Goal: Task Accomplishment & Management: Complete application form

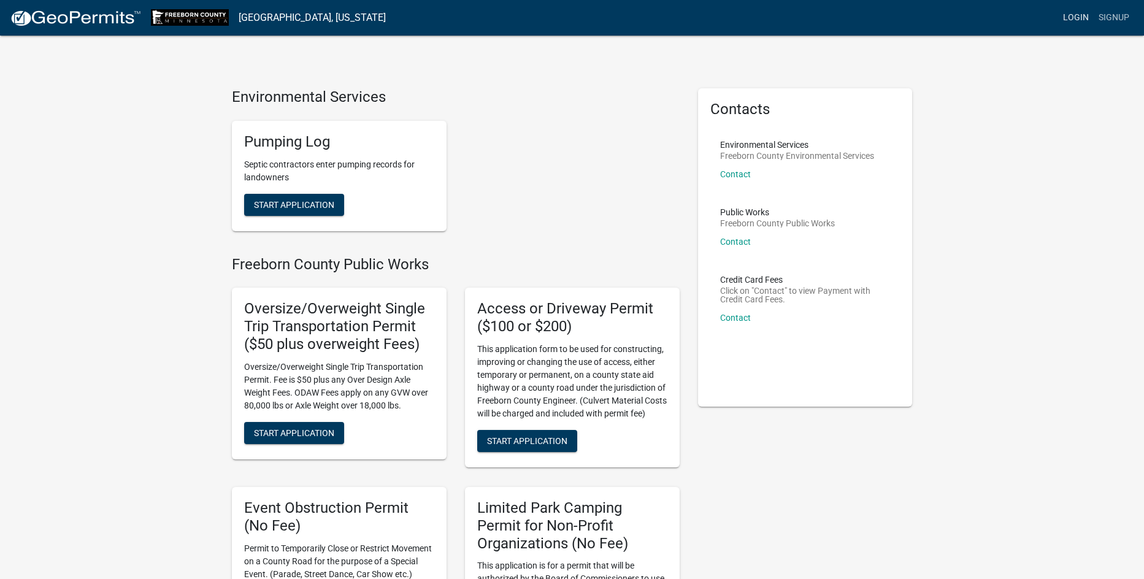
click at [1076, 17] on link "Login" at bounding box center [1076, 17] width 36 height 23
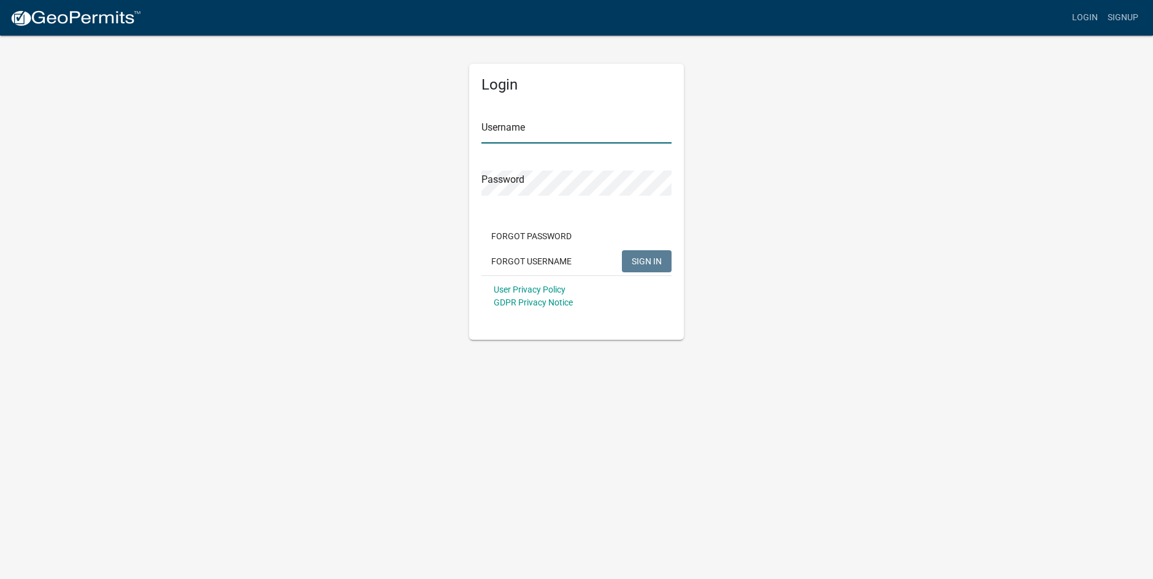
type input "Aprilh"
click at [650, 260] on span "SIGN IN" at bounding box center [647, 261] width 30 height 10
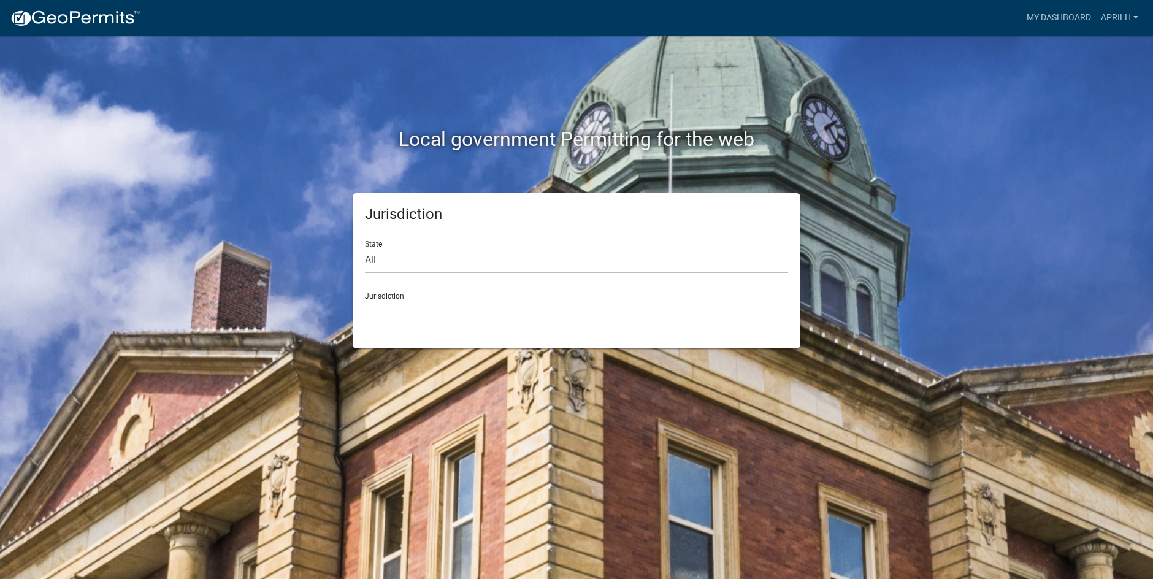
click at [412, 259] on select "All [US_STATE] [US_STATE] [US_STATE] [US_STATE] [US_STATE] [US_STATE] [US_STATE…" at bounding box center [576, 260] width 423 height 25
select select "[US_STATE]"
click at [365, 248] on select "All [US_STATE] [US_STATE] [US_STATE] [US_STATE] [US_STATE] [US_STATE] [US_STATE…" at bounding box center [576, 260] width 423 height 25
click at [407, 322] on select "[GEOGRAPHIC_DATA], [US_STATE] [GEOGRAPHIC_DATA], [US_STATE] [GEOGRAPHIC_DATA], …" at bounding box center [576, 312] width 423 height 25
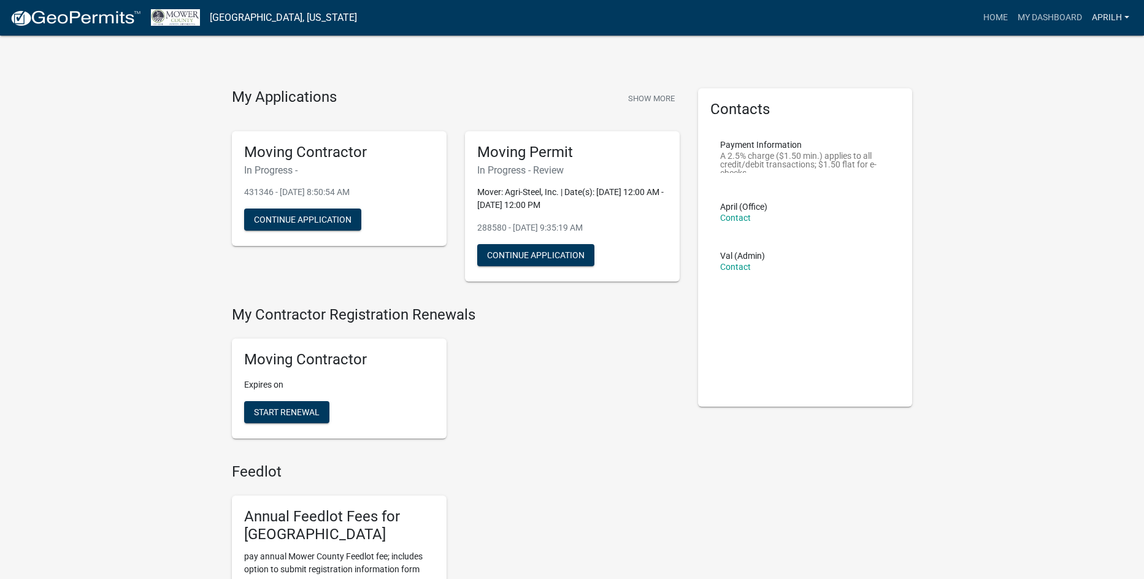
click at [1102, 16] on link "Aprilh" at bounding box center [1110, 17] width 47 height 23
click at [1056, 121] on link "Logout" at bounding box center [1081, 119] width 105 height 29
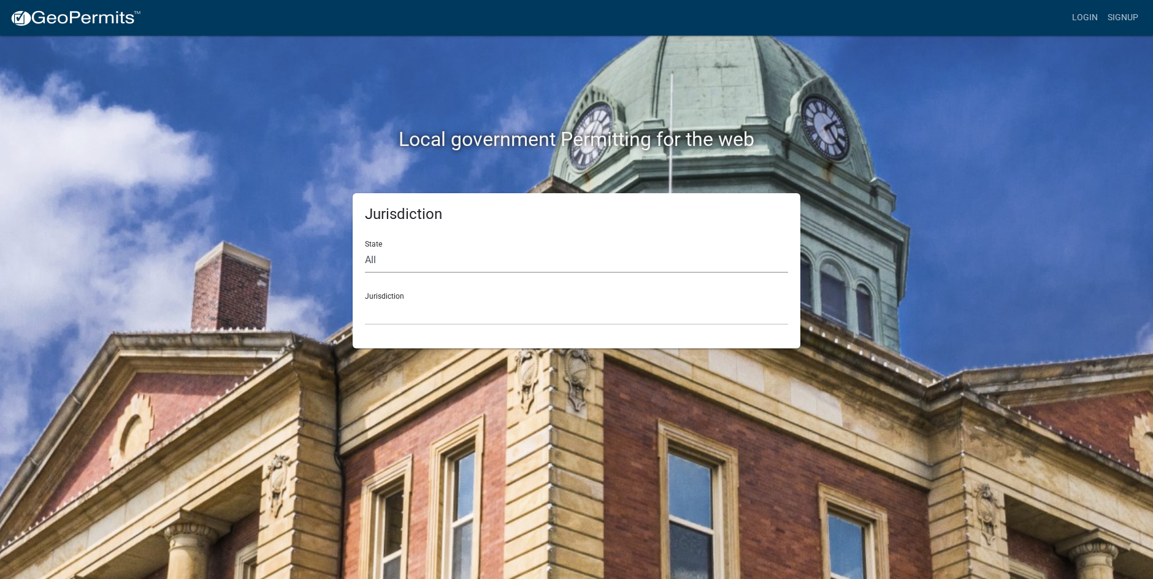
click at [410, 258] on select "All [US_STATE] [US_STATE] [US_STATE] [US_STATE] [US_STATE] [US_STATE] [US_STATE…" at bounding box center [576, 260] width 423 height 25
select select "[US_STATE]"
click at [365, 248] on select "All [US_STATE] [US_STATE] [US_STATE] [US_STATE] [US_STATE] [US_STATE] [US_STATE…" at bounding box center [576, 260] width 423 height 25
click at [413, 310] on select "[GEOGRAPHIC_DATA], [US_STATE] [GEOGRAPHIC_DATA], [US_STATE] [GEOGRAPHIC_DATA], …" at bounding box center [576, 312] width 423 height 25
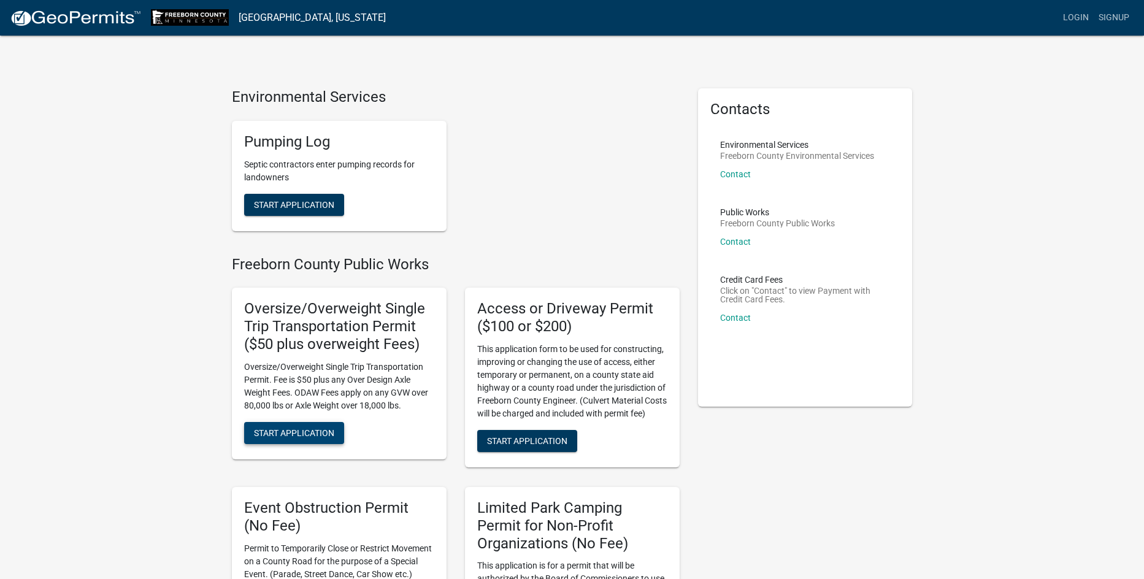
click at [289, 431] on span "Start Application" at bounding box center [294, 433] width 80 height 10
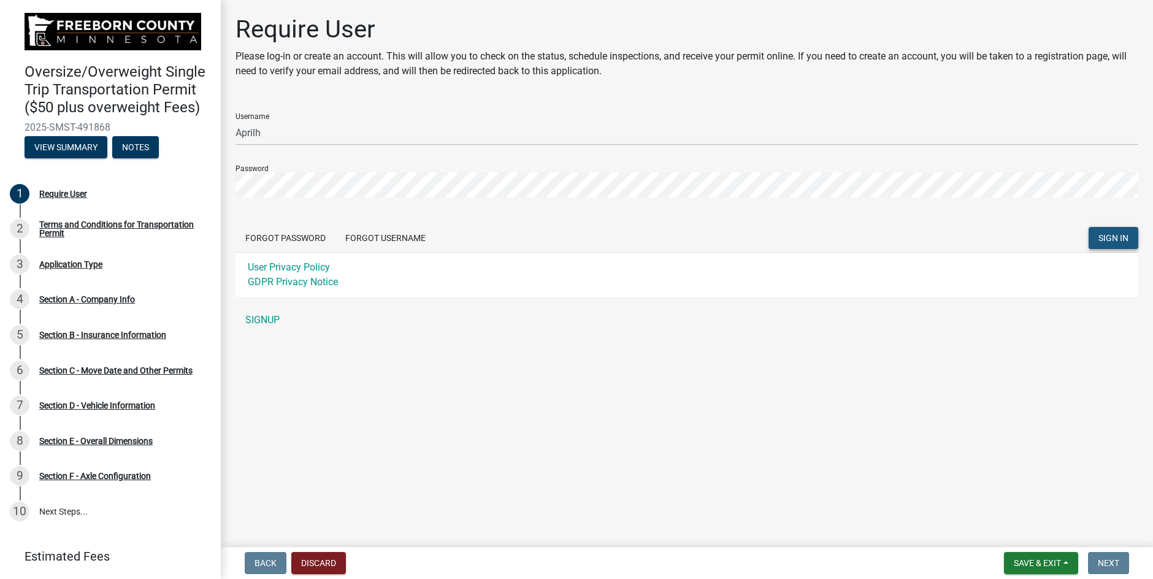
click at [1117, 234] on span "SIGN IN" at bounding box center [1114, 238] width 30 height 10
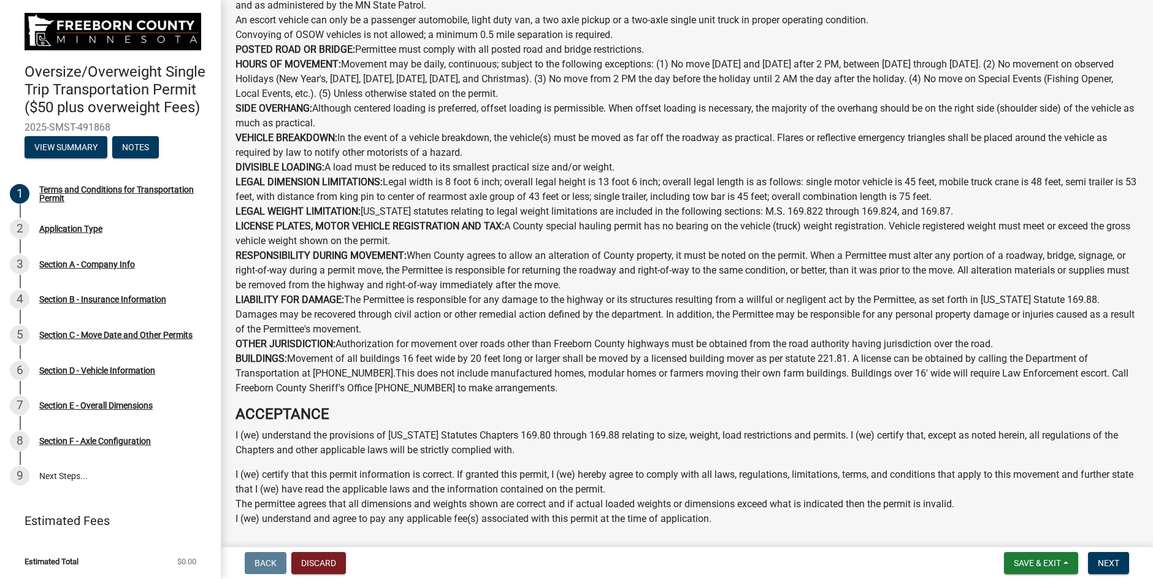
scroll to position [553, 0]
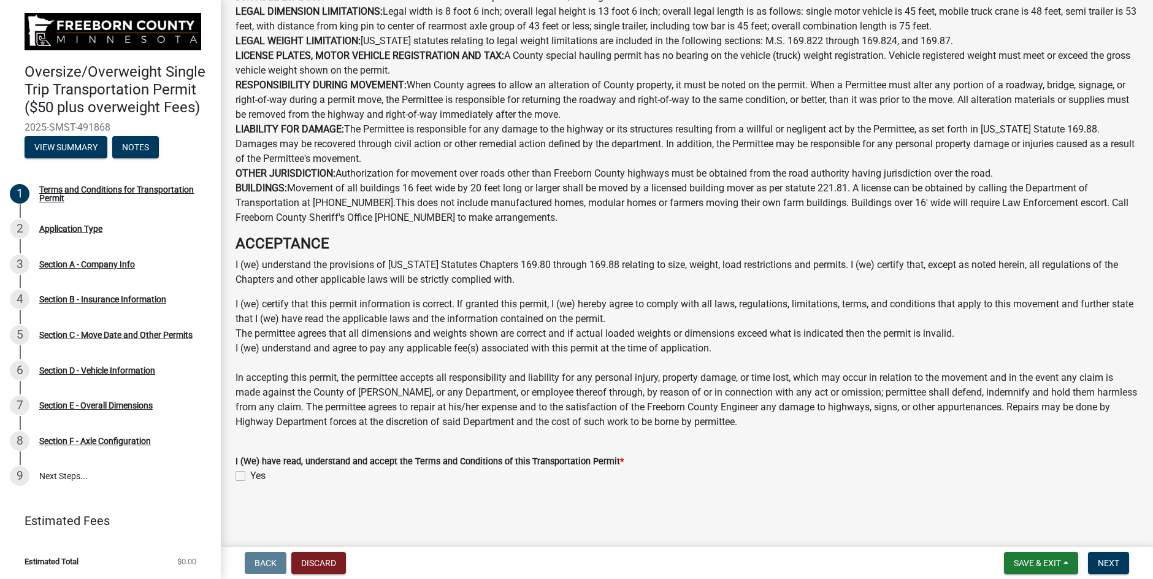
click at [250, 472] on label "Yes" at bounding box center [257, 476] width 15 height 15
click at [250, 472] on input "Yes" at bounding box center [254, 473] width 8 height 8
checkbox input "true"
click at [1116, 562] on span "Next" at bounding box center [1108, 563] width 21 height 10
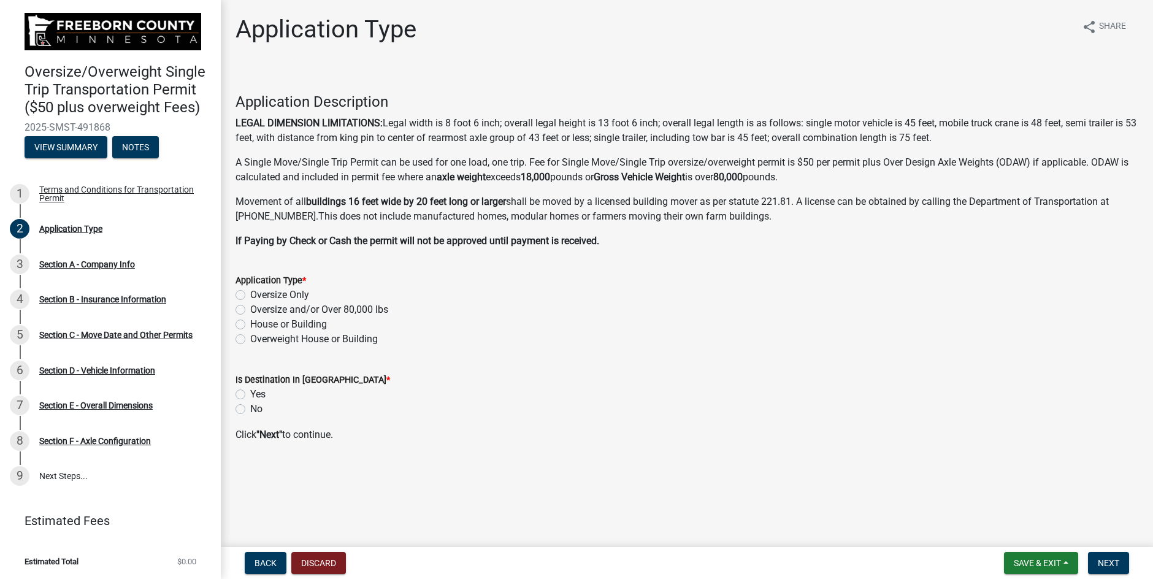
click at [250, 309] on label "Oversize and/or Over 80,000 lbs" at bounding box center [319, 309] width 138 height 15
click at [250, 309] on input "Oversize and/or Over 80,000 lbs" at bounding box center [254, 306] width 8 height 8
radio input "true"
click at [1110, 559] on span "Next" at bounding box center [1108, 563] width 21 height 10
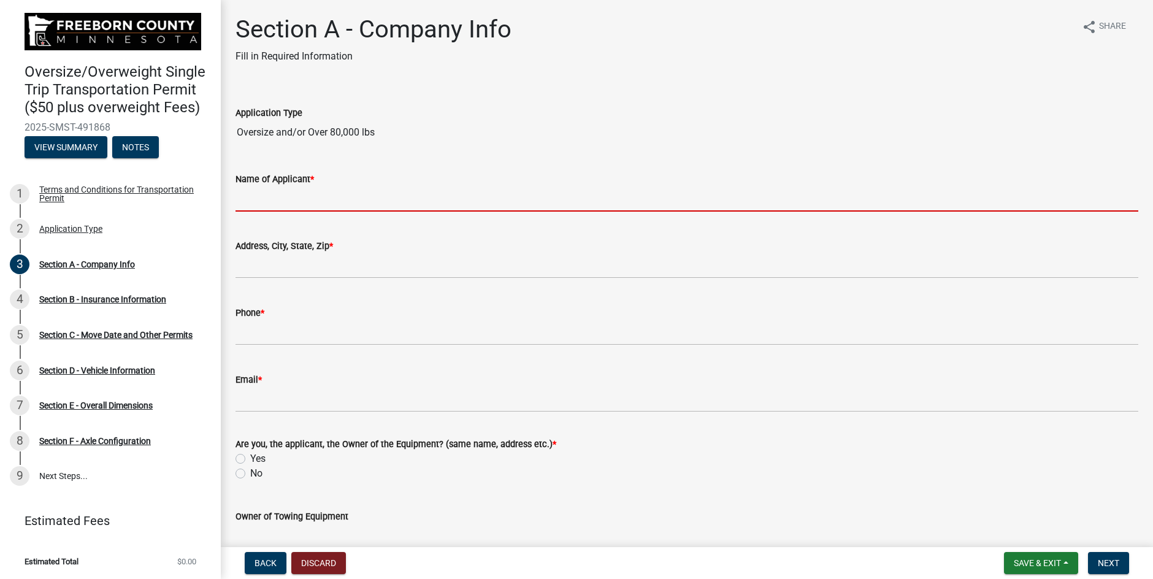
click at [239, 202] on input "Name of Applicant *" at bounding box center [687, 198] width 903 height 25
type input "Agri-Steel Inc."
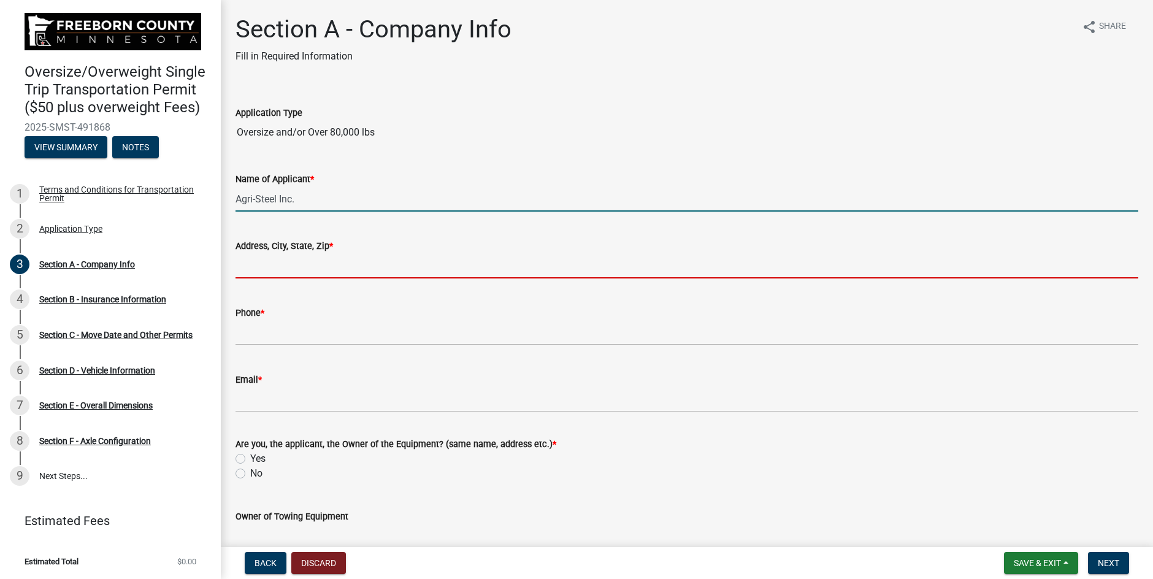
type input "[STREET_ADDRESS]"
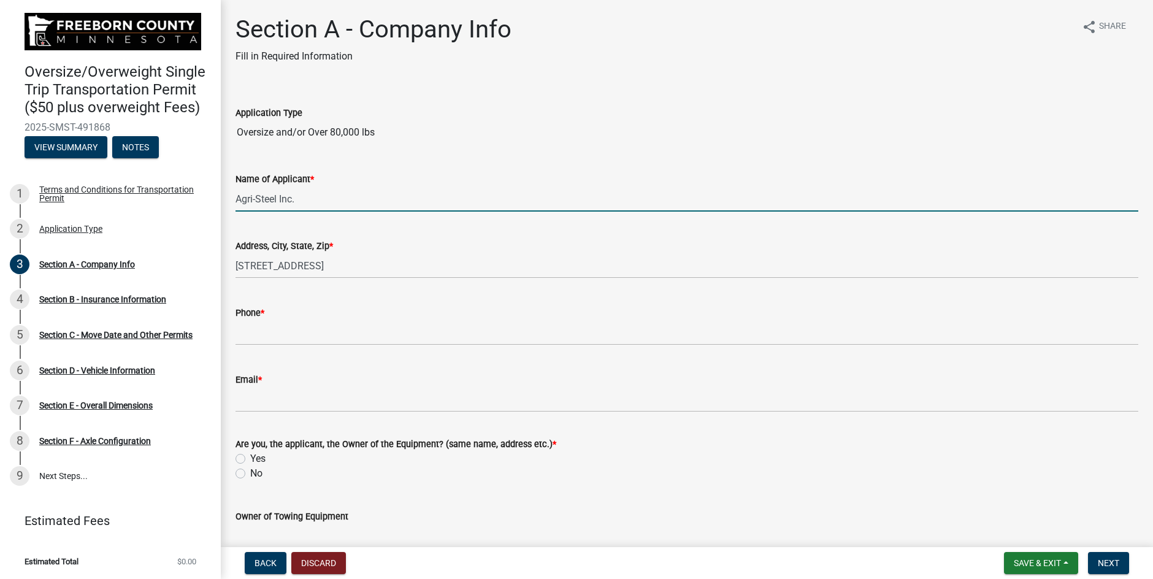
type input "5073252382"
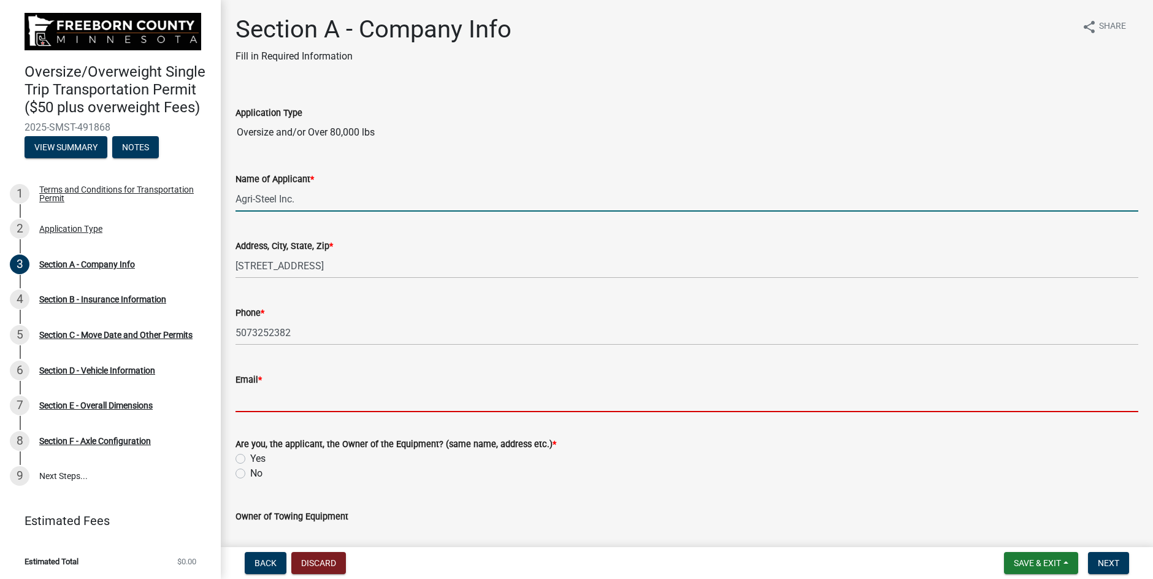
type input "[EMAIL_ADDRESS][DOMAIN_NAME]"
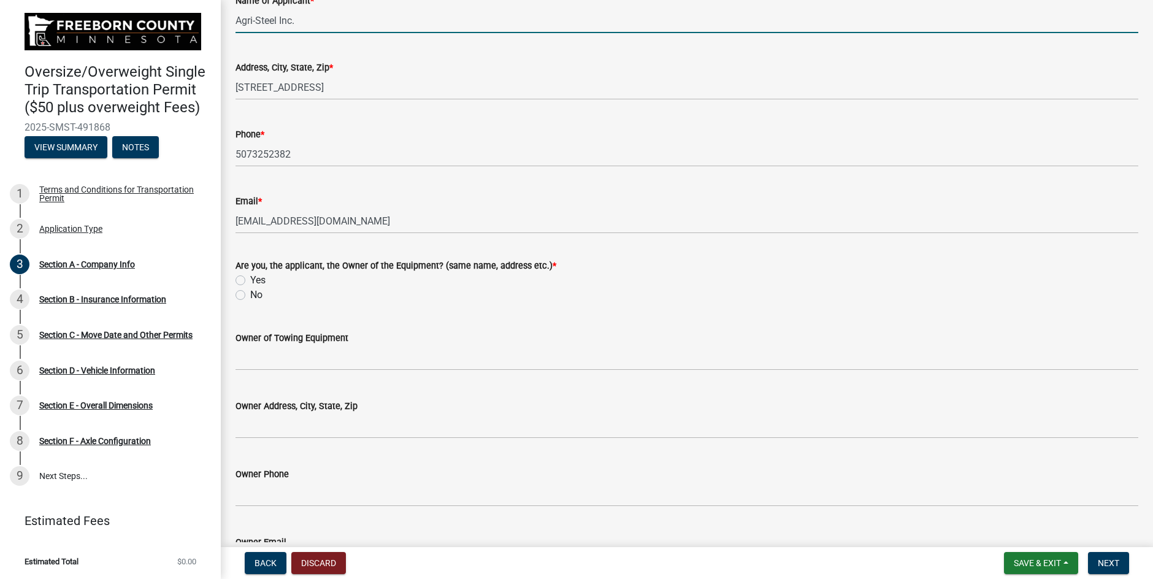
scroll to position [184, 0]
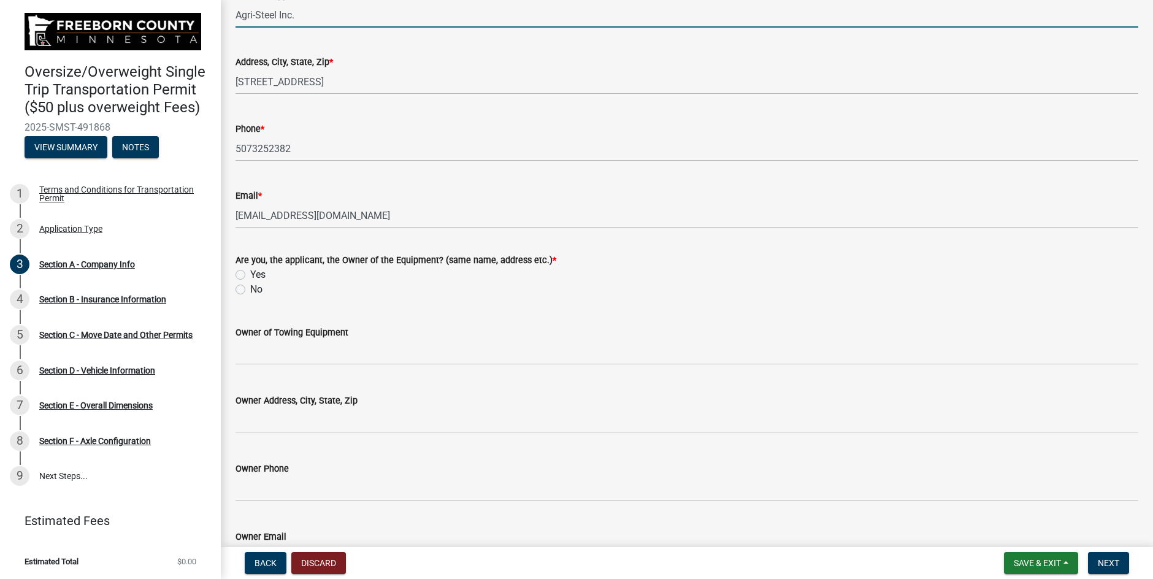
click at [250, 275] on label "Yes" at bounding box center [257, 274] width 15 height 15
click at [250, 275] on input "Yes" at bounding box center [254, 271] width 8 height 8
radio input "true"
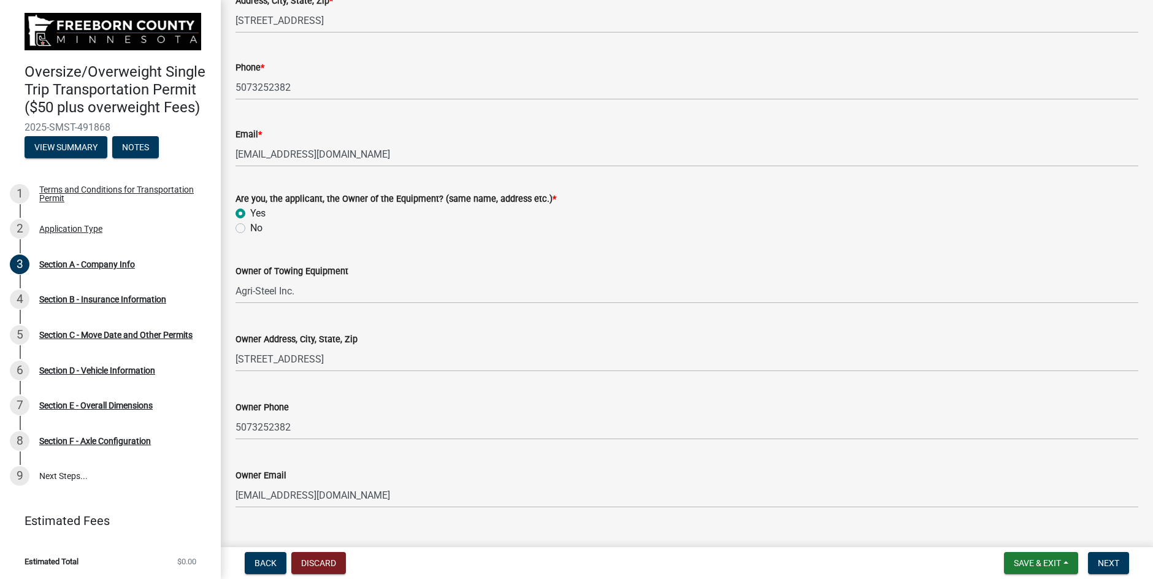
scroll to position [270, 0]
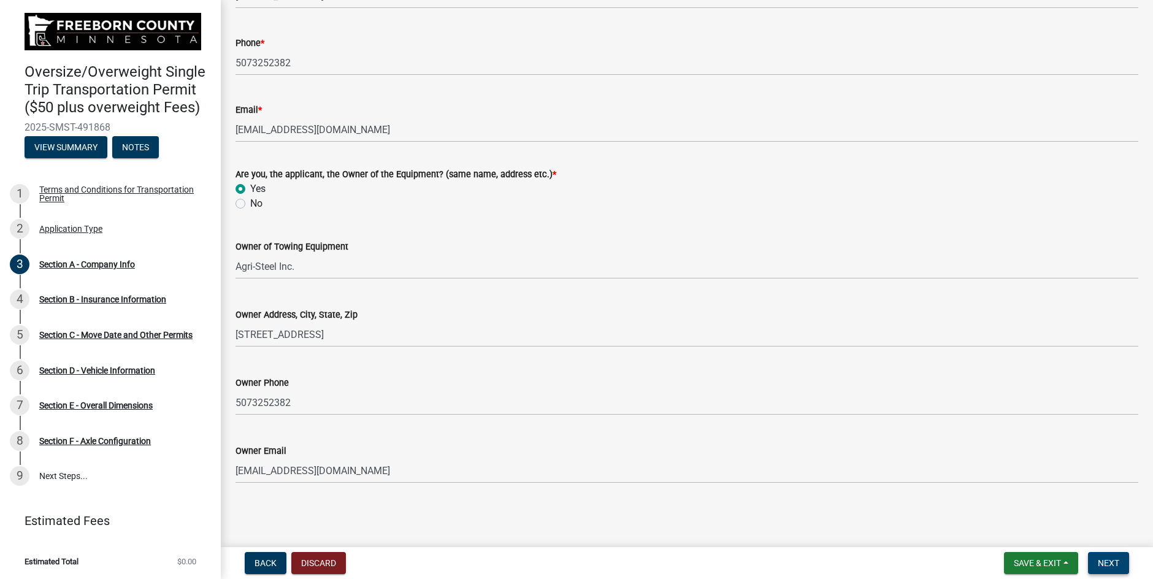
click at [1102, 564] on span "Next" at bounding box center [1108, 563] width 21 height 10
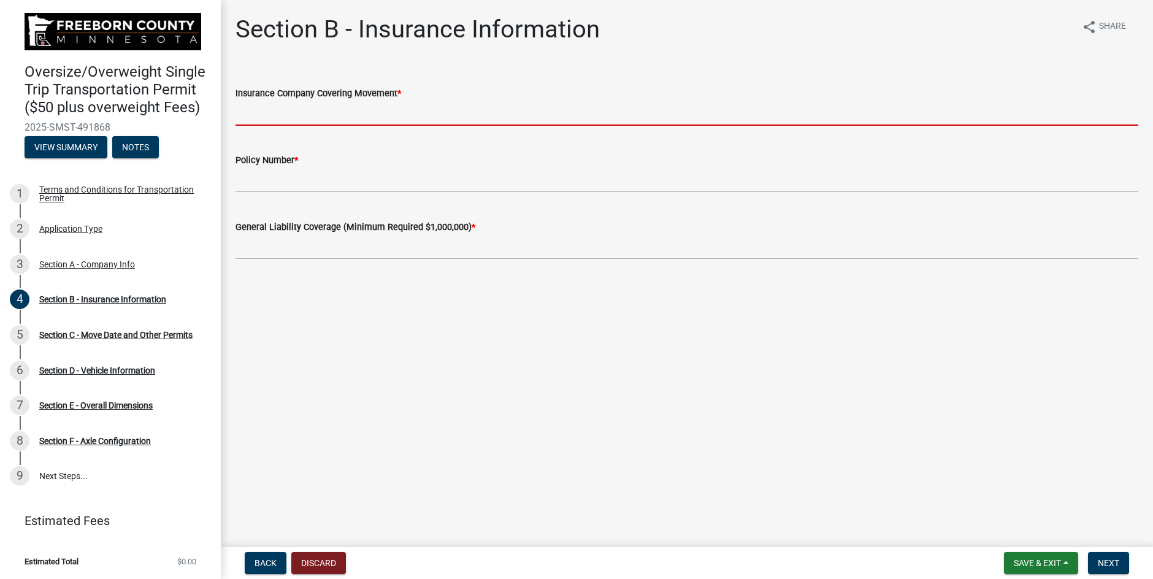
click at [259, 110] on input "Insurance Company Covering Movement *" at bounding box center [687, 113] width 903 height 25
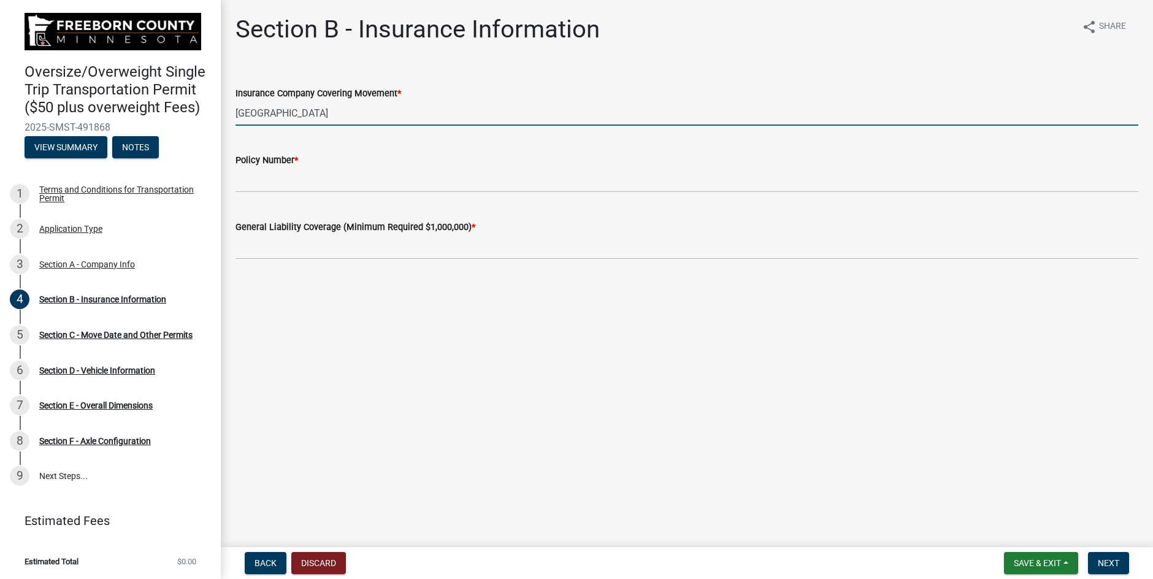
type input "[GEOGRAPHIC_DATA]"
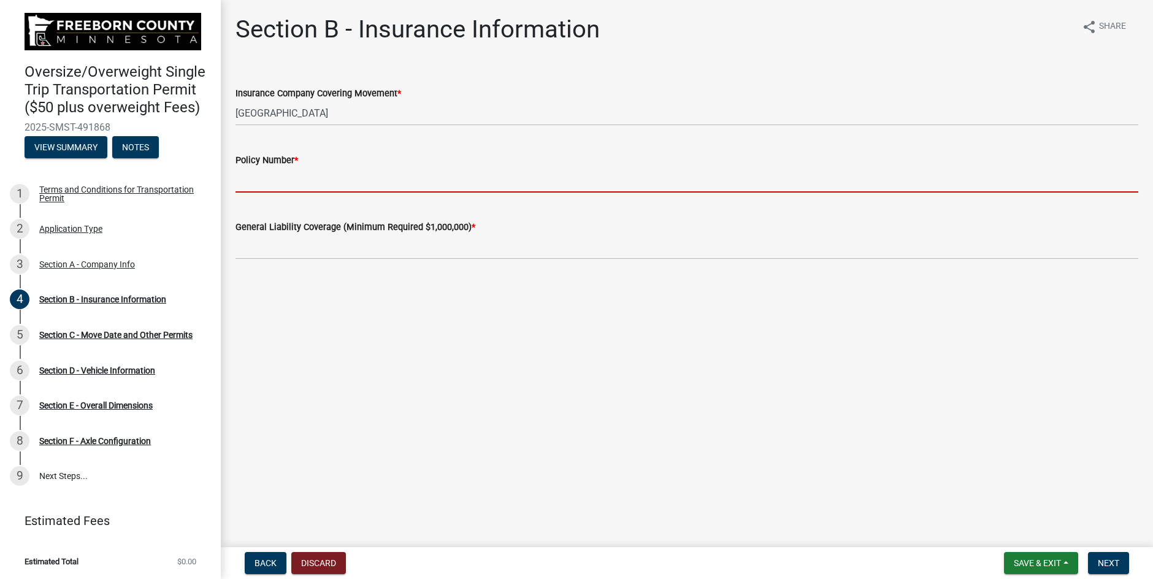
click at [277, 182] on input "Policy Number *" at bounding box center [687, 179] width 903 height 25
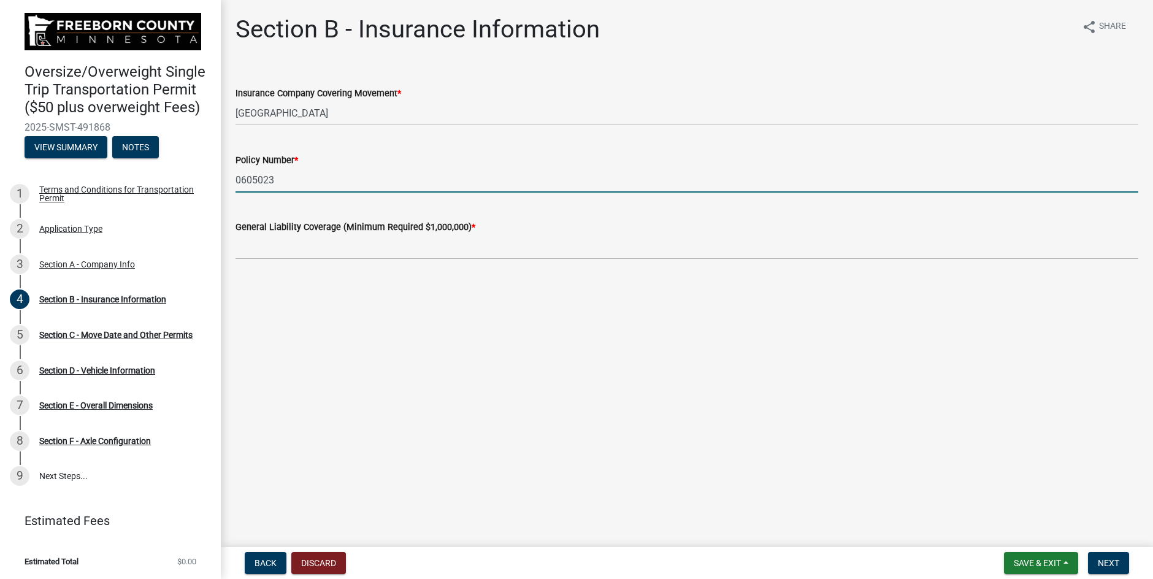
type input "0605023"
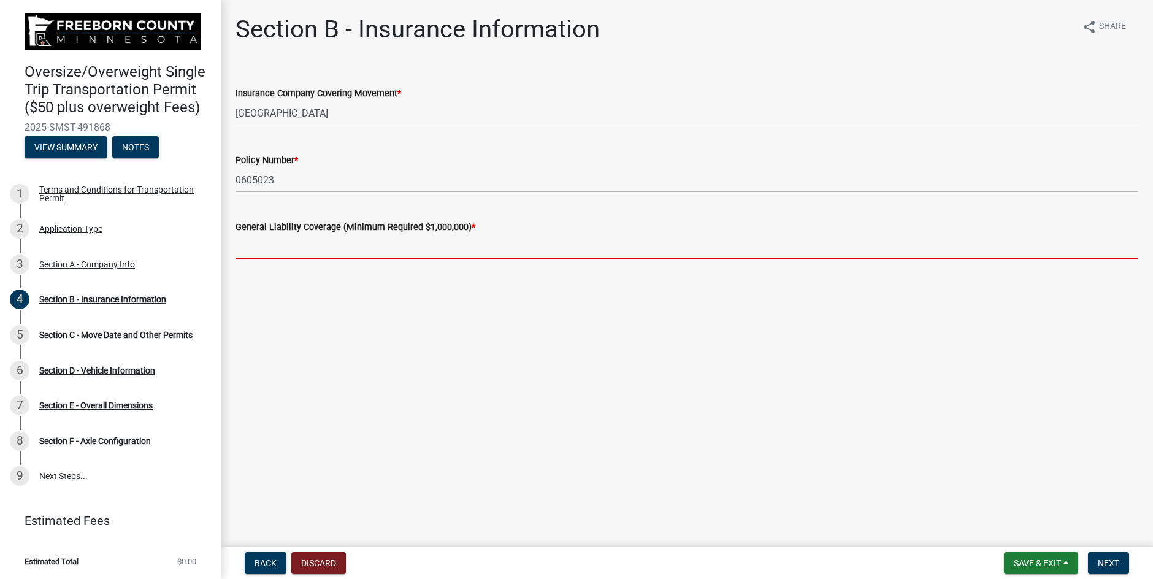
click at [269, 245] on input "text" at bounding box center [687, 246] width 903 height 25
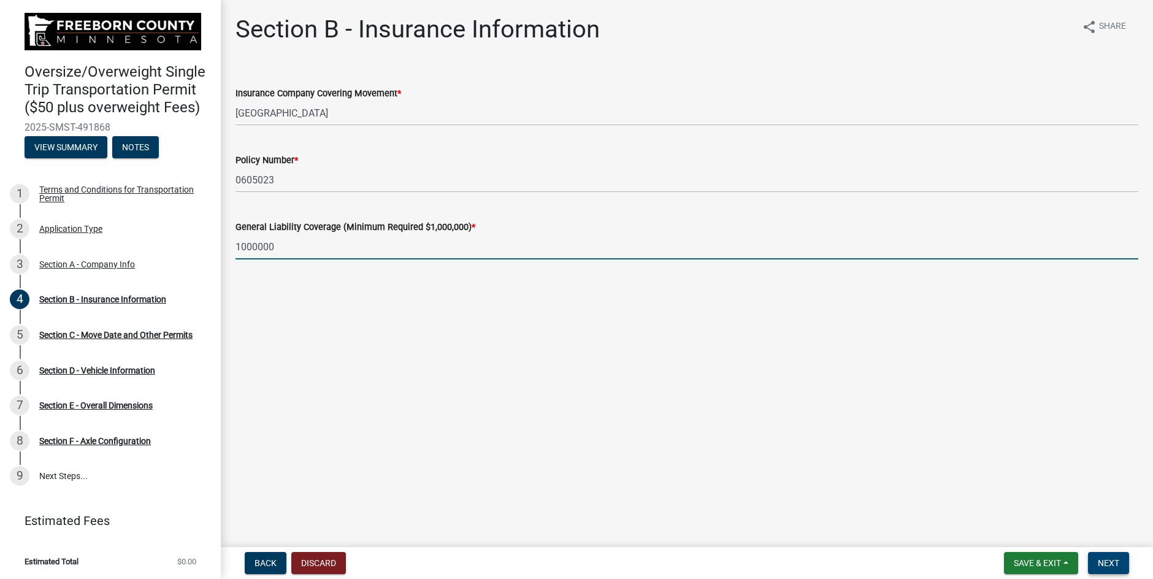
type input "1000000"
click at [1093, 561] on button "Next" at bounding box center [1108, 563] width 41 height 22
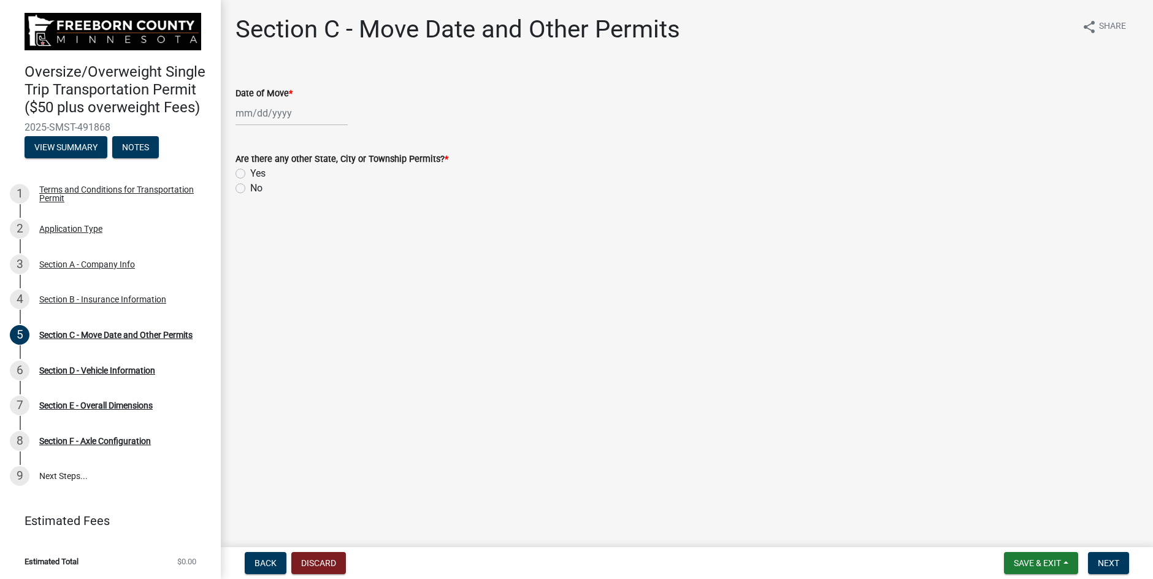
select select "10"
select select "2025"
click at [279, 109] on div "[PERSON_NAME] Feb Mar Apr [PERSON_NAME][DATE] Oct Nov [DATE] 1526 1527 1528 152…" at bounding box center [292, 113] width 112 height 25
click at [251, 217] on div "13" at bounding box center [248, 218] width 20 height 20
type input "[DATE]"
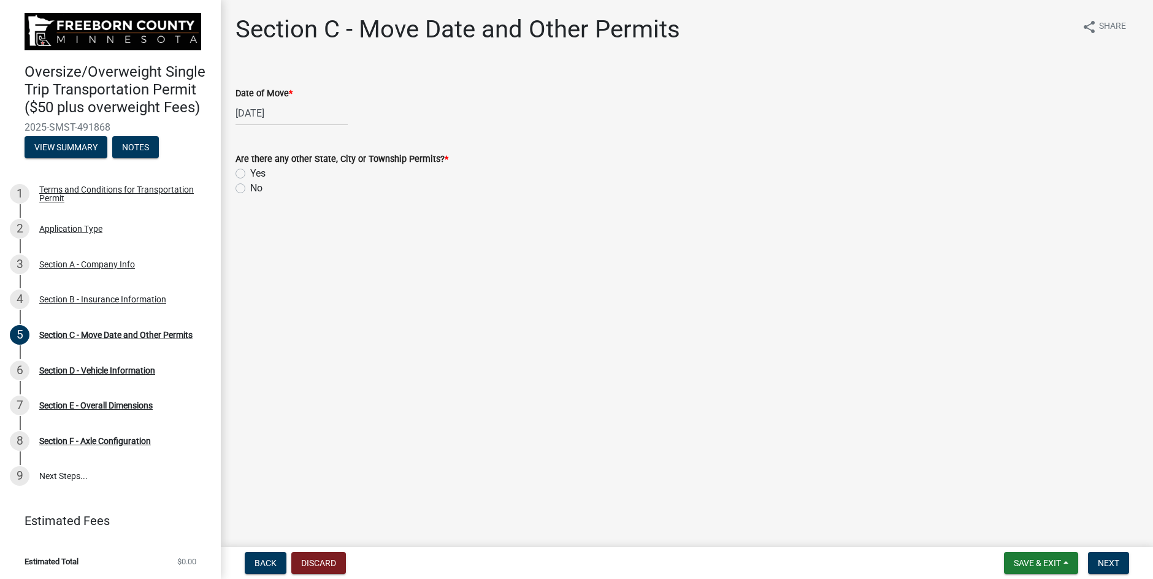
click at [250, 189] on label "No" at bounding box center [256, 188] width 12 height 15
click at [250, 189] on input "No" at bounding box center [254, 185] width 8 height 8
radio input "true"
click at [1123, 569] on button "Next" at bounding box center [1108, 563] width 41 height 22
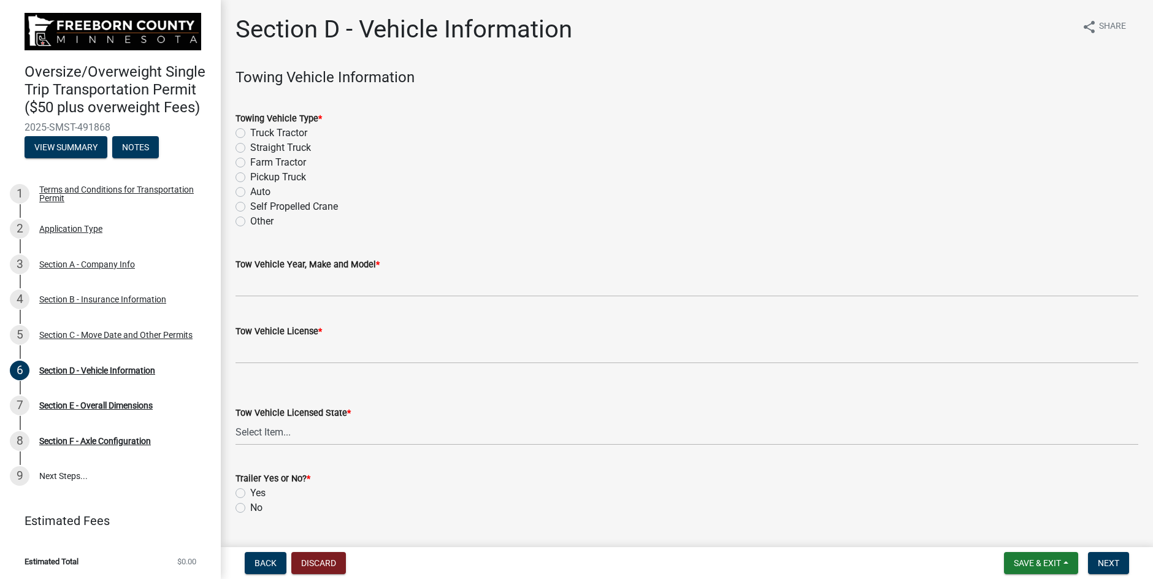
click at [250, 207] on label "Self Propelled Crane" at bounding box center [294, 206] width 88 height 15
click at [250, 207] on input "Self Propelled Crane" at bounding box center [254, 203] width 8 height 8
radio input "true"
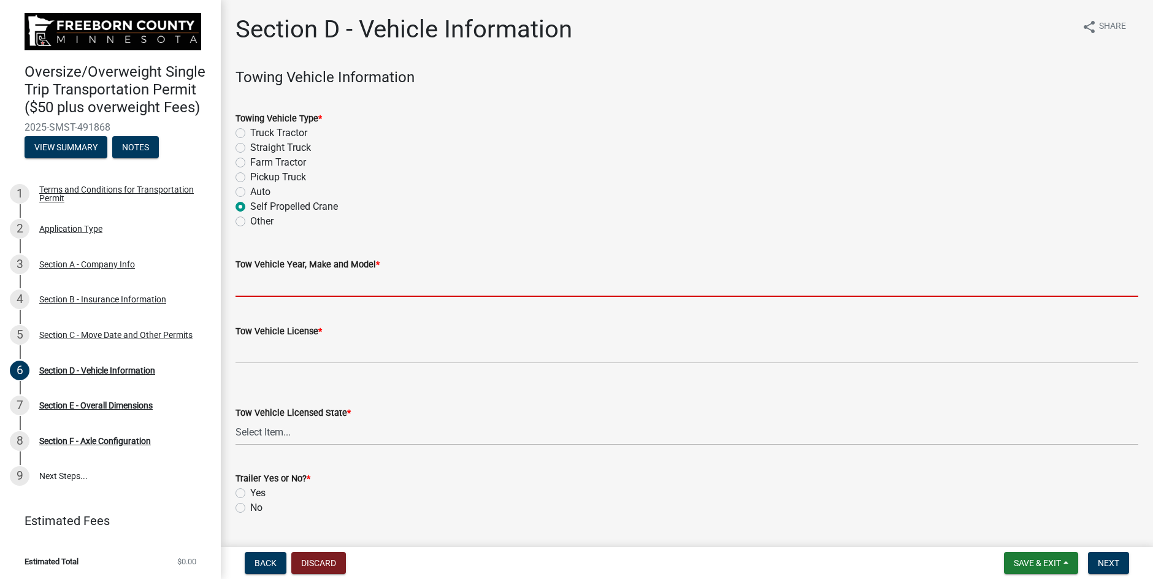
click at [304, 286] on input "Tow Vehicle Year, Make and Model *" at bounding box center [687, 284] width 903 height 25
type input "1993 Grove self propelled Crane"
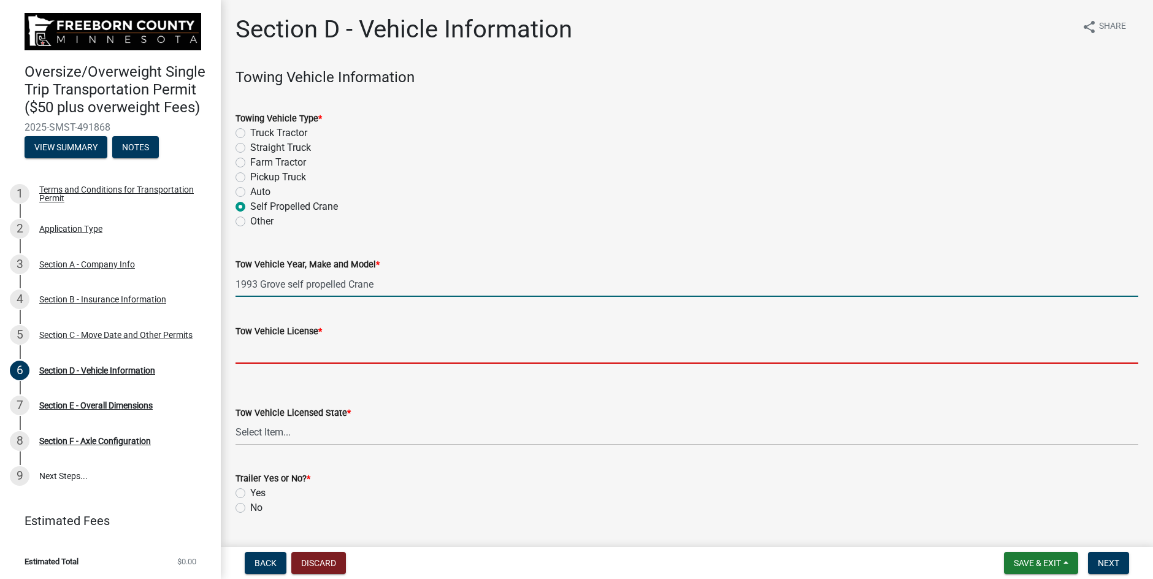
click at [318, 352] on input "Tow Vehicle License *" at bounding box center [687, 351] width 903 height 25
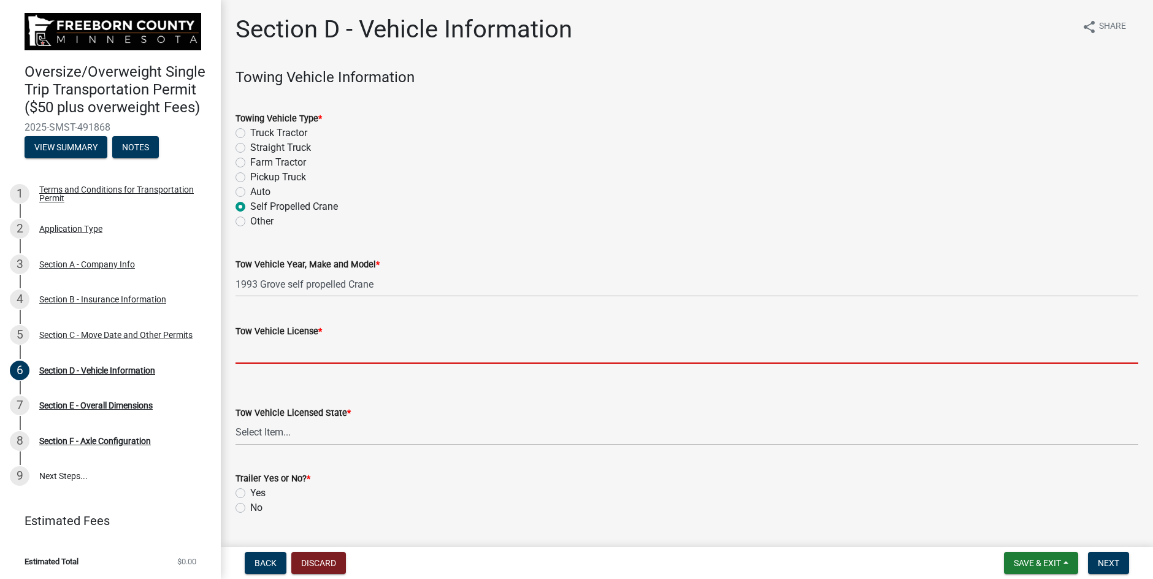
type input "078412"
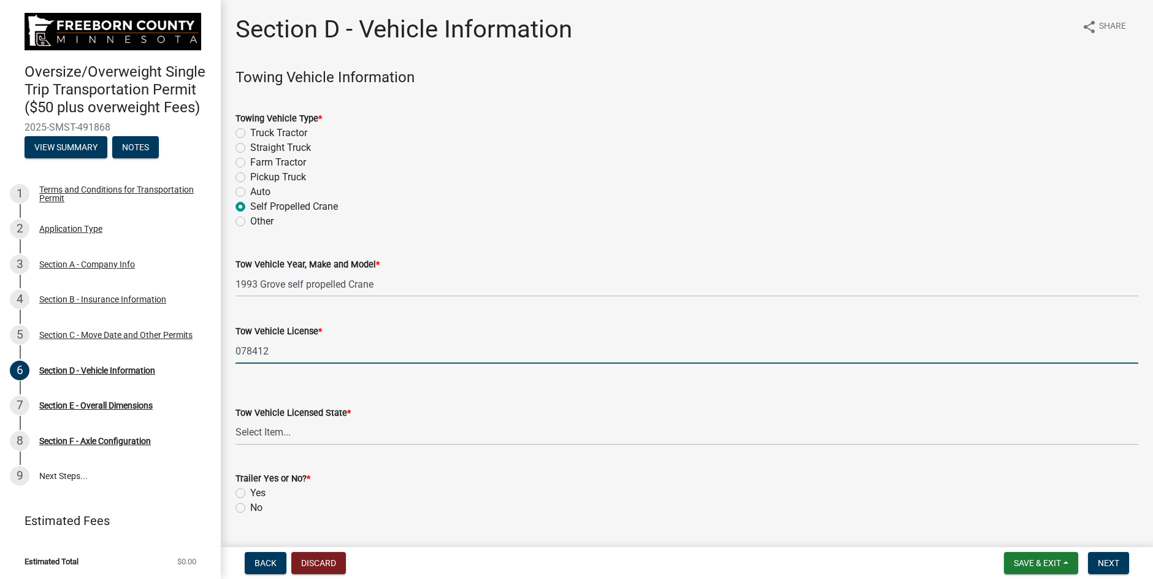
scroll to position [32, 0]
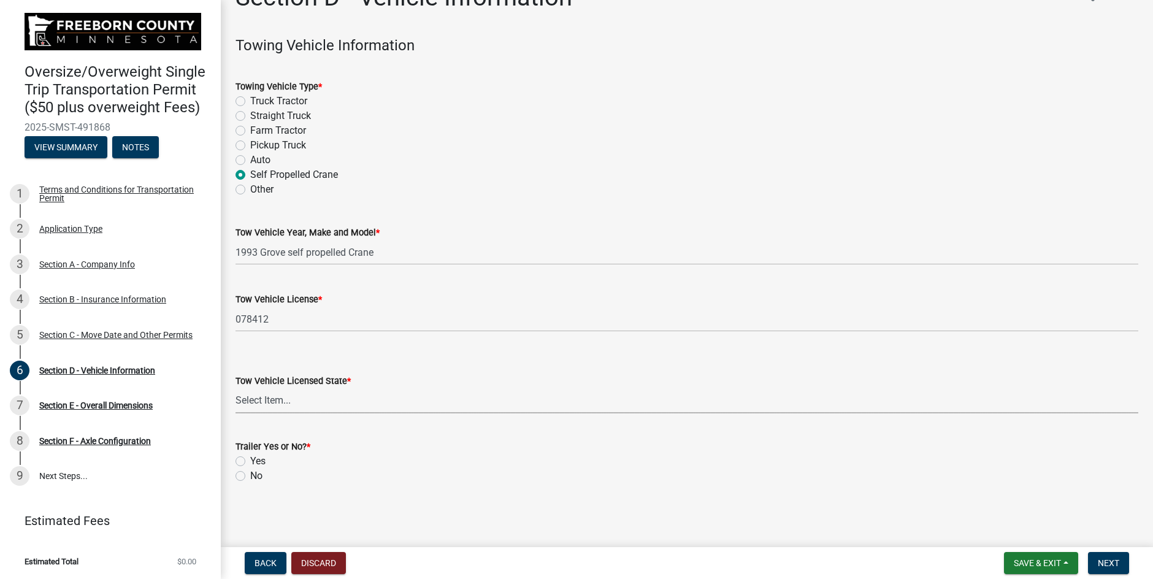
click at [271, 394] on select "Select Item... [US_STATE] [US_STATE] [US_STATE] [US_STATE] [US_STATE] [US_STATE…" at bounding box center [687, 400] width 903 height 25
select select "MN"
click at [236, 388] on select "Select Item... [US_STATE] [US_STATE] [US_STATE] [US_STATE] [US_STATE] [US_STATE…" at bounding box center [687, 400] width 903 height 25
click at [250, 474] on label "No" at bounding box center [256, 476] width 12 height 15
click at [250, 474] on input "No" at bounding box center [254, 473] width 8 height 8
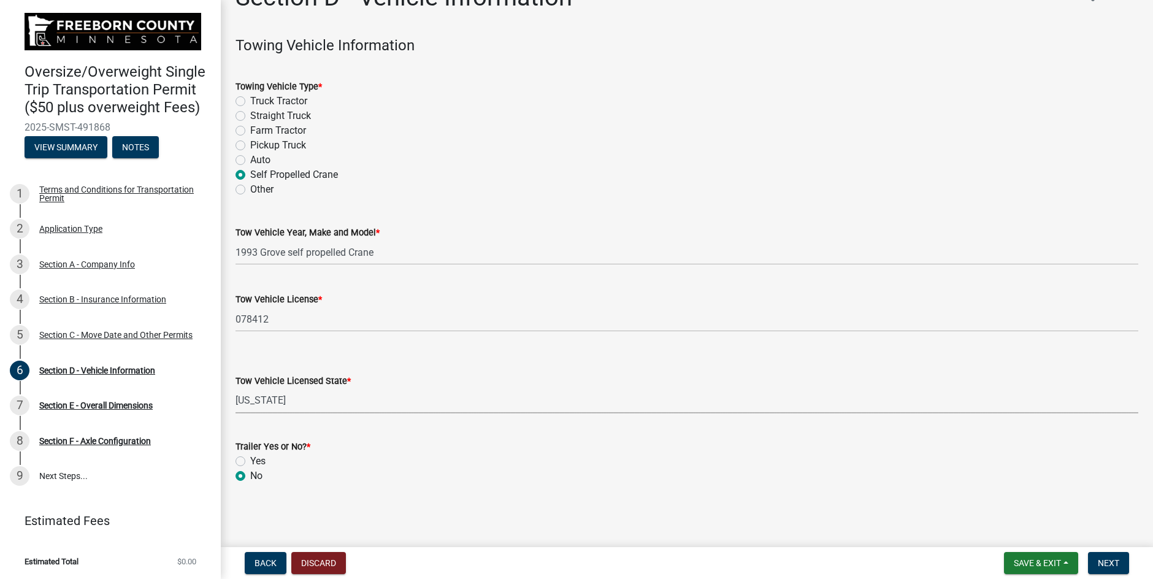
radio input "true"
click at [1113, 564] on span "Next" at bounding box center [1108, 563] width 21 height 10
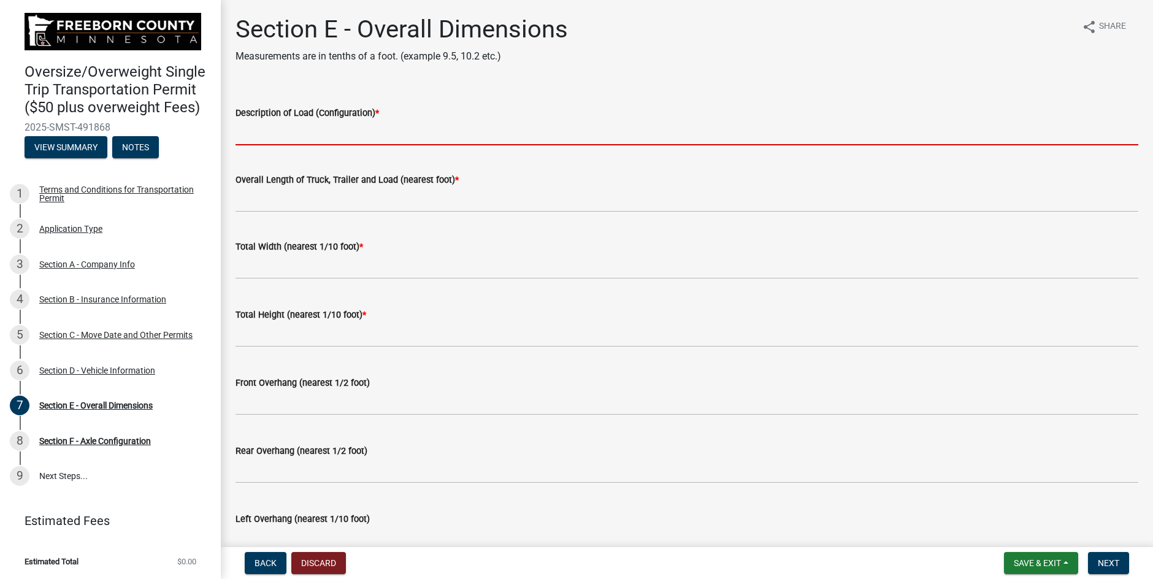
click at [277, 138] on input "Description of Load (Configuration) *" at bounding box center [687, 132] width 903 height 25
type input "Self Propelled Crane"
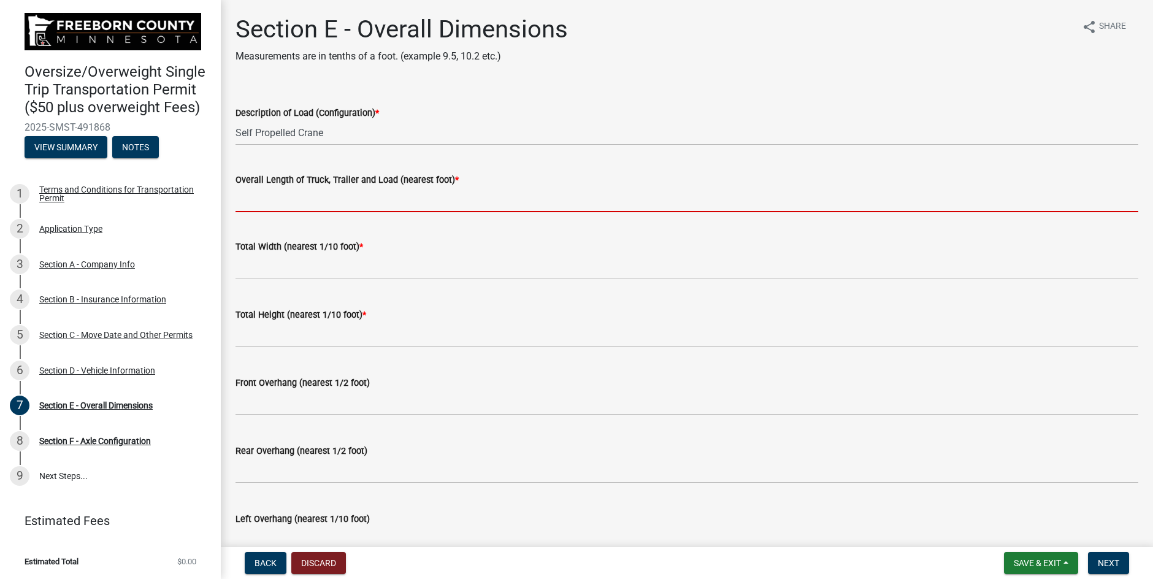
click at [307, 207] on input "Overall Length of Truck, Trailer and Load (nearest foot) *" at bounding box center [687, 199] width 903 height 25
type input "70'"
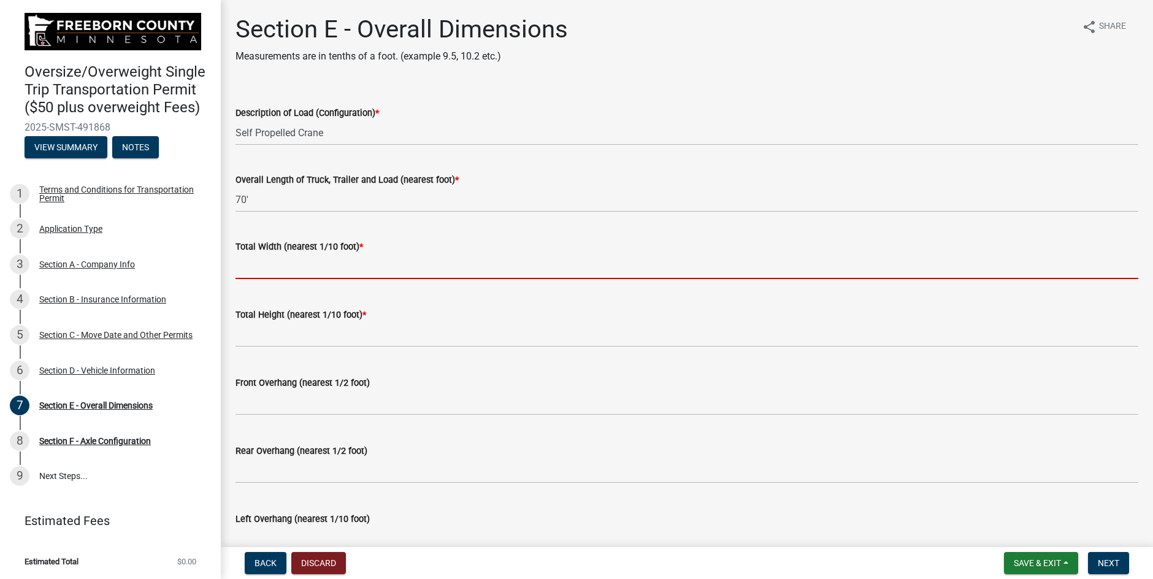
drag, startPoint x: 293, startPoint y: 273, endPoint x: 293, endPoint y: 280, distance: 6.8
click at [293, 273] on input "text" at bounding box center [687, 266] width 903 height 25
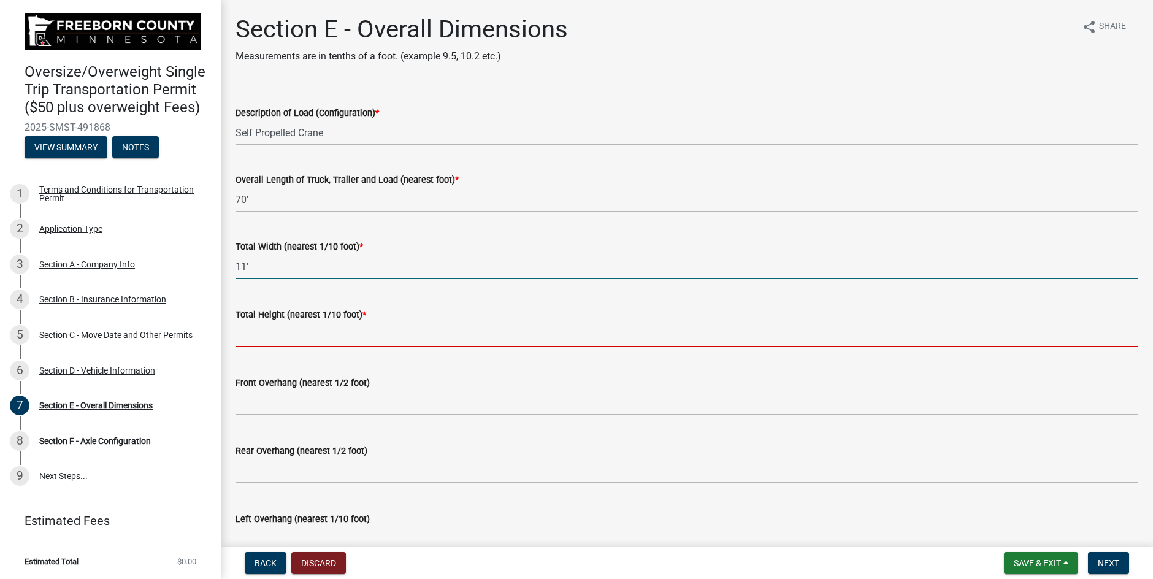
type input "11.0"
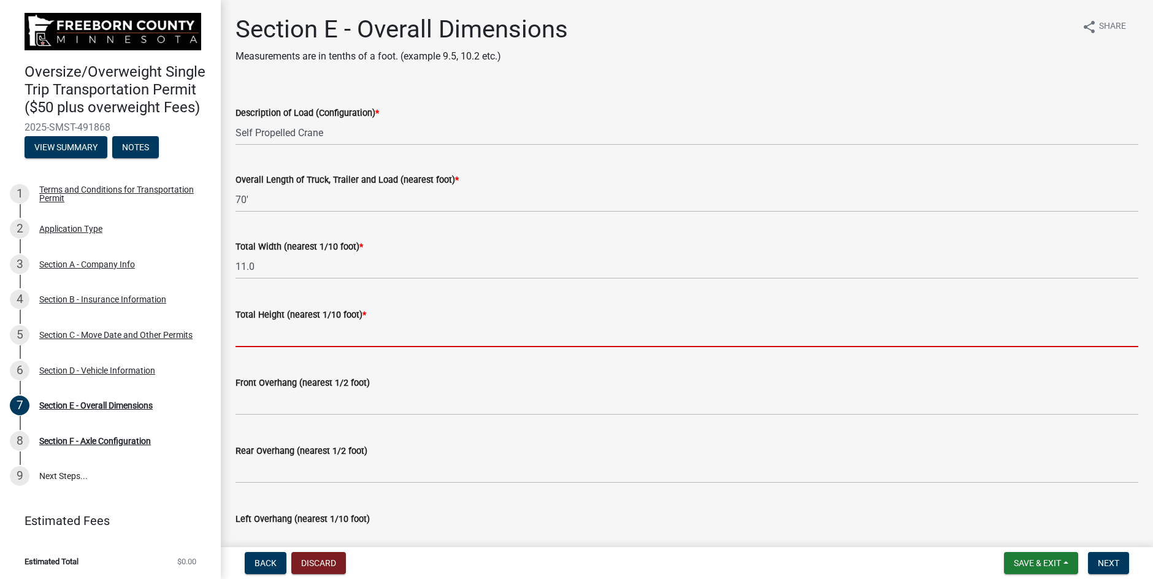
click at [299, 345] on input "text" at bounding box center [687, 334] width 903 height 25
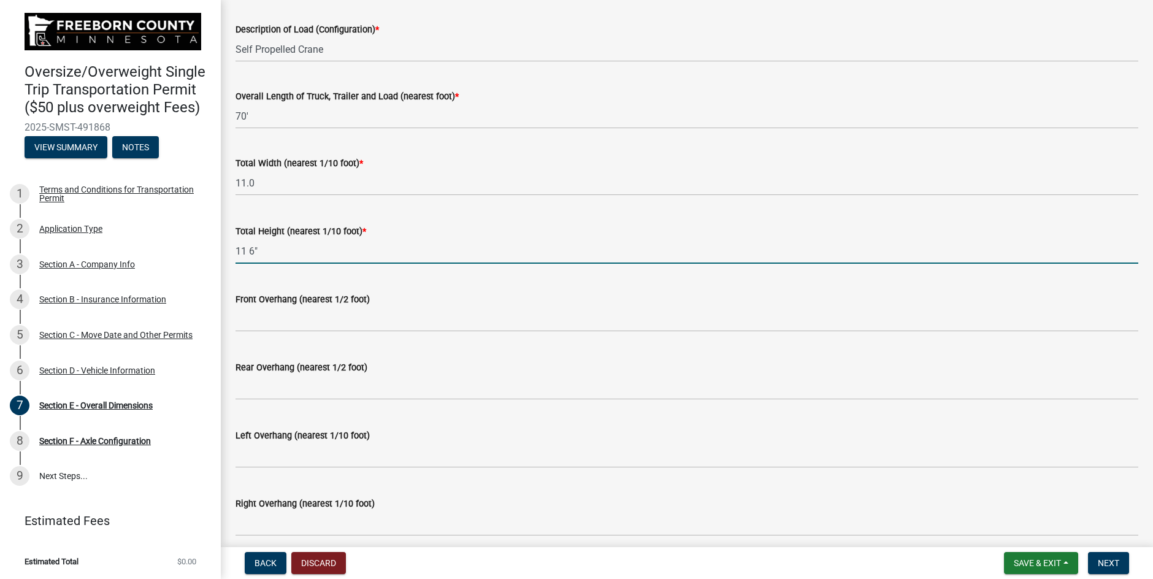
scroll to position [123, 0]
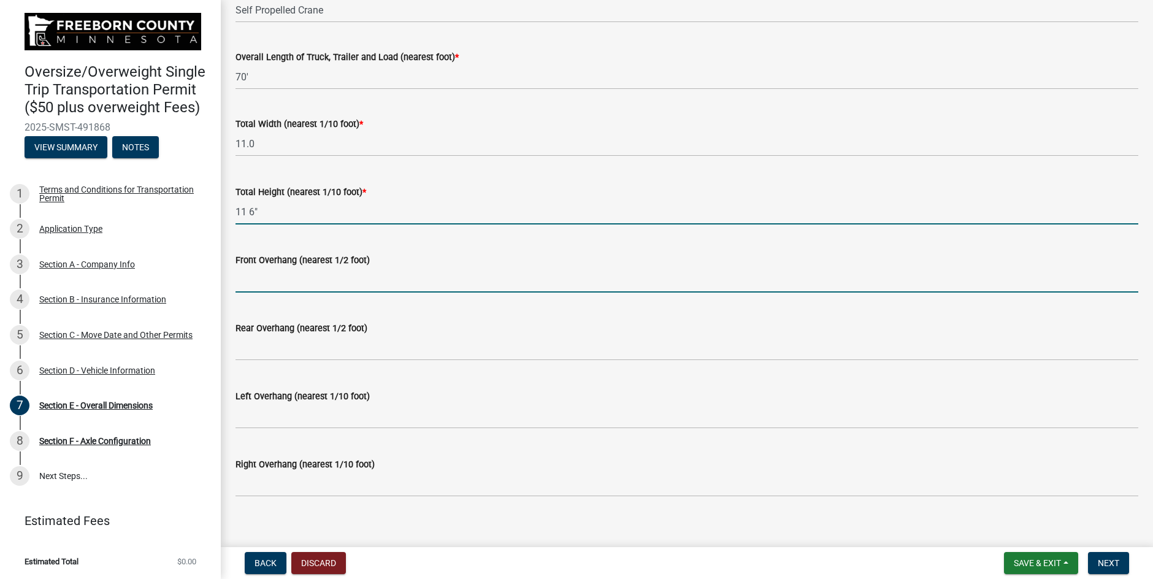
type input "116.0"
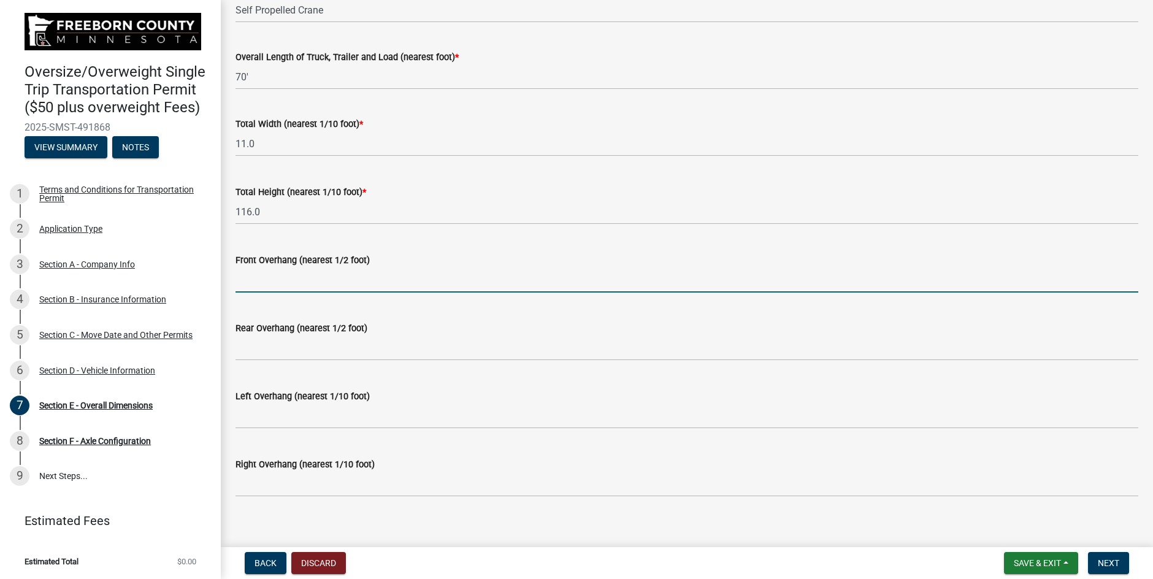
click at [293, 283] on input "text" at bounding box center [687, 279] width 903 height 25
click at [296, 280] on input "text" at bounding box center [687, 279] width 903 height 25
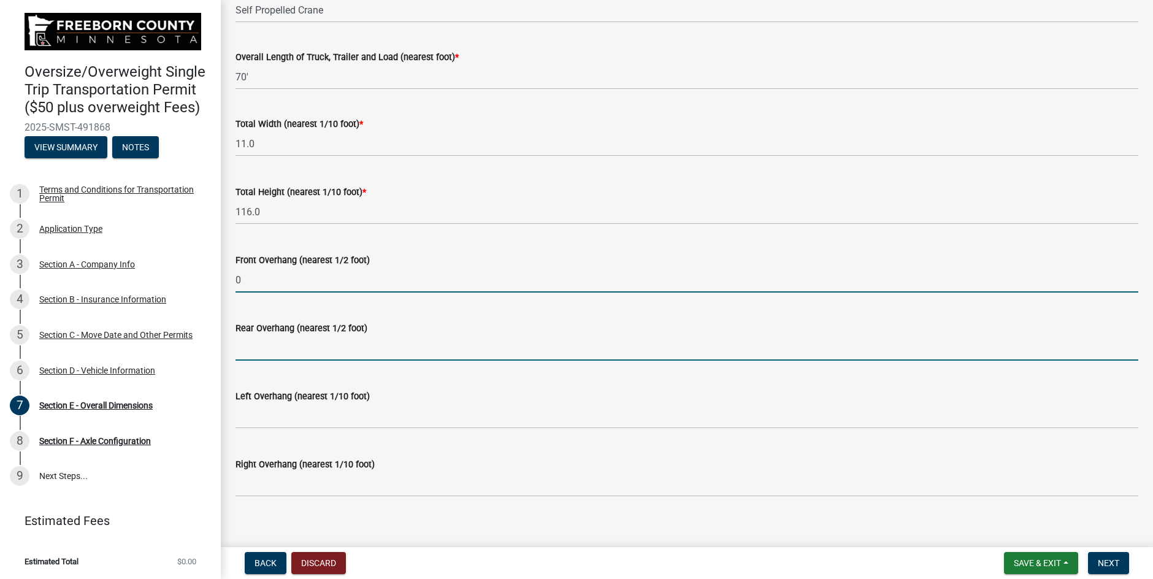
type input "0.0"
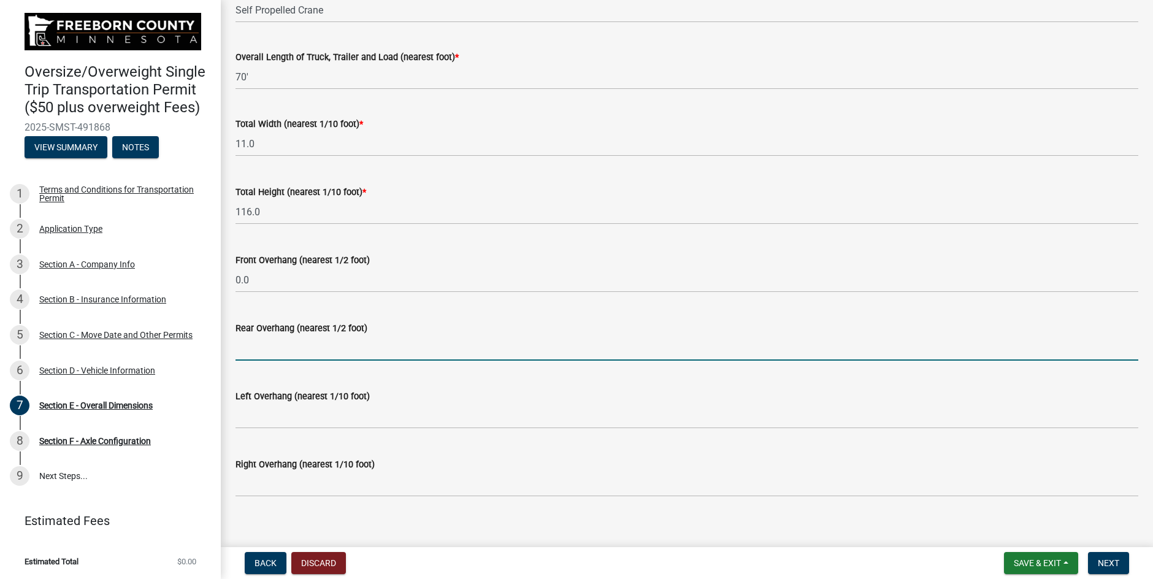
click at [274, 346] on input "text" at bounding box center [687, 348] width 903 height 25
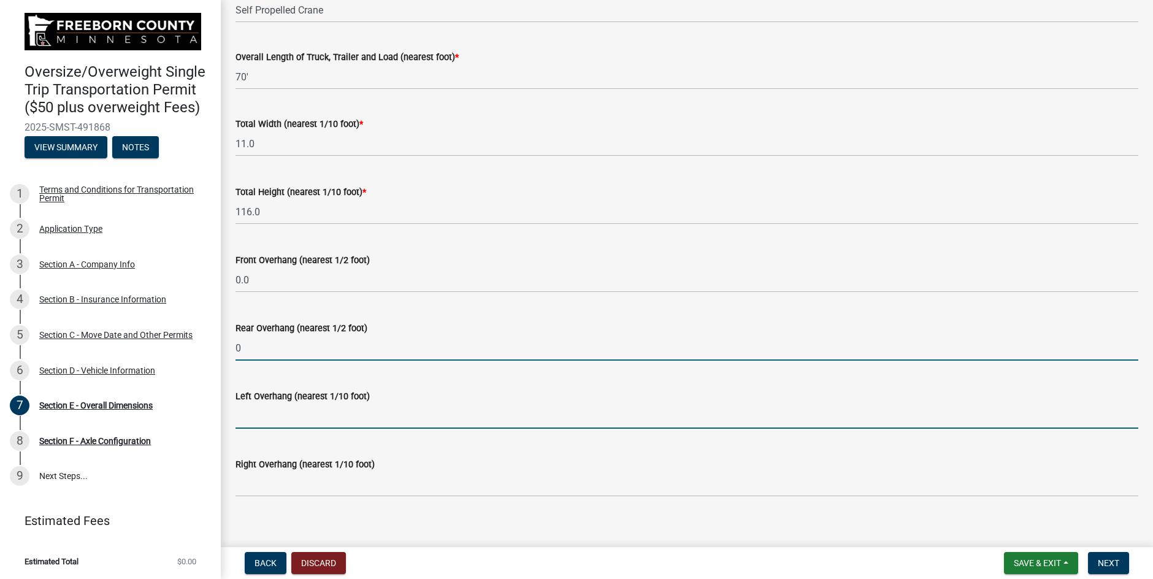
type input "0.0"
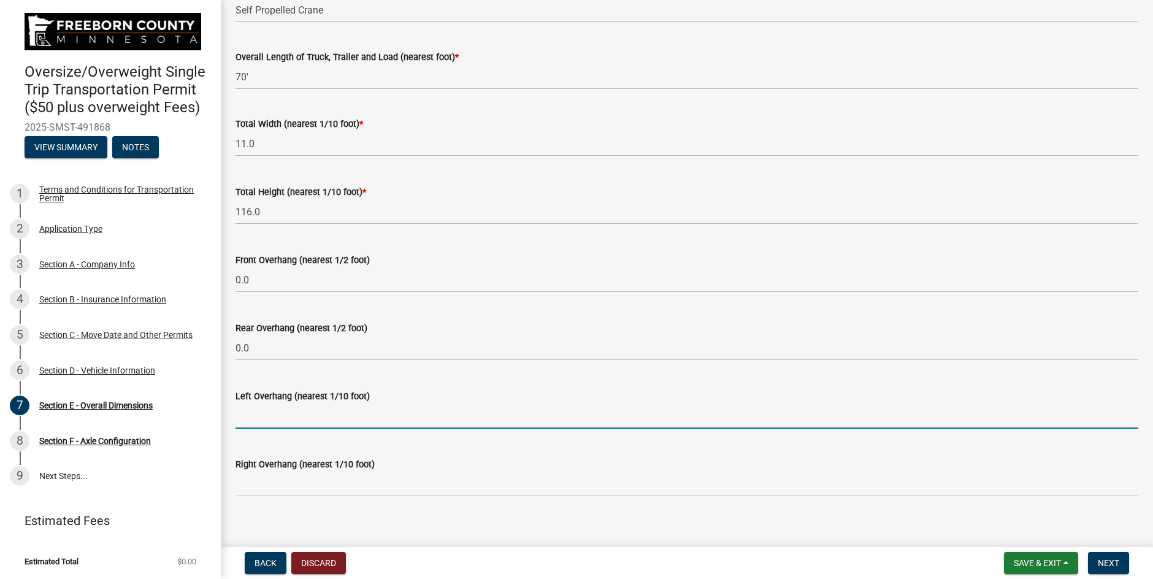
click at [276, 417] on input "text" at bounding box center [687, 416] width 903 height 25
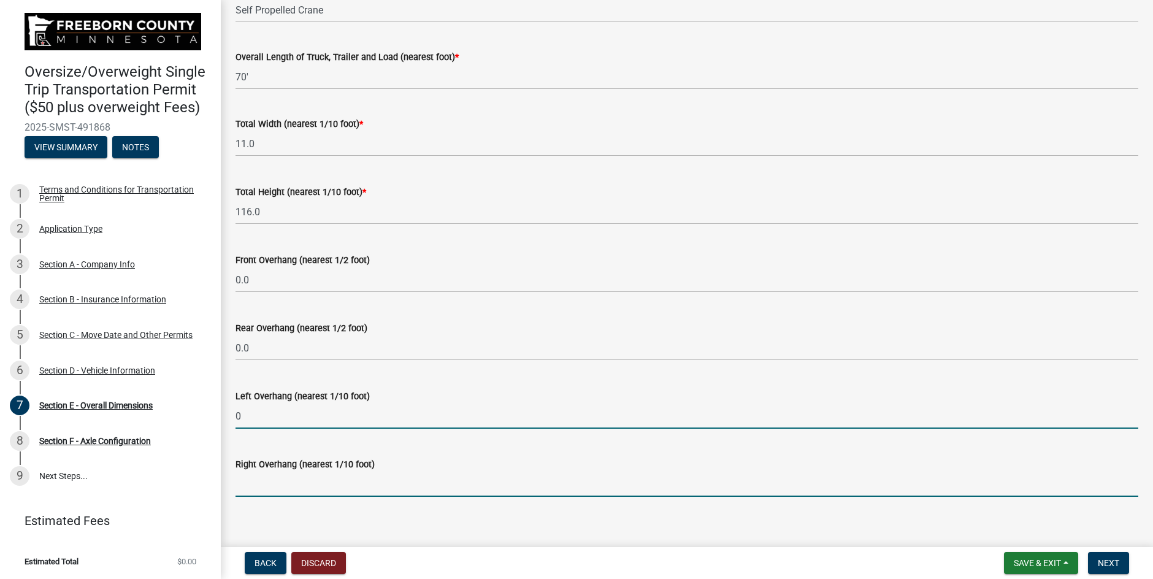
type input "0.0"
click at [271, 485] on input "text" at bounding box center [687, 484] width 903 height 25
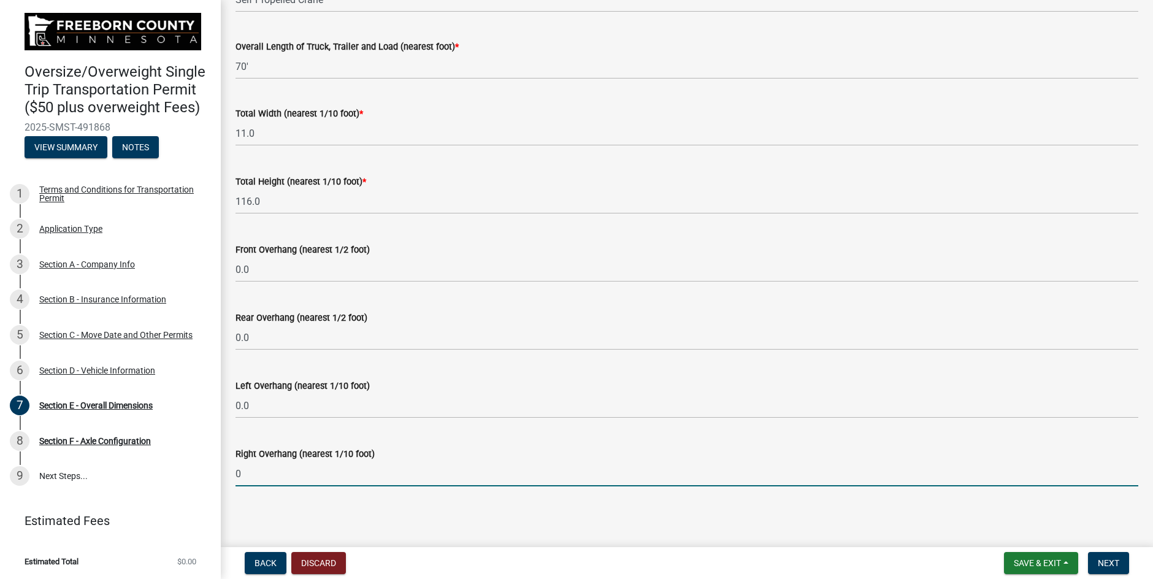
scroll to position [136, 0]
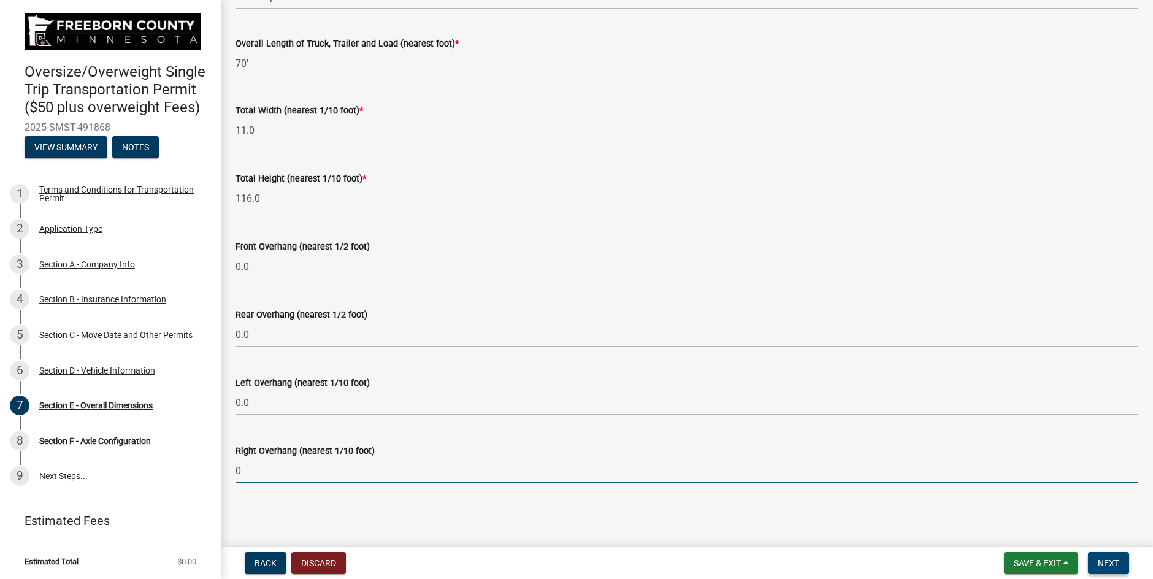
type input "0.0"
click at [1099, 563] on span "Next" at bounding box center [1108, 563] width 21 height 10
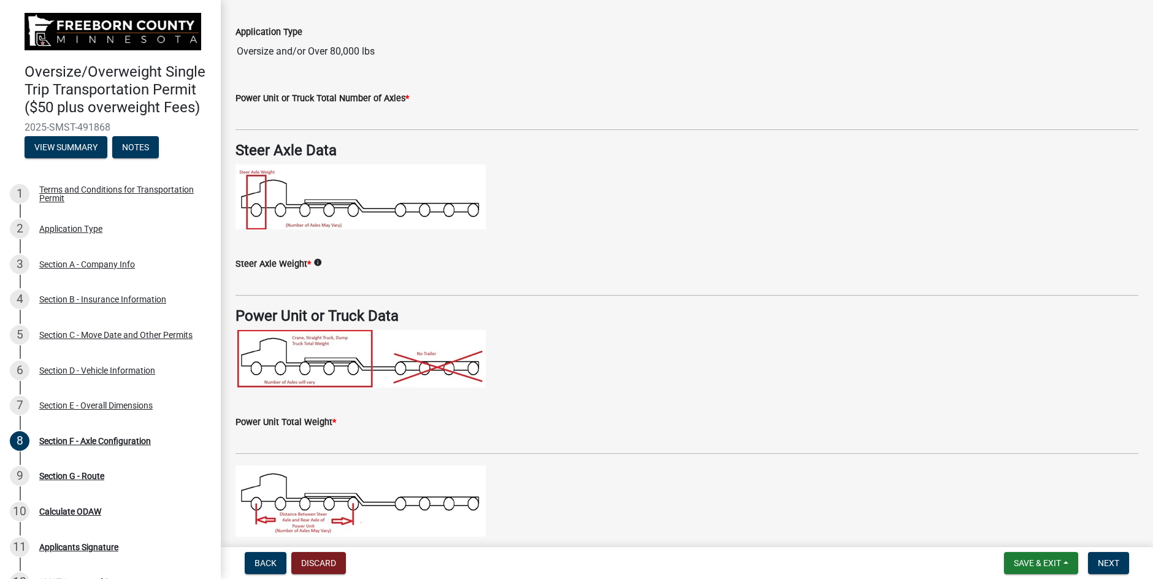
scroll to position [0, 0]
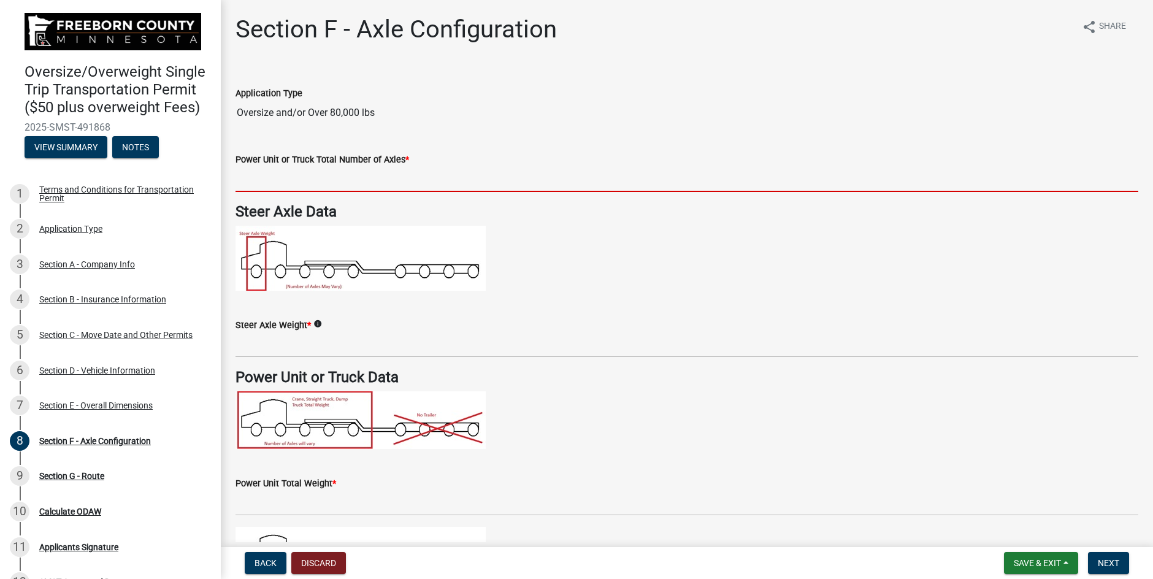
click at [349, 182] on input "text" at bounding box center [687, 179] width 903 height 25
type input "7"
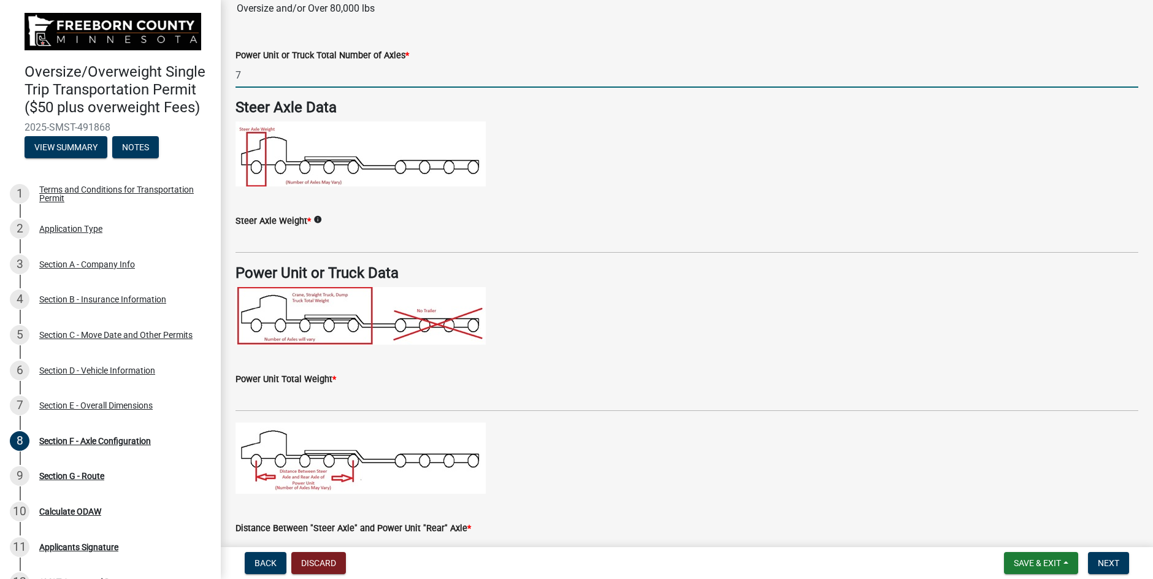
scroll to position [123, 0]
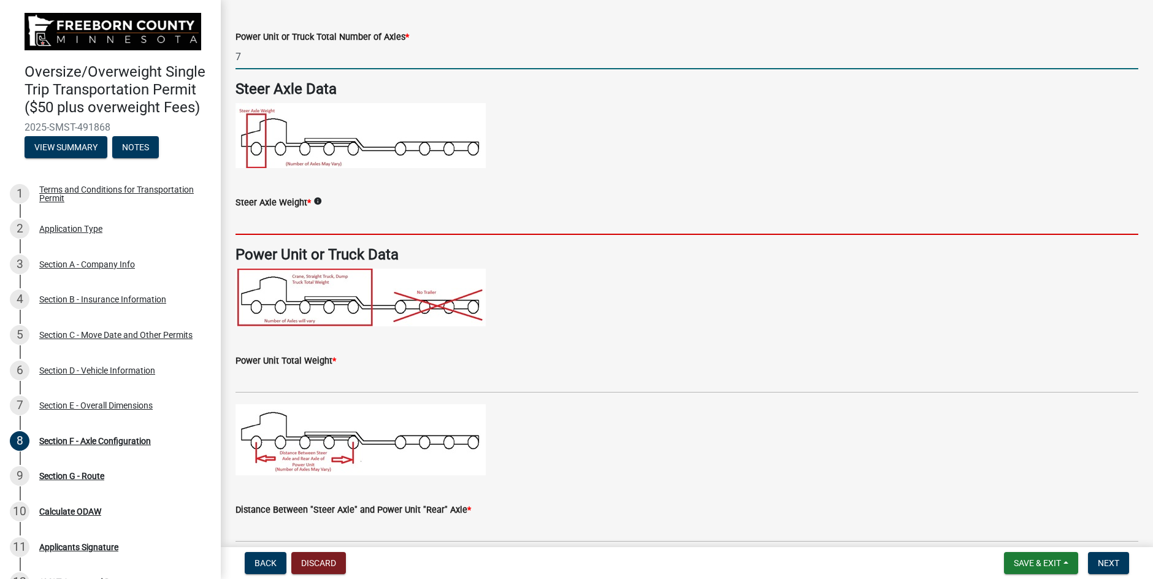
click at [291, 227] on input "text" at bounding box center [687, 222] width 903 height 25
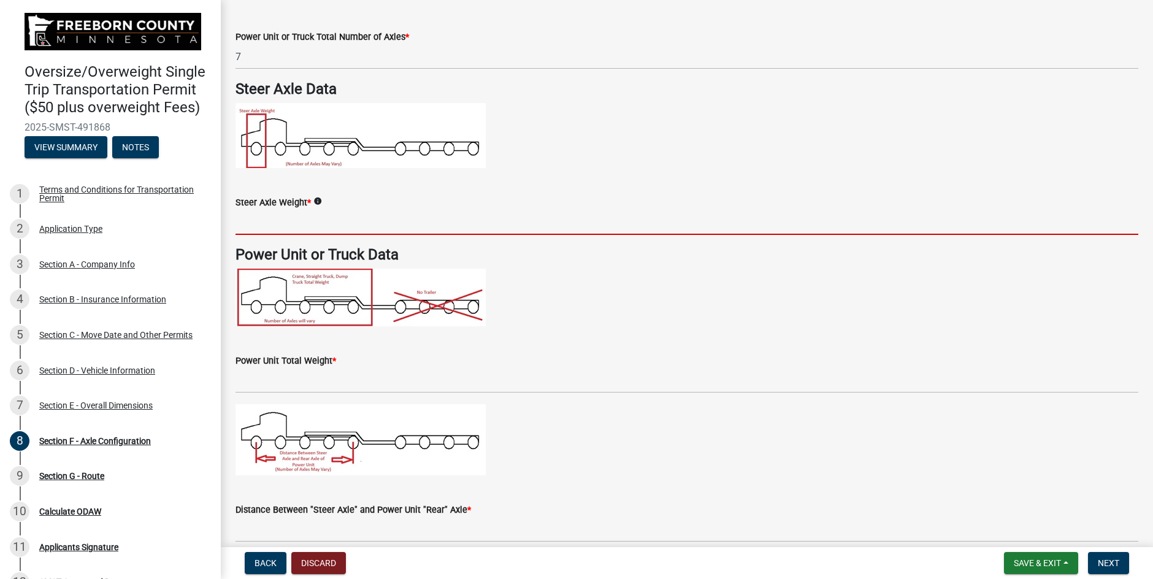
type input "34600"
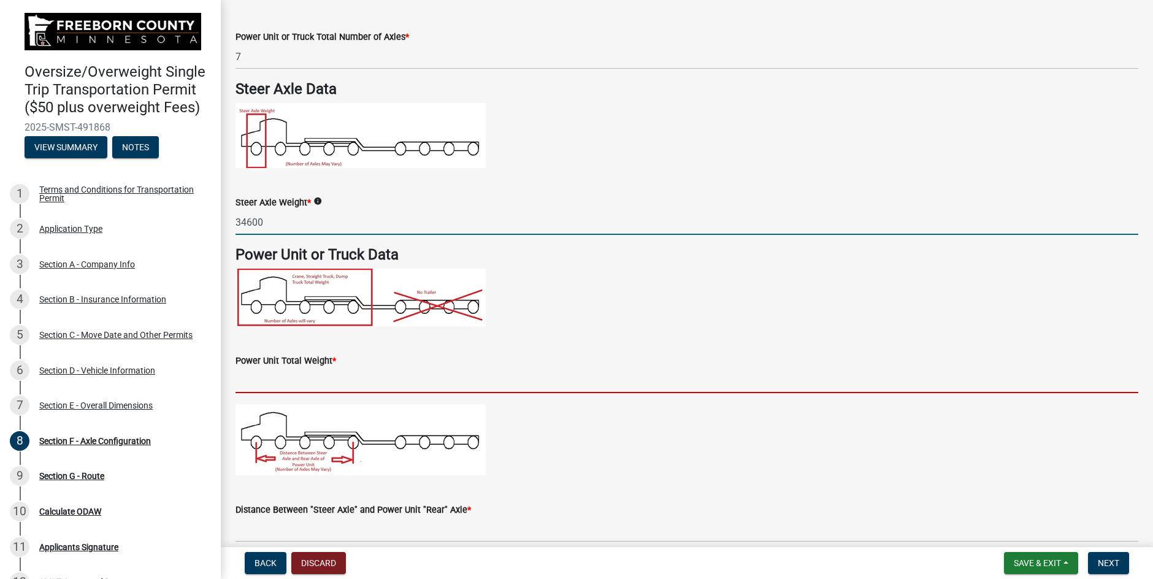
click at [299, 374] on input "text" at bounding box center [687, 380] width 903 height 25
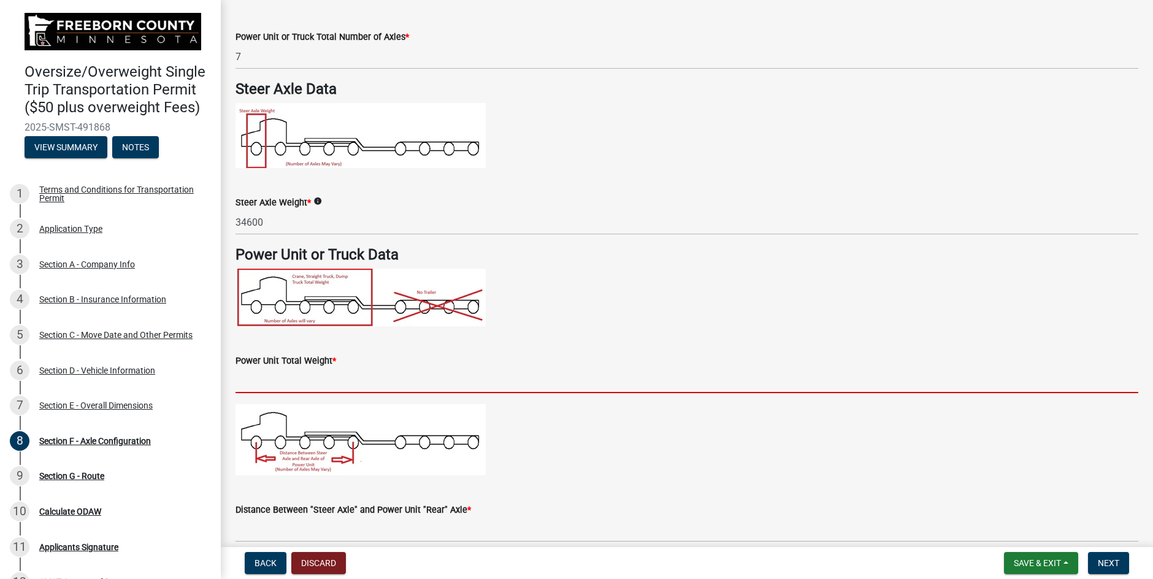
type input "82600"
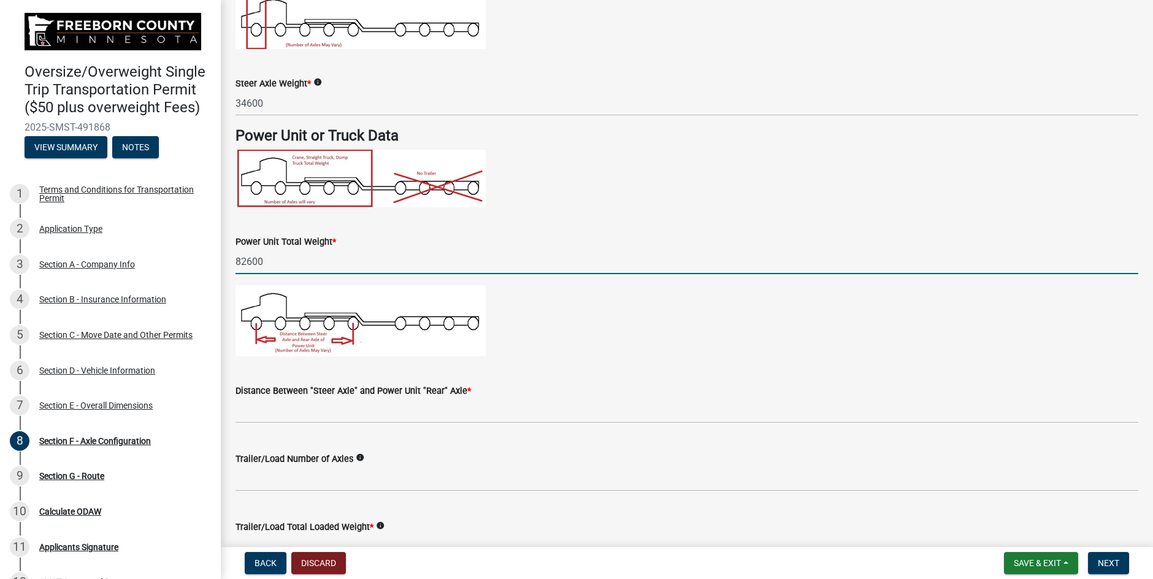
scroll to position [307, 0]
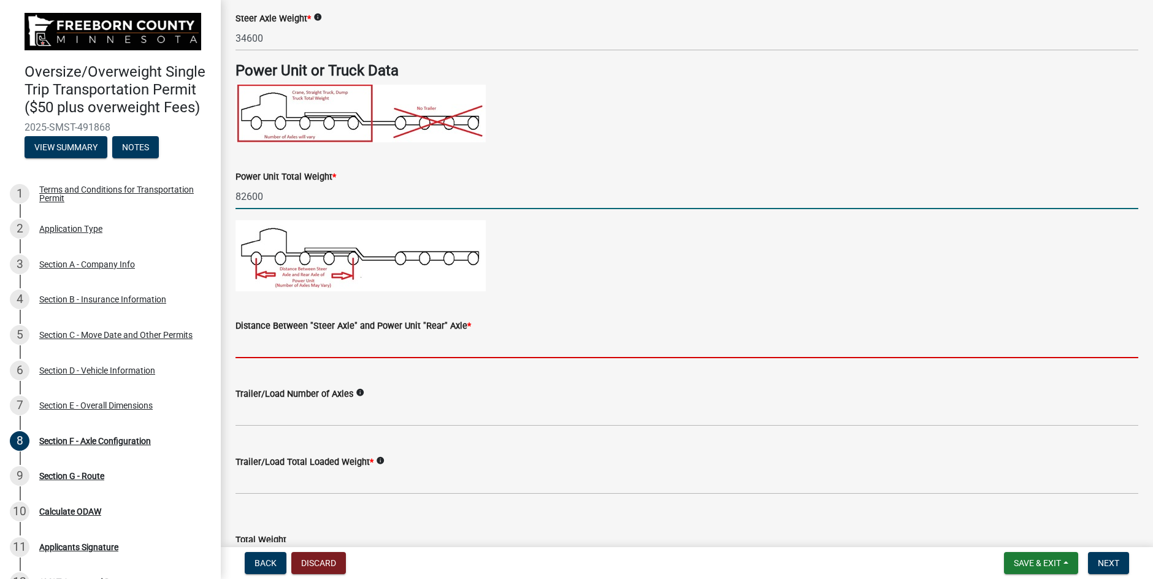
click at [286, 348] on input "text" at bounding box center [687, 345] width 903 height 25
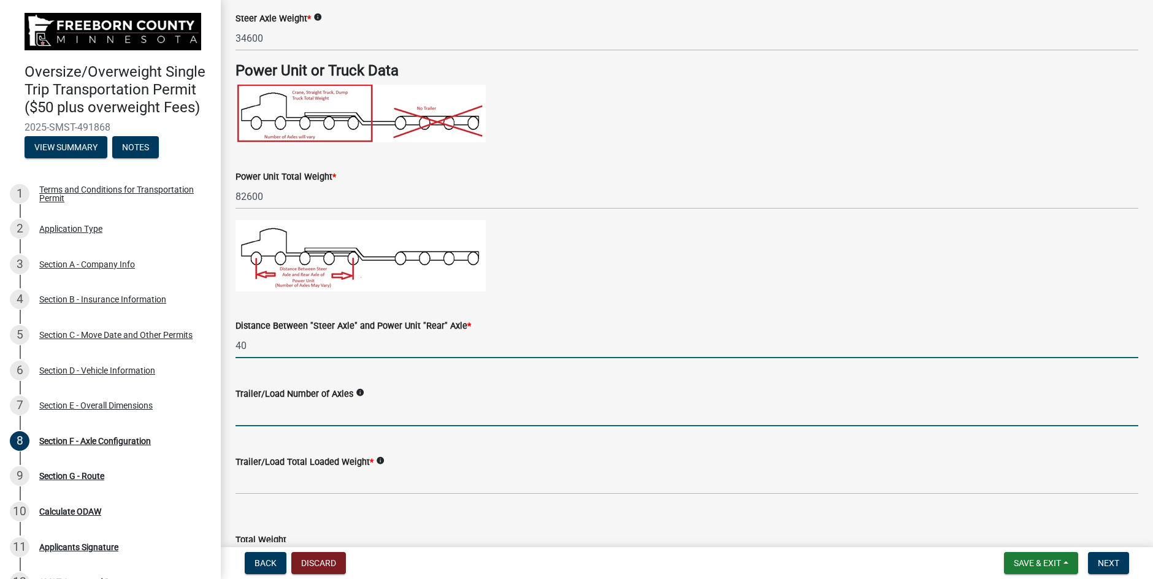
type input "40.0"
click at [308, 409] on input "text" at bounding box center [687, 413] width 903 height 25
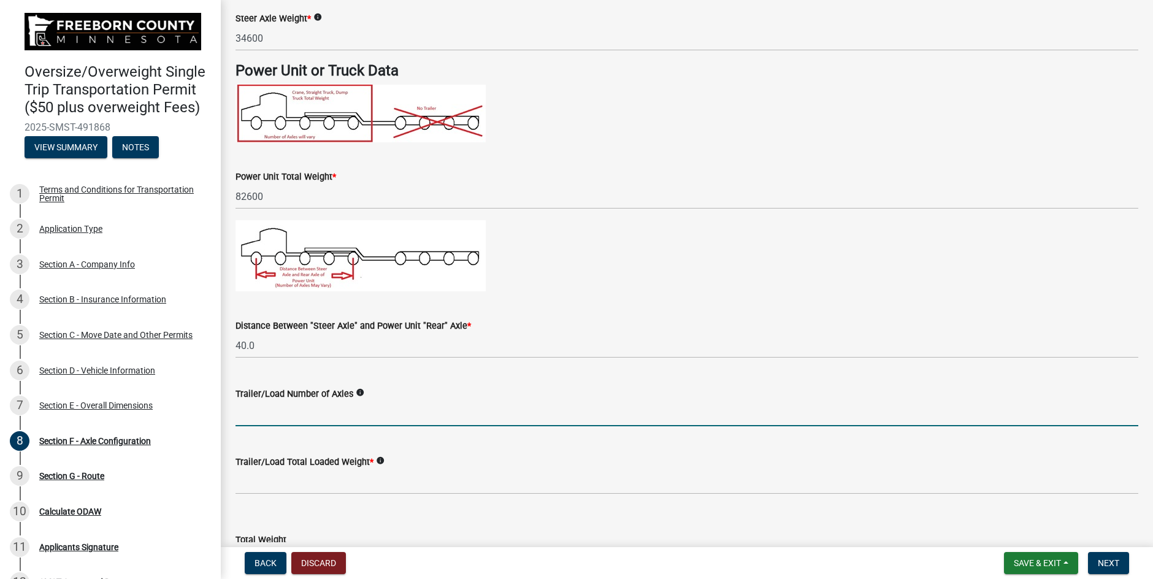
type input "7"
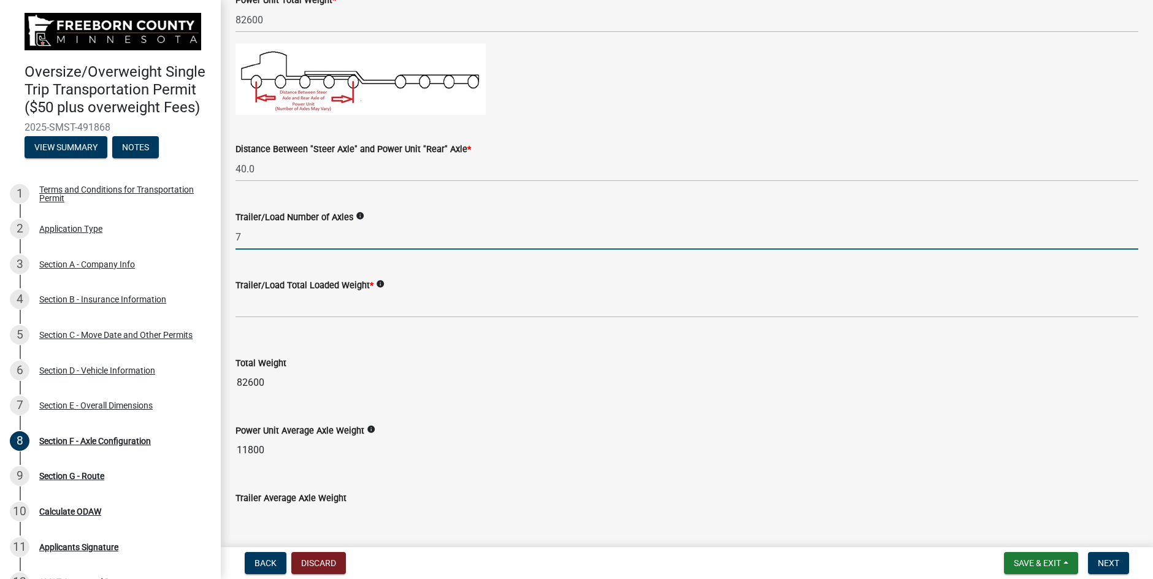
scroll to position [491, 0]
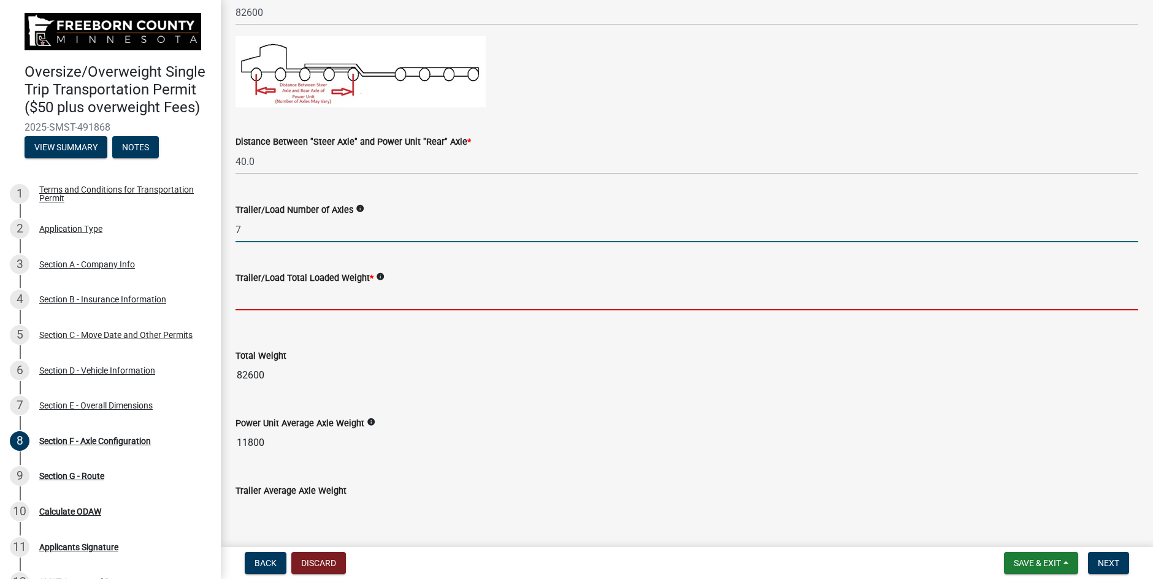
click at [315, 301] on input "text" at bounding box center [687, 297] width 903 height 25
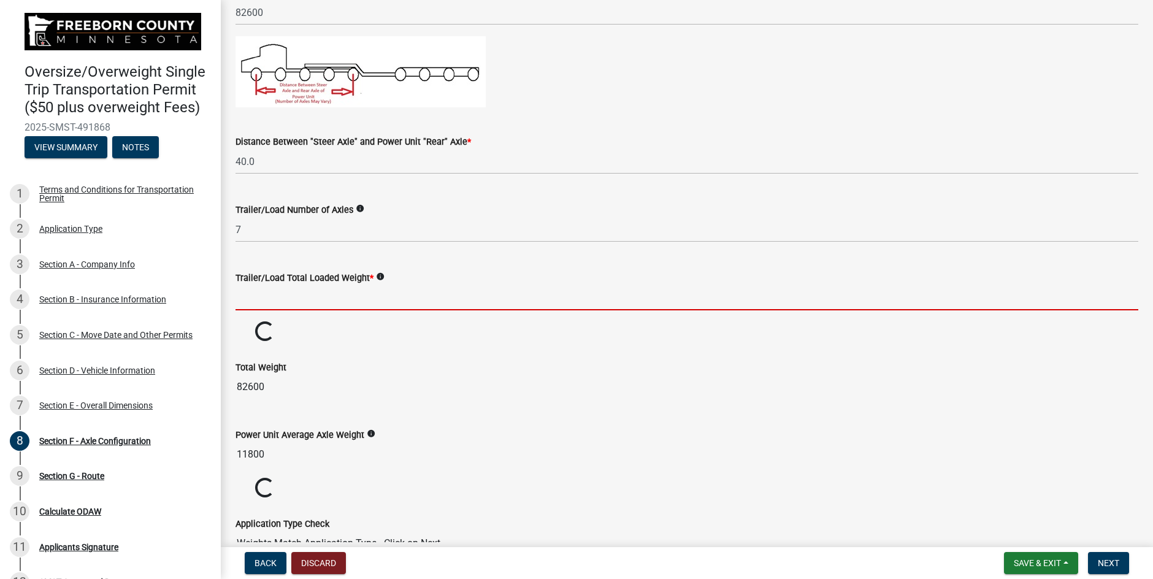
type input "117200"
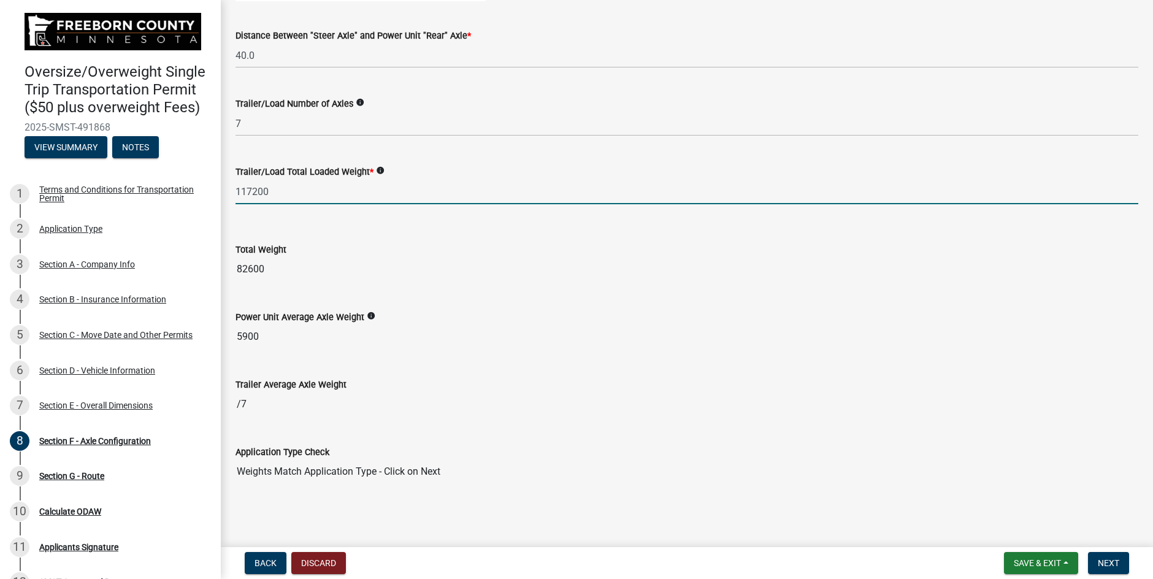
scroll to position [597, 0]
click at [1104, 564] on span "Next" at bounding box center [1108, 563] width 21 height 10
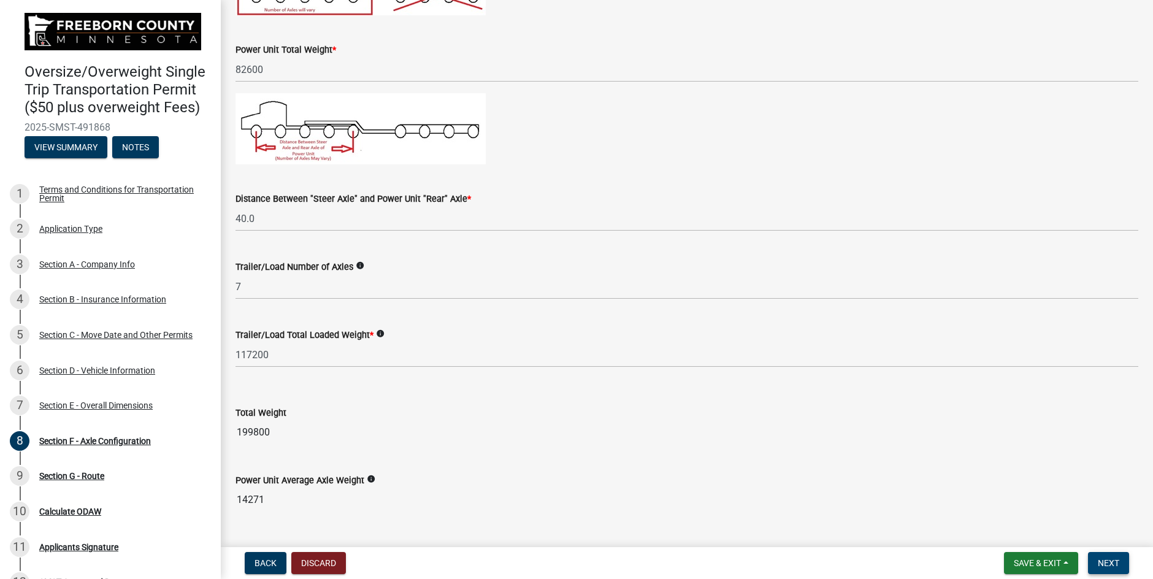
scroll to position [352, 0]
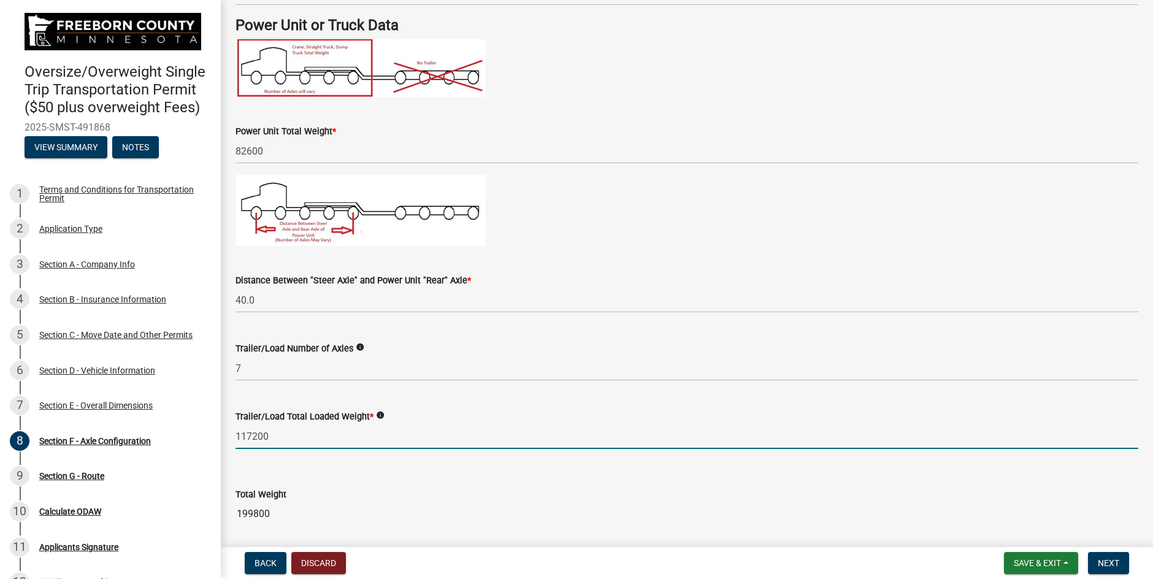
click at [332, 434] on input "117200" at bounding box center [687, 436] width 903 height 25
click at [333, 434] on input "117200" at bounding box center [687, 436] width 903 height 25
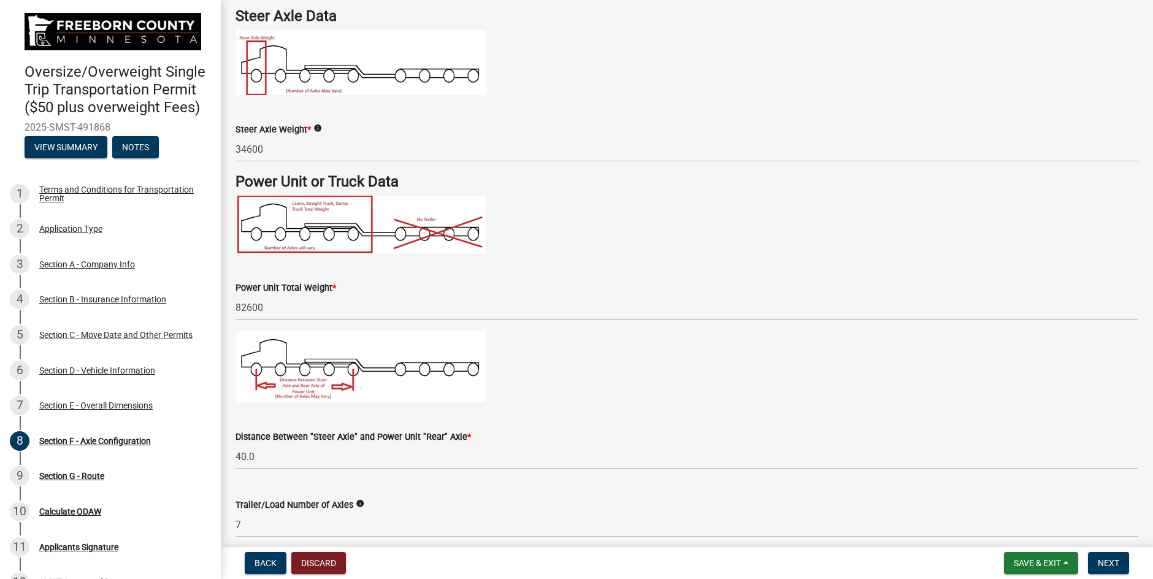
scroll to position [168, 0]
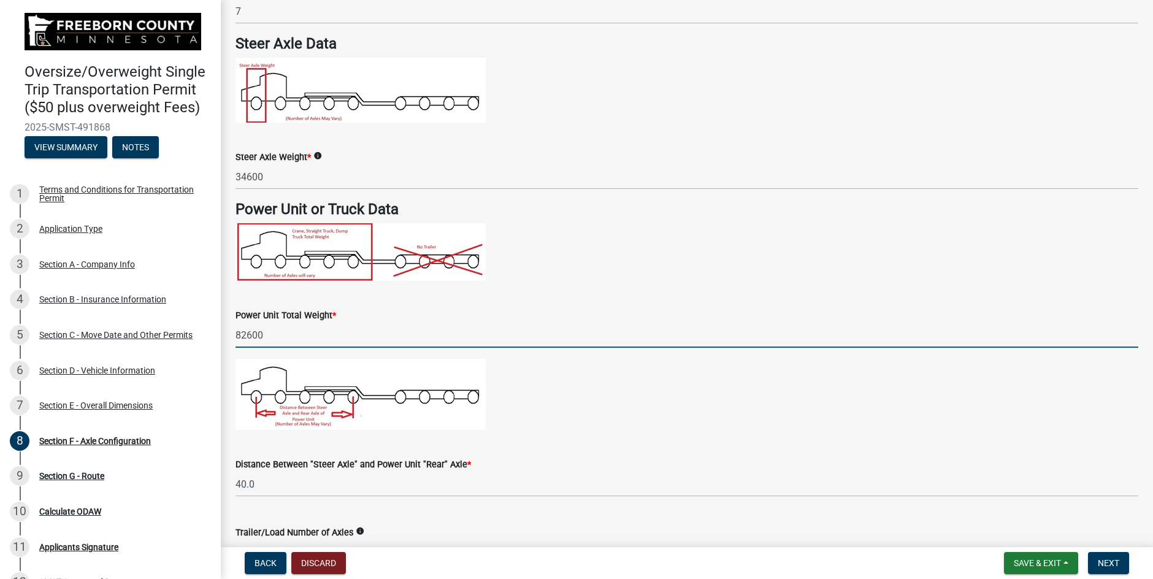
click at [282, 340] on input "82600" at bounding box center [687, 335] width 903 height 25
drag, startPoint x: 266, startPoint y: 339, endPoint x: 226, endPoint y: 339, distance: 39.3
click at [226, 339] on div "Power Unit Total Weight * 82600" at bounding box center [686, 319] width 921 height 57
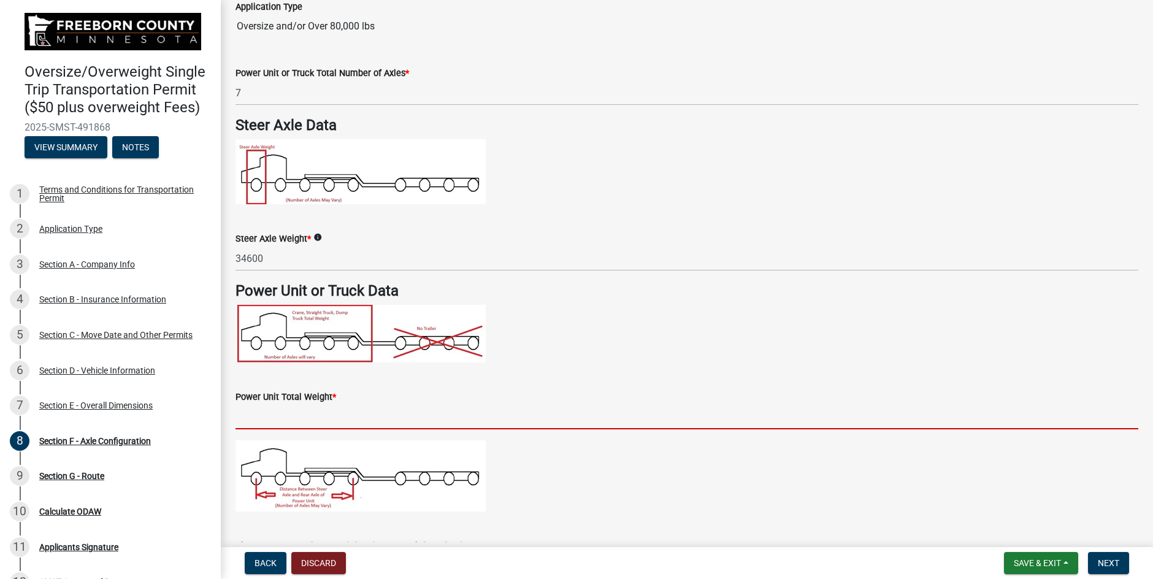
scroll to position [45, 0]
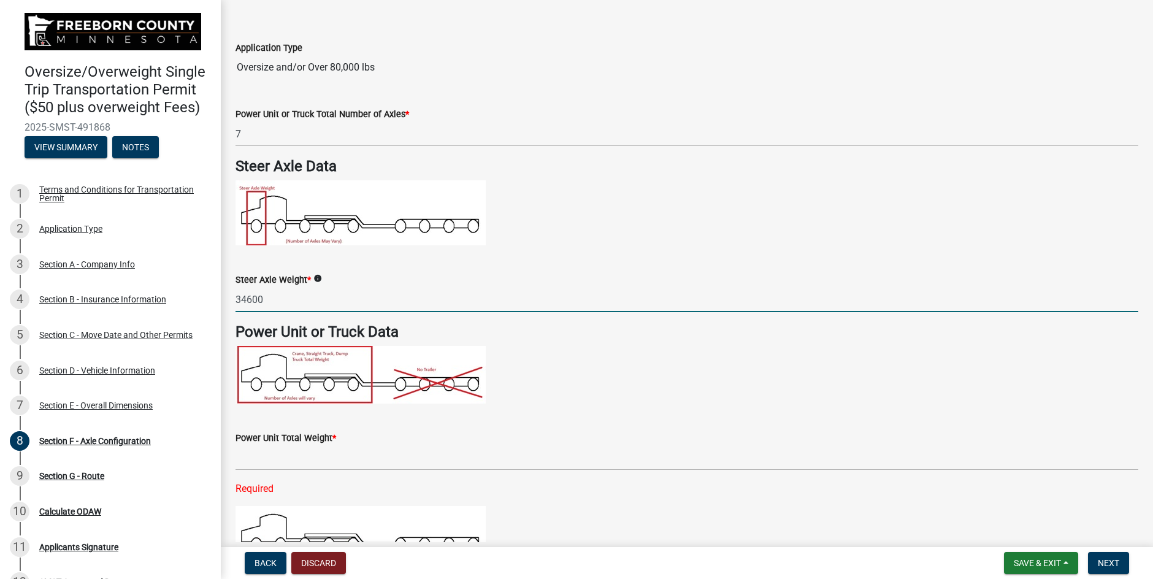
drag, startPoint x: 269, startPoint y: 299, endPoint x: 231, endPoint y: 306, distance: 38.1
click at [231, 306] on div "Steer Axle Weight * info 34600" at bounding box center [686, 283] width 921 height 57
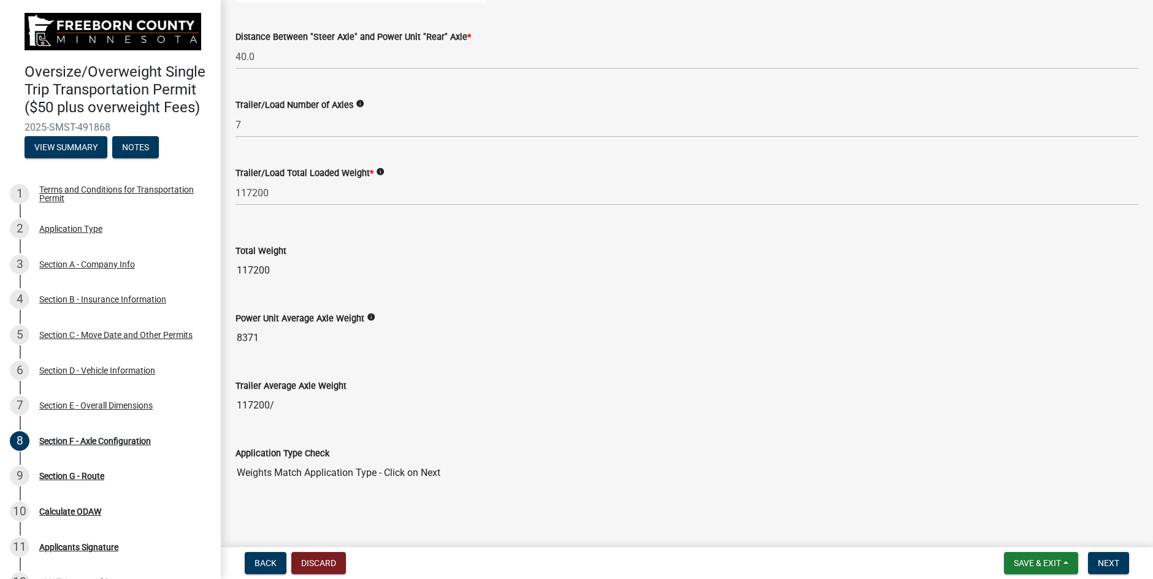
scroll to position [622, 0]
click at [1107, 567] on span "Next" at bounding box center [1108, 563] width 21 height 10
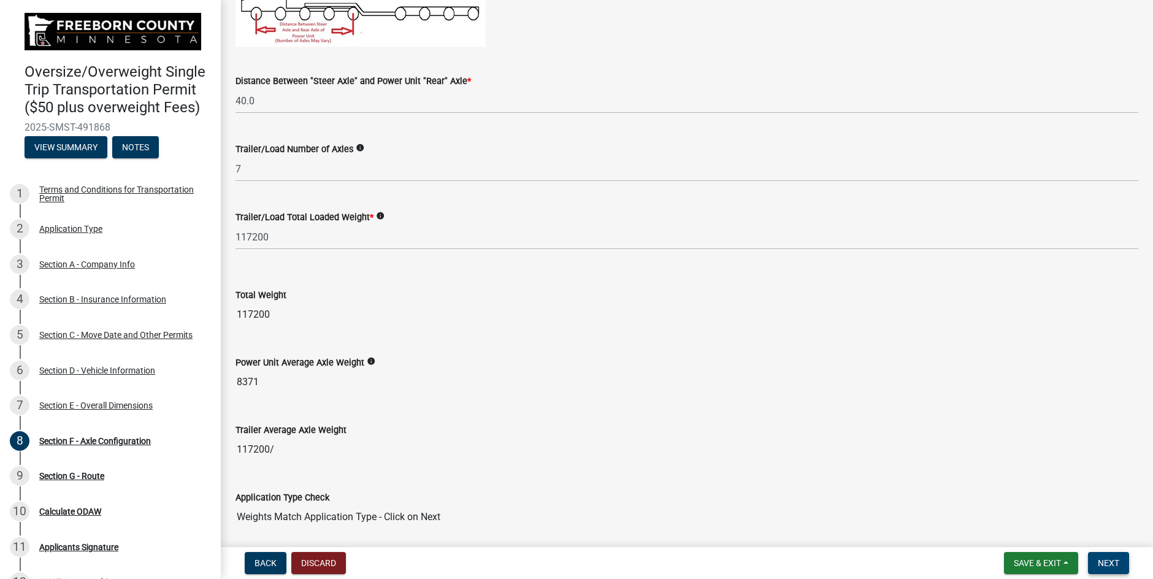
scroll to position [647, 0]
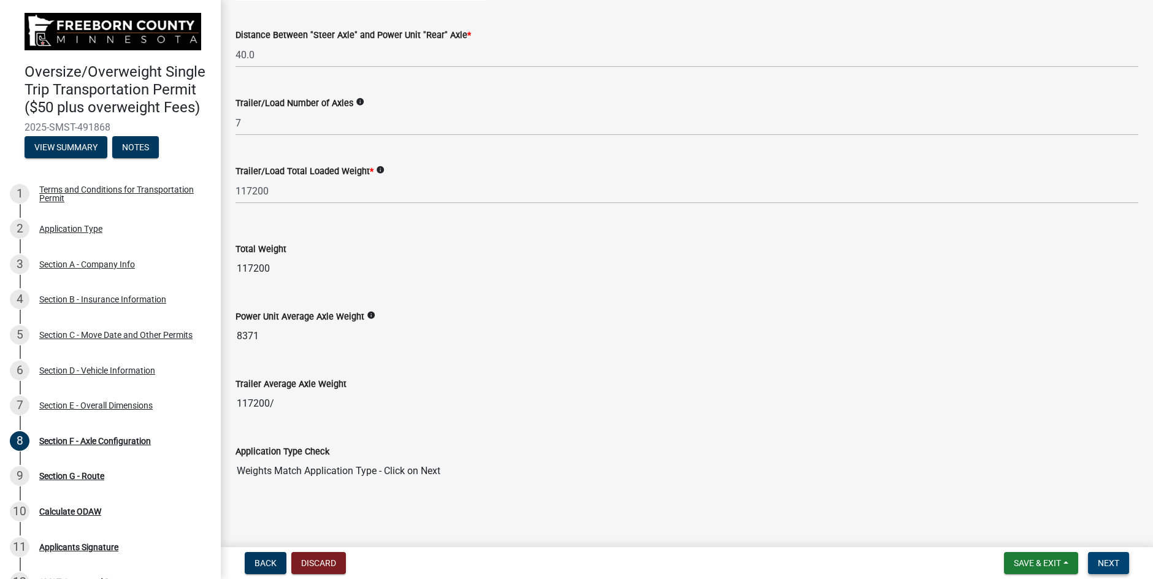
click at [1113, 556] on button "Next" at bounding box center [1108, 563] width 41 height 22
click at [1107, 561] on span "Next" at bounding box center [1108, 563] width 21 height 10
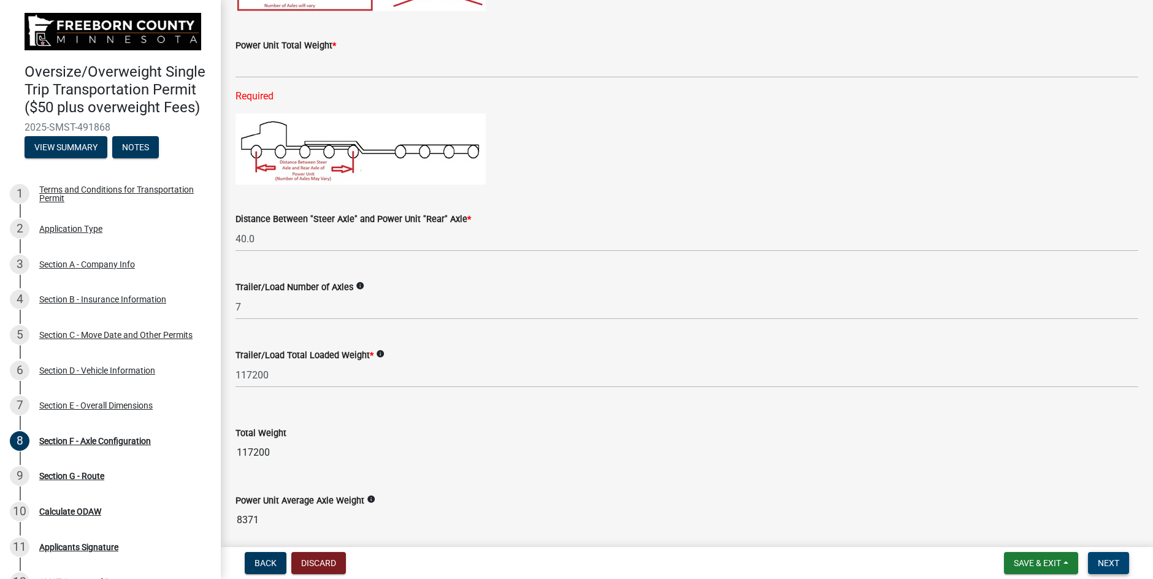
scroll to position [401, 0]
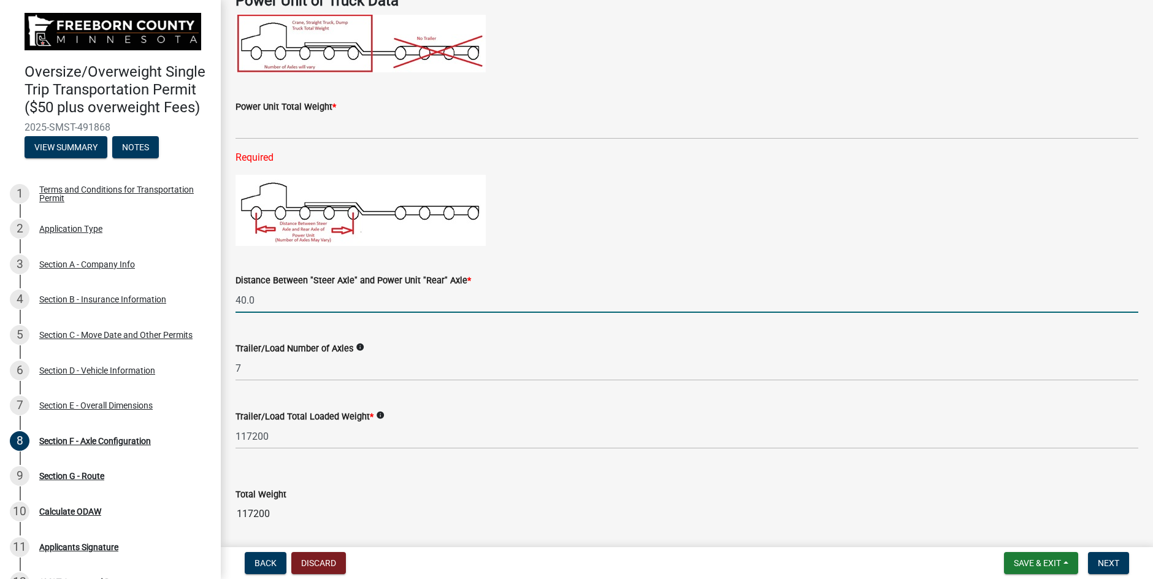
click at [302, 302] on input "40.0" at bounding box center [687, 300] width 903 height 25
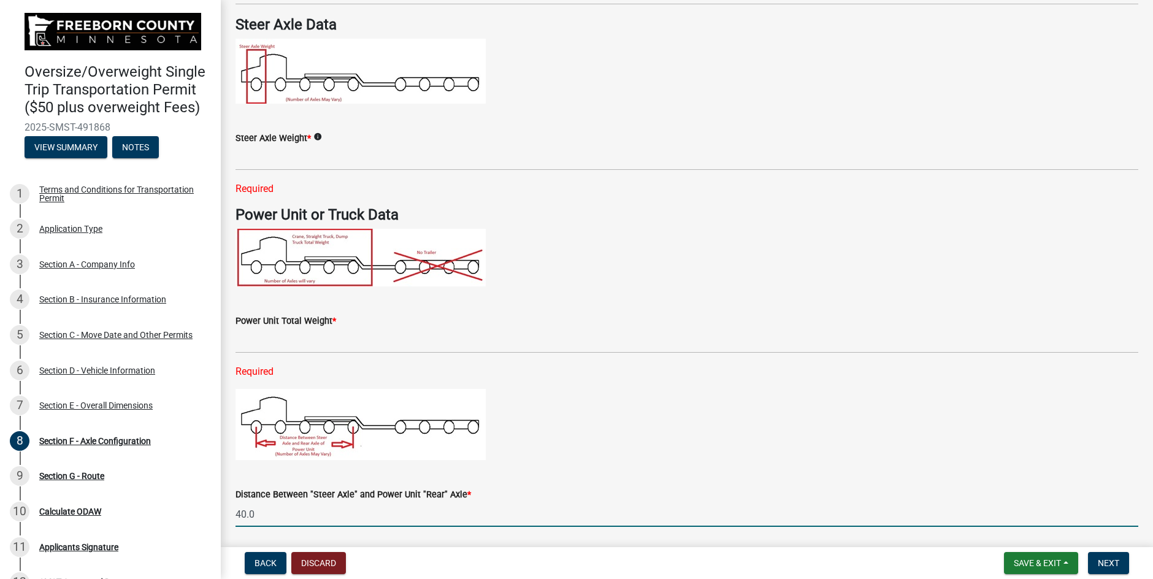
scroll to position [217, 0]
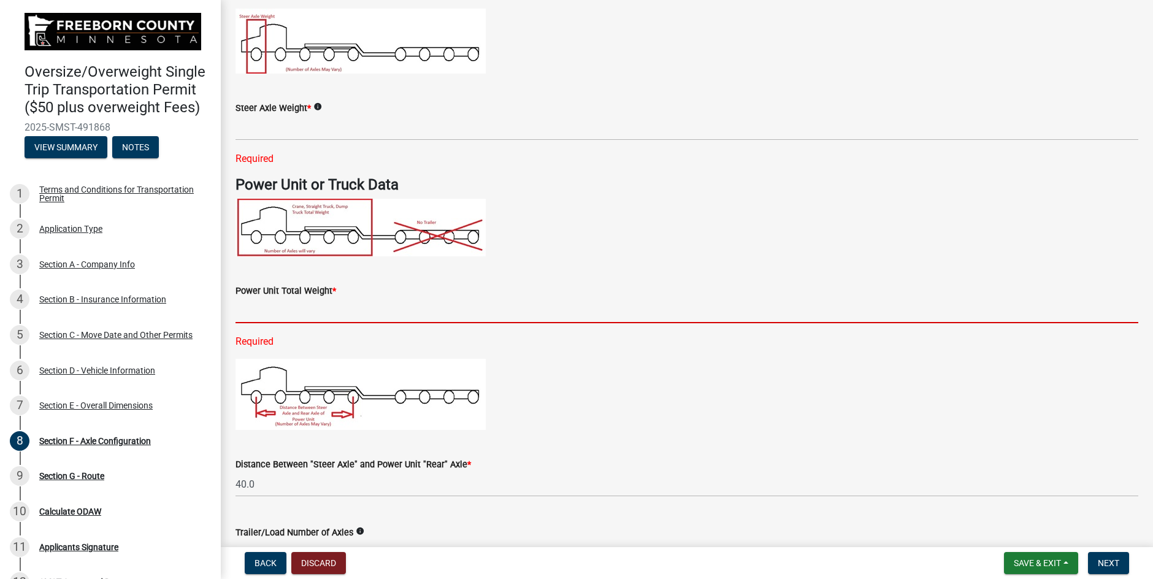
click at [269, 312] on input "text" at bounding box center [687, 310] width 903 height 25
type input "117200"
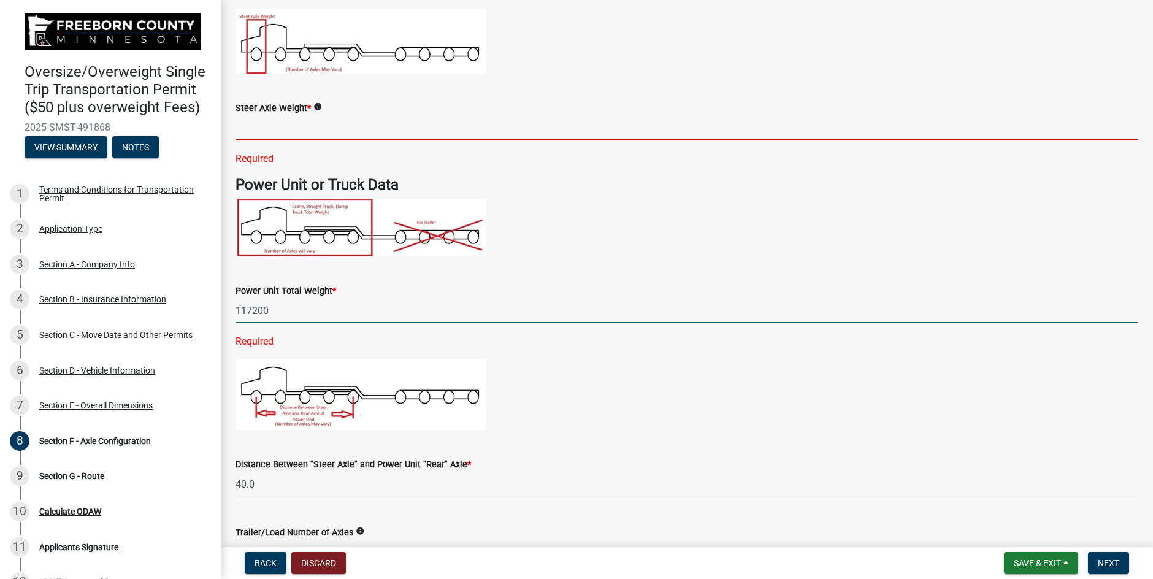
click at [258, 128] on input "text" at bounding box center [687, 127] width 903 height 25
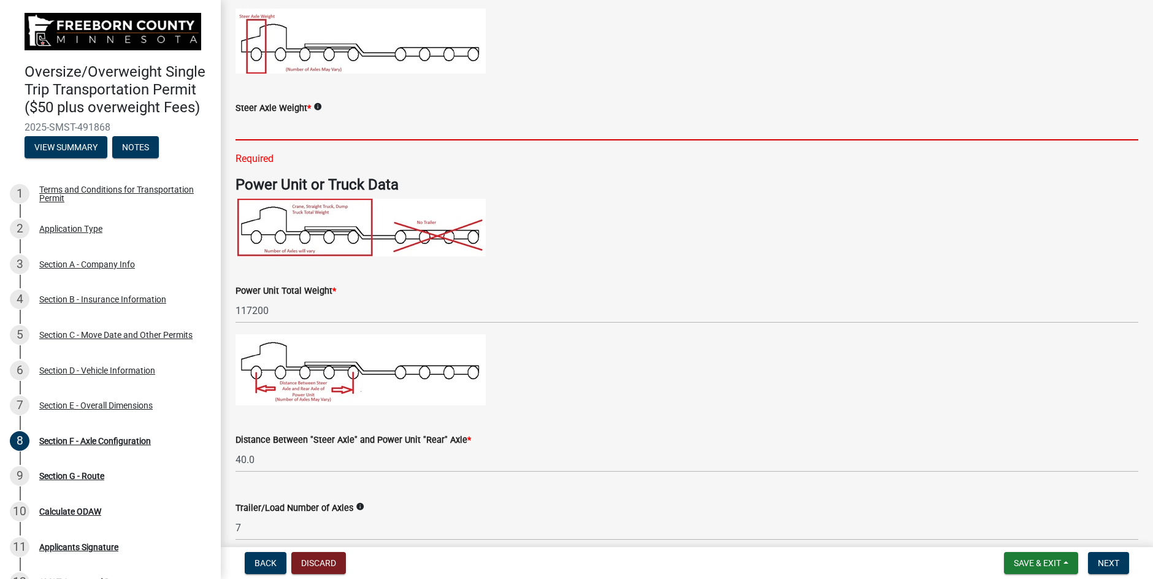
type input "34600"
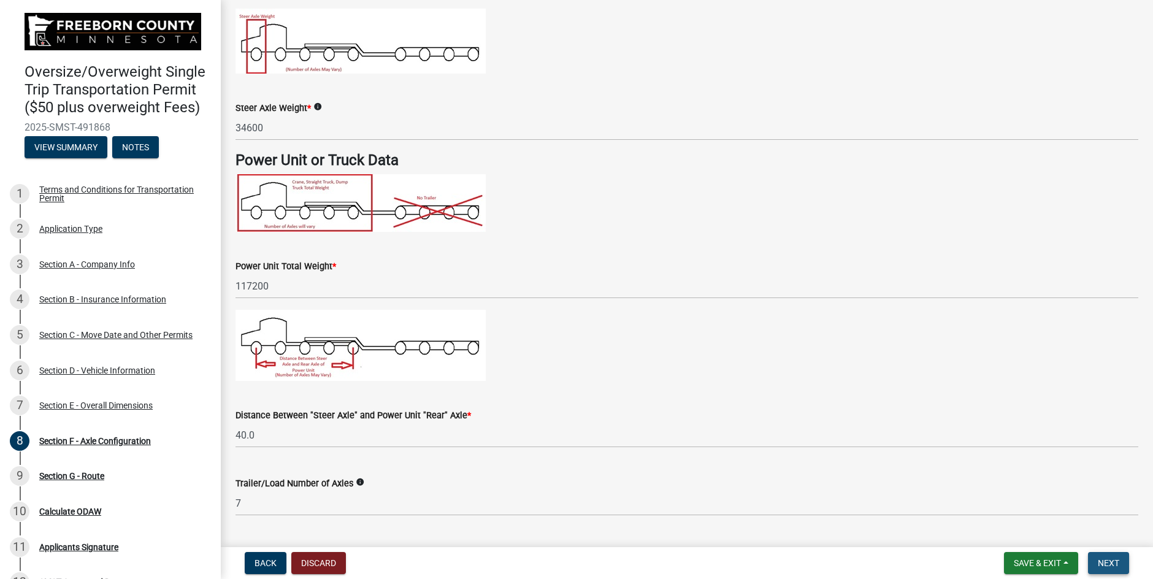
click at [1103, 559] on span "Next" at bounding box center [1108, 563] width 21 height 10
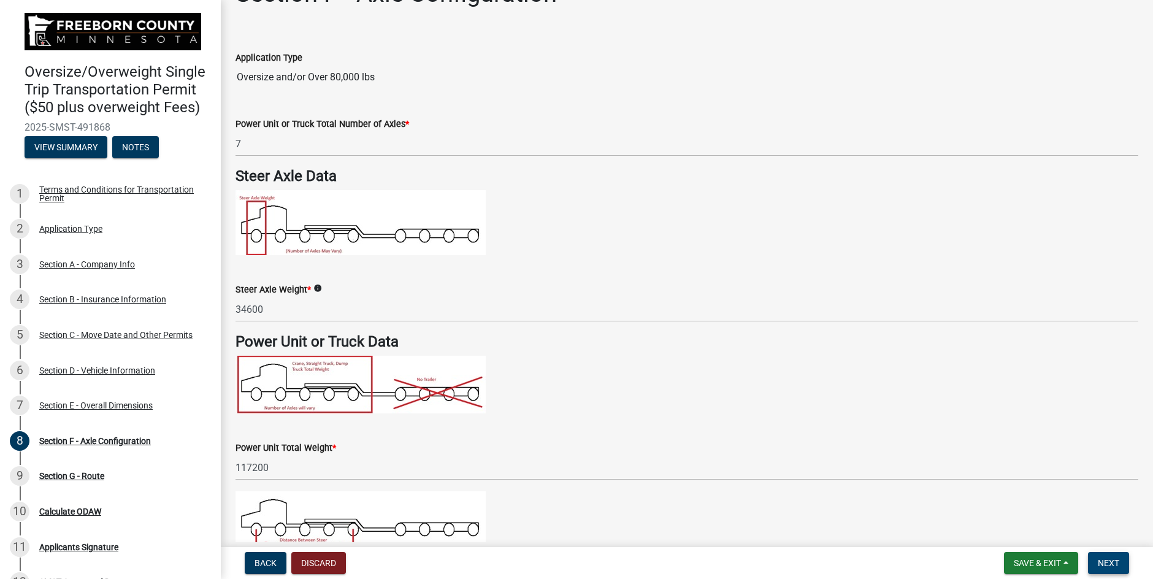
scroll to position [0, 0]
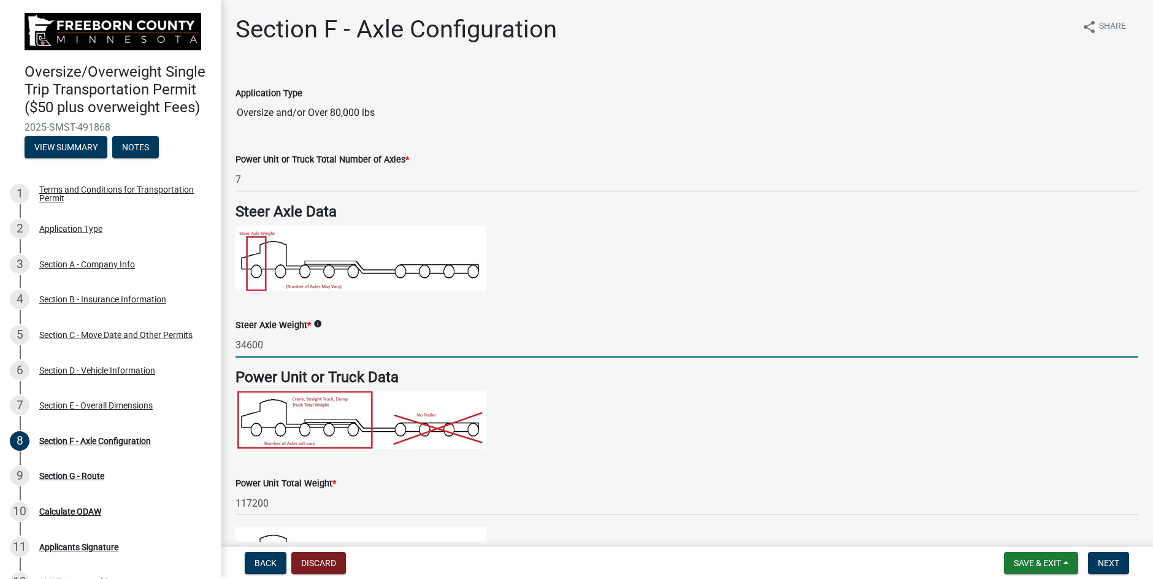
click at [282, 342] on input "34600" at bounding box center [687, 344] width 903 height 25
drag, startPoint x: 261, startPoint y: 346, endPoint x: 225, endPoint y: 346, distance: 36.2
click at [225, 346] on div "Section F - Axle Configuration share Share Application Type Oversize and/or Ove…" at bounding box center [687, 559] width 932 height 1088
click at [1122, 571] on button "Next" at bounding box center [1108, 563] width 41 height 22
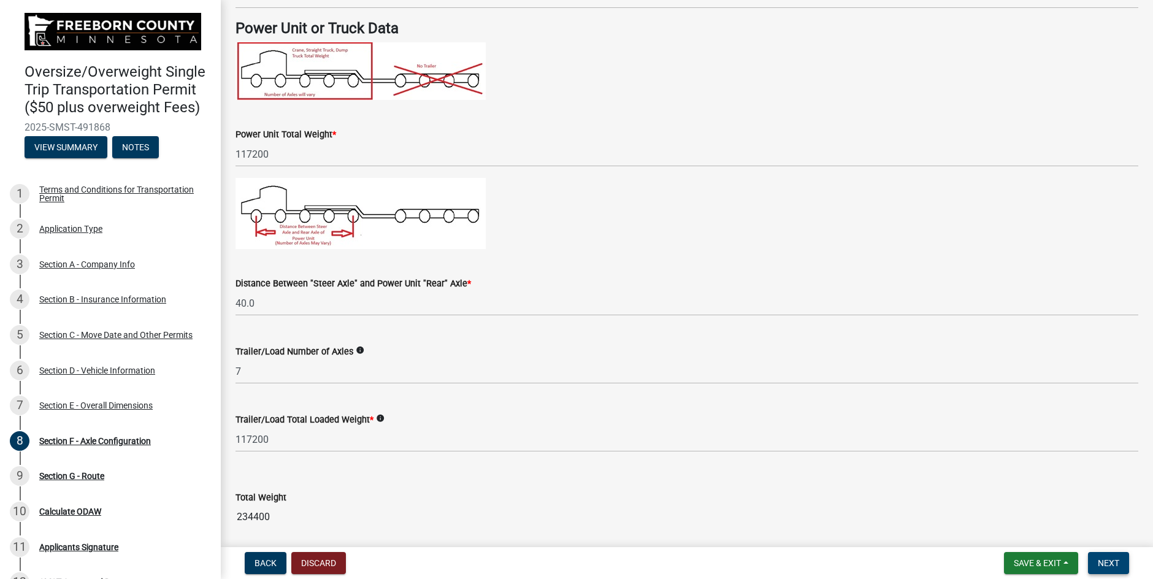
scroll to position [368, 0]
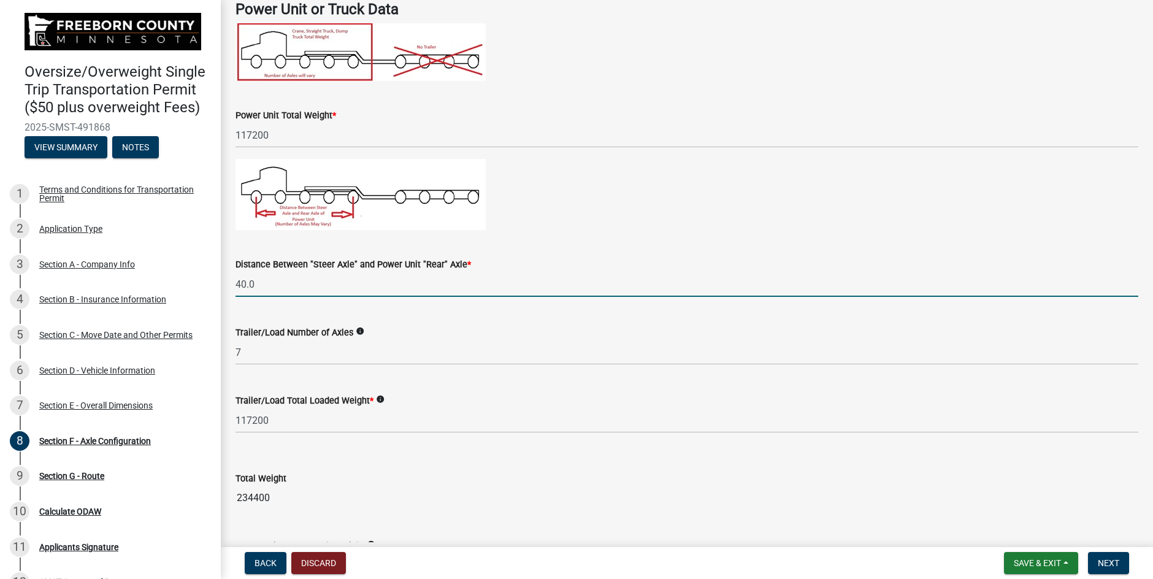
click at [261, 285] on input "40.0" at bounding box center [687, 284] width 903 height 25
drag, startPoint x: 256, startPoint y: 287, endPoint x: 234, endPoint y: 288, distance: 22.1
click at [234, 288] on div "Distance Between "Steer Axle" and Power Unit "Rear" Axle * 40.0" at bounding box center [686, 268] width 921 height 57
click at [269, 280] on input "40.0" at bounding box center [687, 284] width 903 height 25
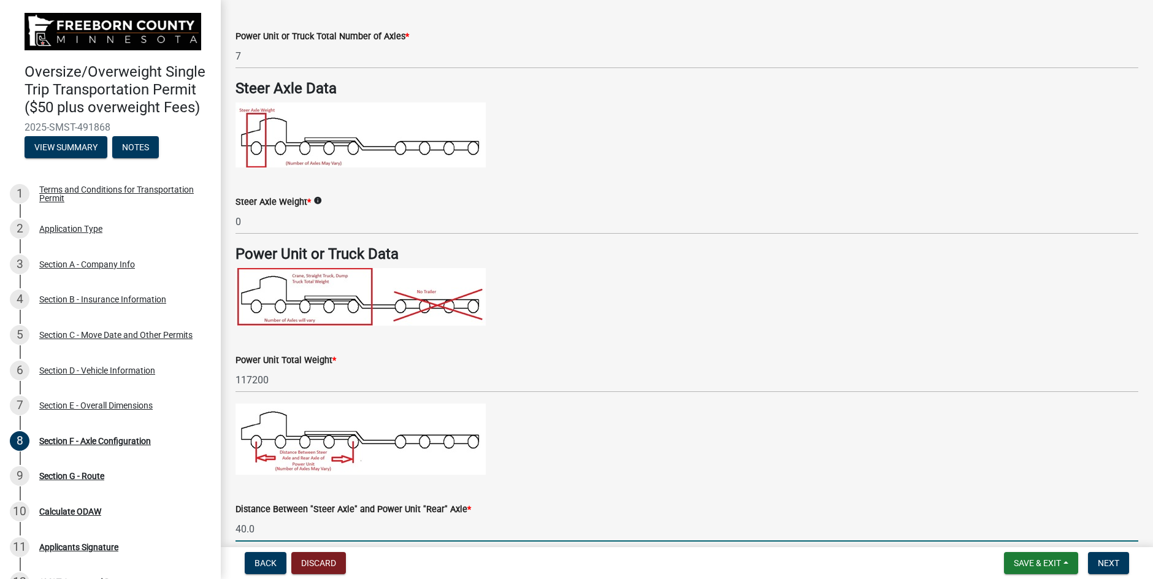
scroll to position [123, 0]
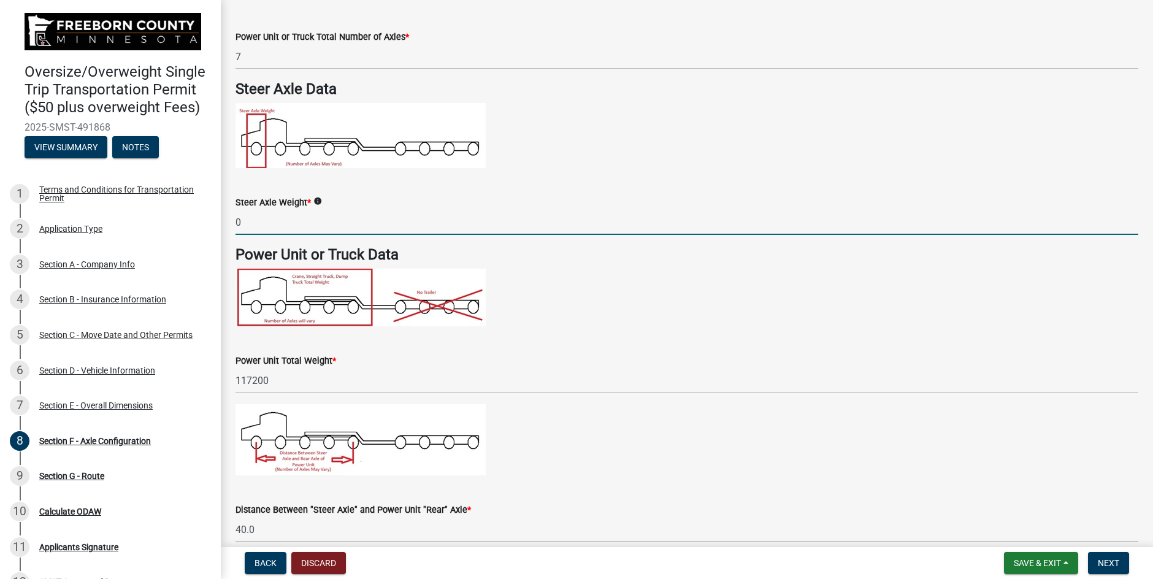
drag, startPoint x: 247, startPoint y: 223, endPoint x: 231, endPoint y: 225, distance: 15.5
click at [231, 225] on div "Steer Axle Weight * info 0" at bounding box center [686, 206] width 921 height 57
type input "17300"
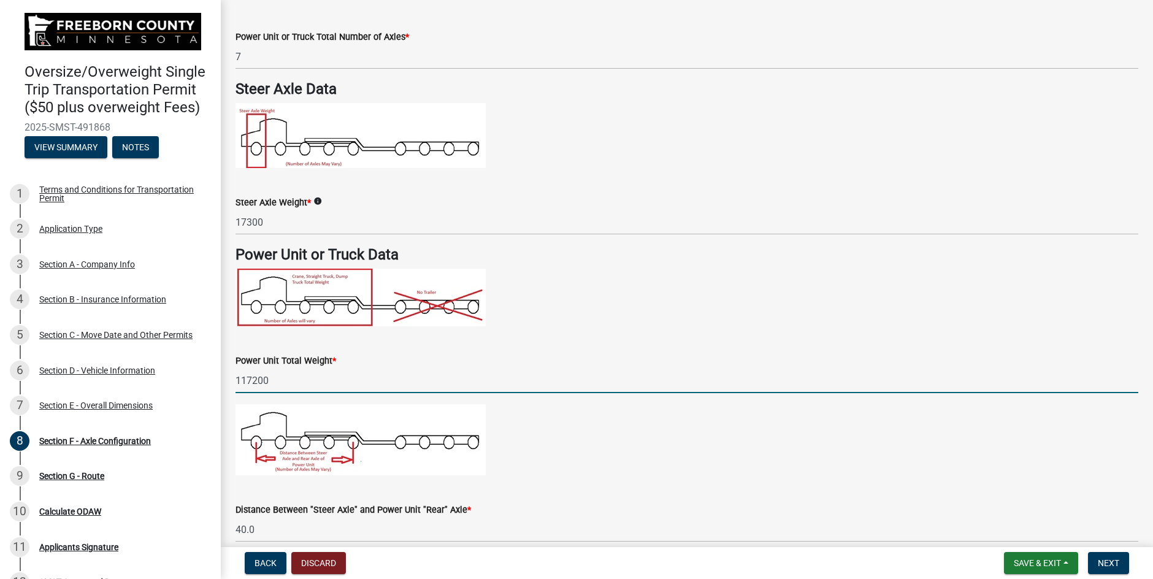
drag, startPoint x: 285, startPoint y: 382, endPoint x: 232, endPoint y: 384, distance: 53.4
click at [232, 384] on div "Power Unit Total Weight * 117200" at bounding box center [686, 364] width 921 height 57
drag, startPoint x: 267, startPoint y: 381, endPoint x: 236, endPoint y: 392, distance: 33.8
click at [236, 392] on input "47.70" at bounding box center [687, 380] width 903 height 25
type input "117200"
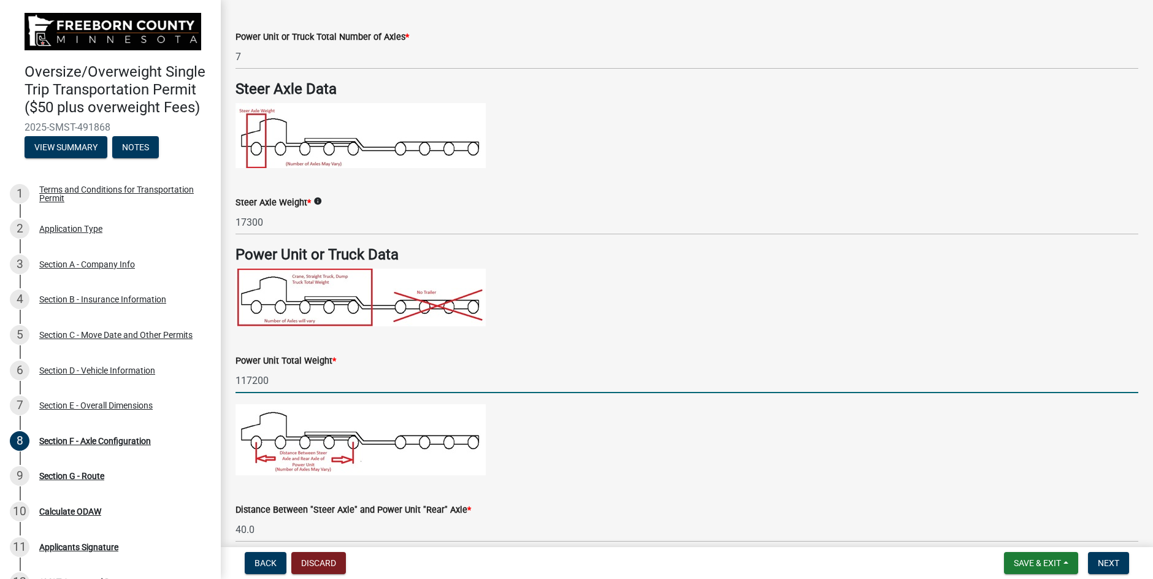
scroll to position [184, 0]
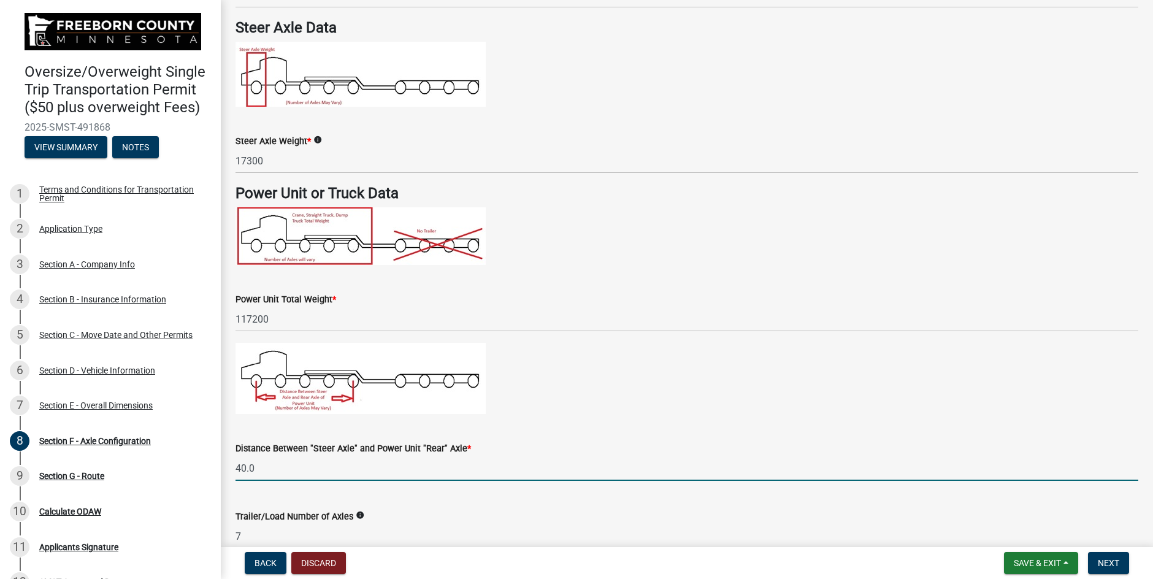
click at [277, 468] on input "40.0" at bounding box center [687, 468] width 903 height 25
drag, startPoint x: 271, startPoint y: 471, endPoint x: 220, endPoint y: 472, distance: 50.3
click at [220, 472] on div "Oversize/Overweight Single Trip Transportation Permit ($50 plus overweight Fees…" at bounding box center [576, 289] width 1153 height 579
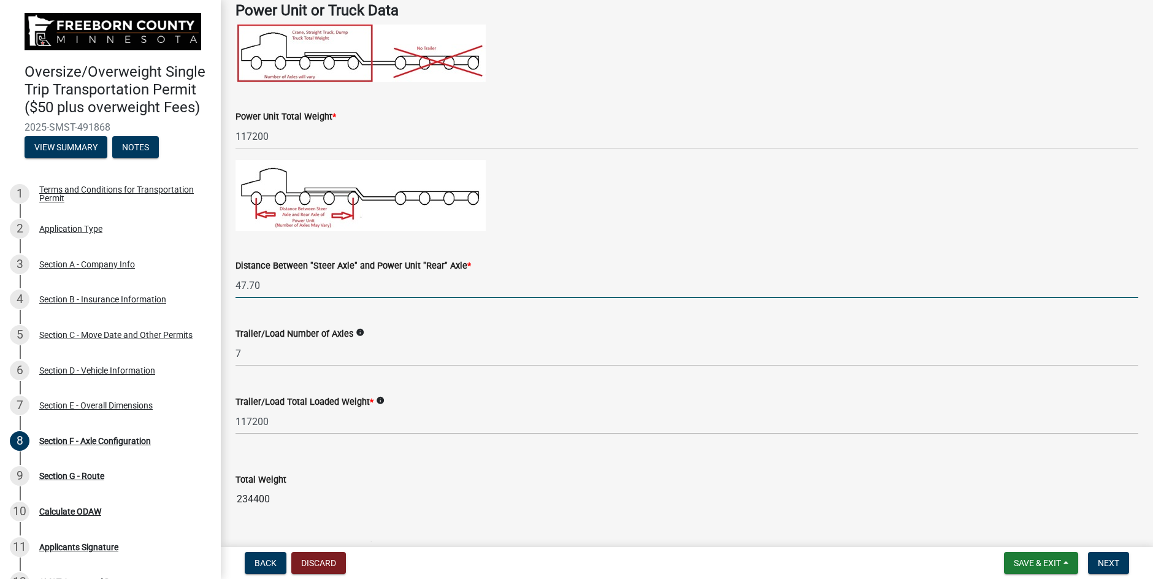
scroll to position [368, 0]
type input "47.7"
click at [1116, 564] on span "Next" at bounding box center [1108, 563] width 21 height 10
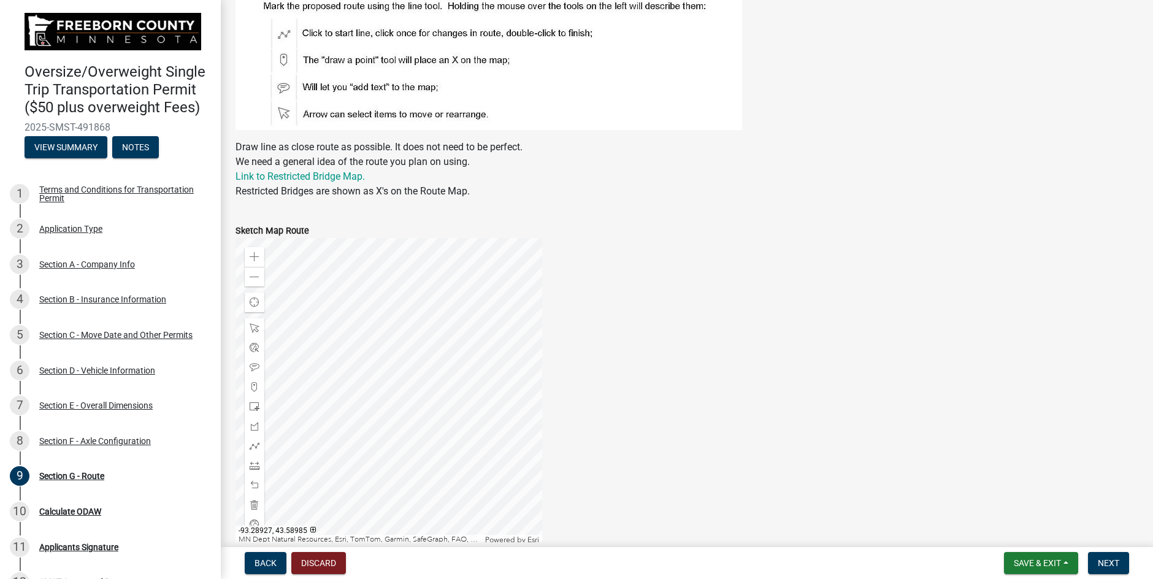
scroll to position [405, 0]
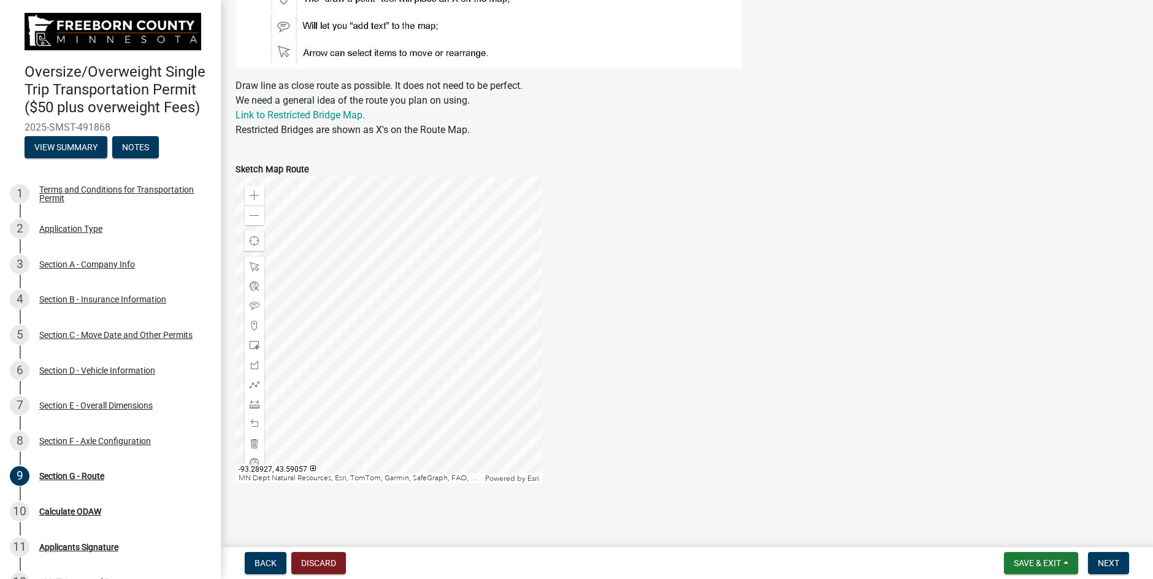
click at [436, 404] on div at bounding box center [389, 330] width 307 height 307
click at [404, 269] on div at bounding box center [389, 330] width 307 height 307
click at [449, 349] on div at bounding box center [389, 330] width 307 height 307
click at [475, 402] on div at bounding box center [389, 330] width 307 height 307
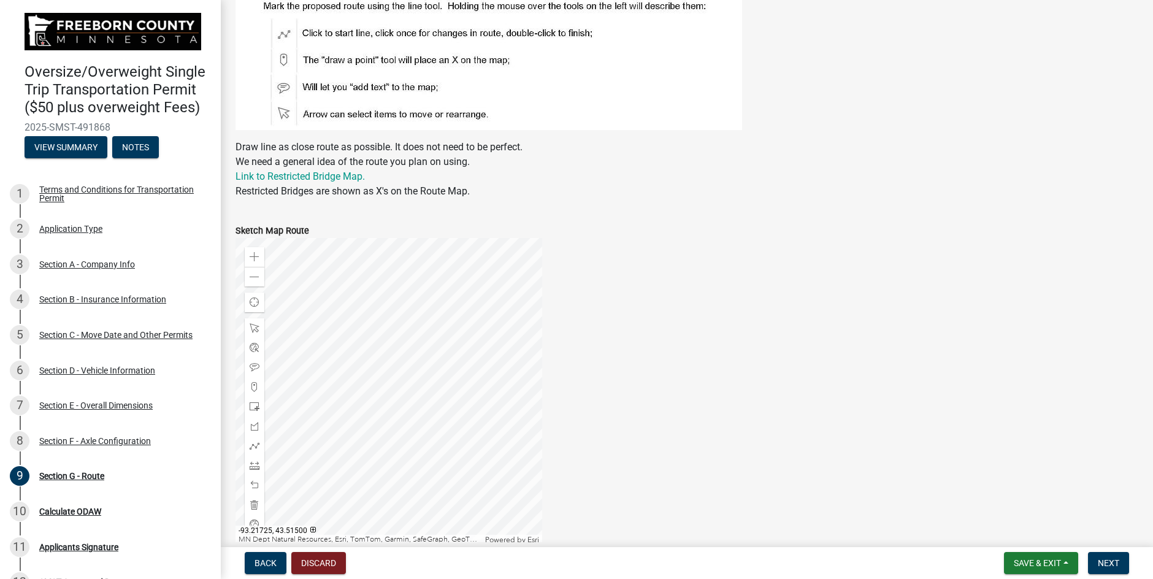
click at [463, 394] on div at bounding box center [389, 391] width 307 height 307
click at [359, 437] on div at bounding box center [389, 391] width 307 height 307
click at [437, 448] on div at bounding box center [389, 391] width 307 height 307
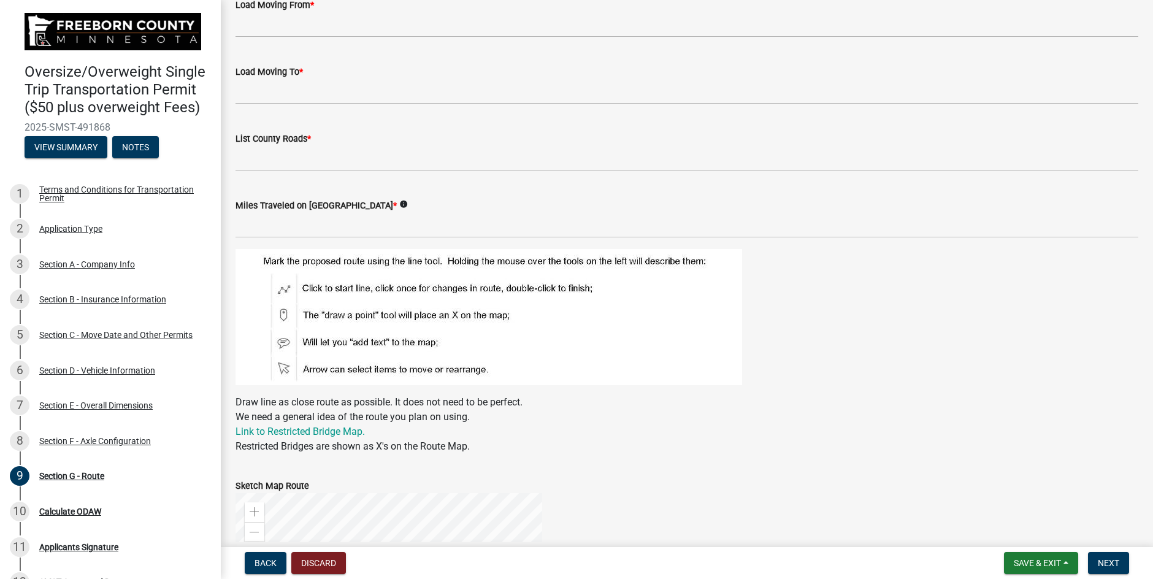
scroll to position [0, 0]
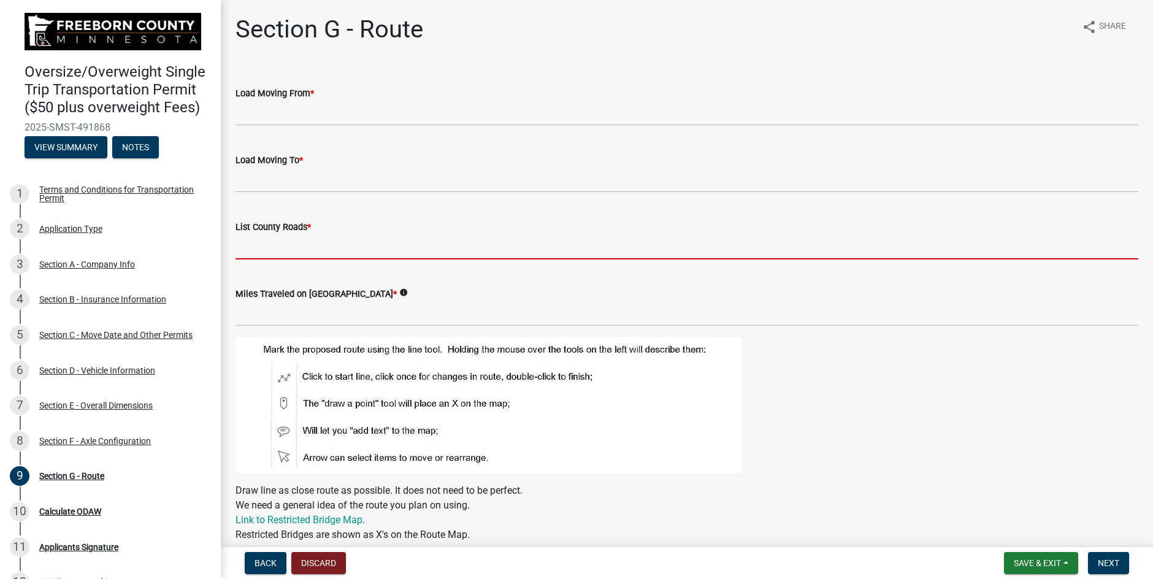
click at [277, 251] on input "List County Roads *" at bounding box center [687, 246] width 903 height 25
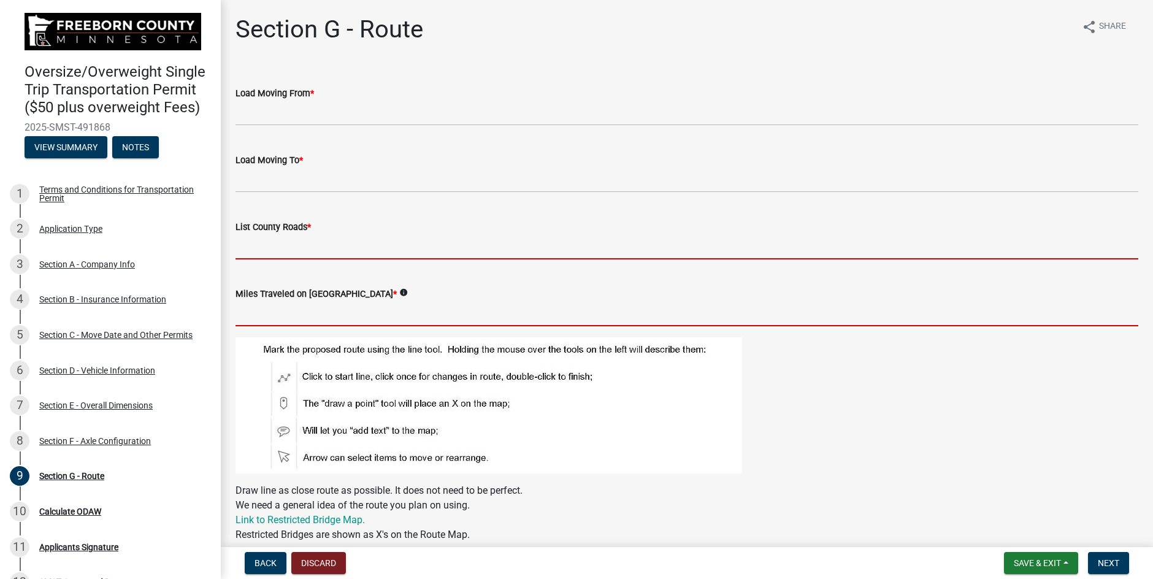
click at [270, 308] on form "Miles Traveled on [GEOGRAPHIC_DATA] * info" at bounding box center [687, 306] width 903 height 40
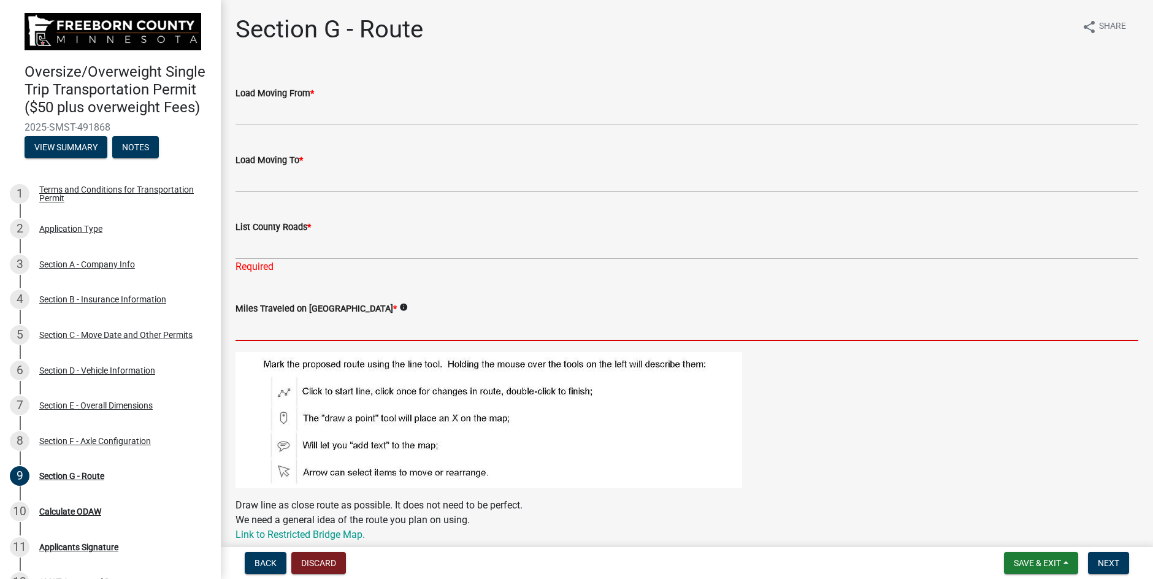
type input "5"
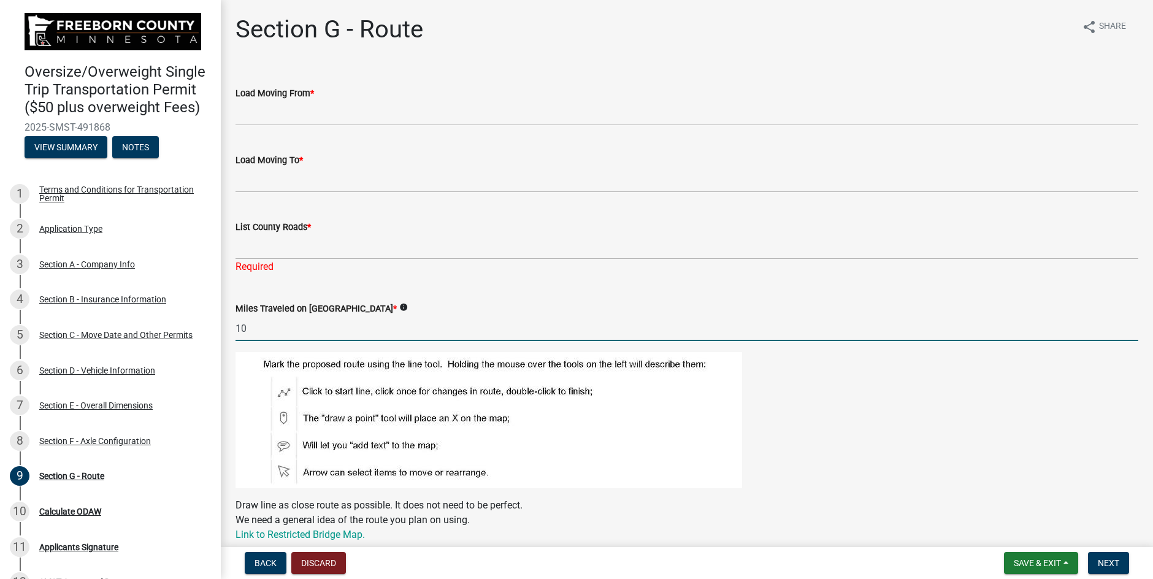
type input "1"
type input "5"
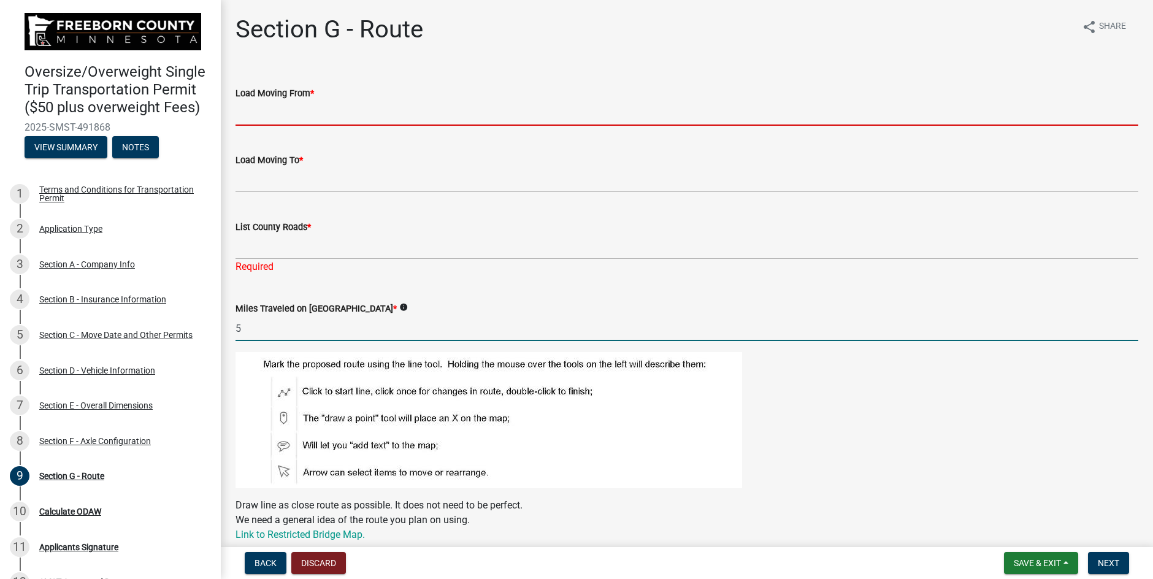
click at [271, 119] on input "Load Moving From *" at bounding box center [687, 113] width 903 height 25
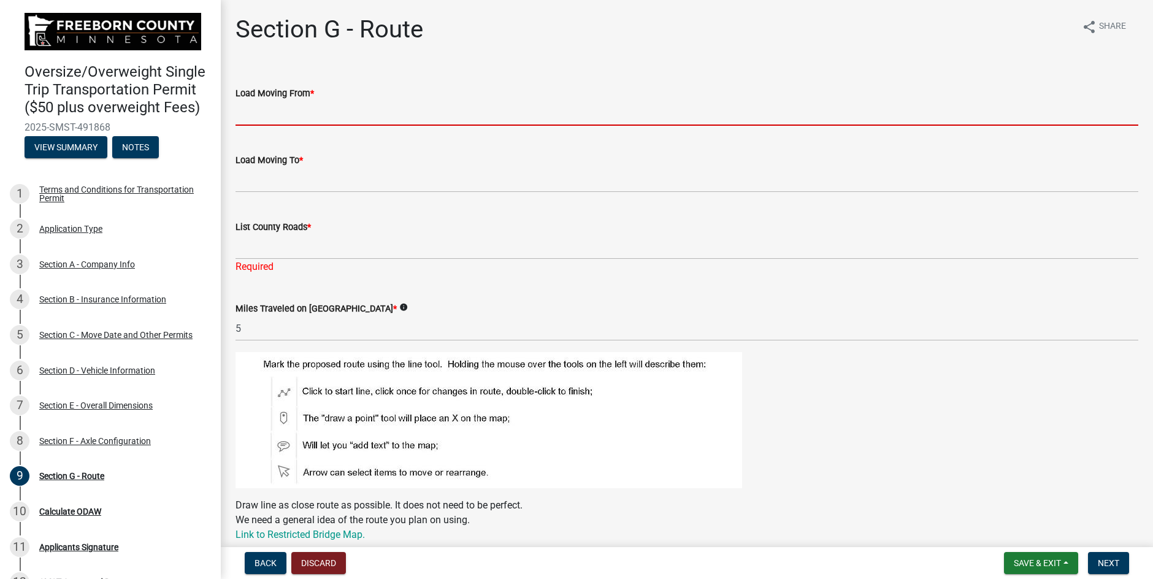
type input "[PERSON_NAME]"
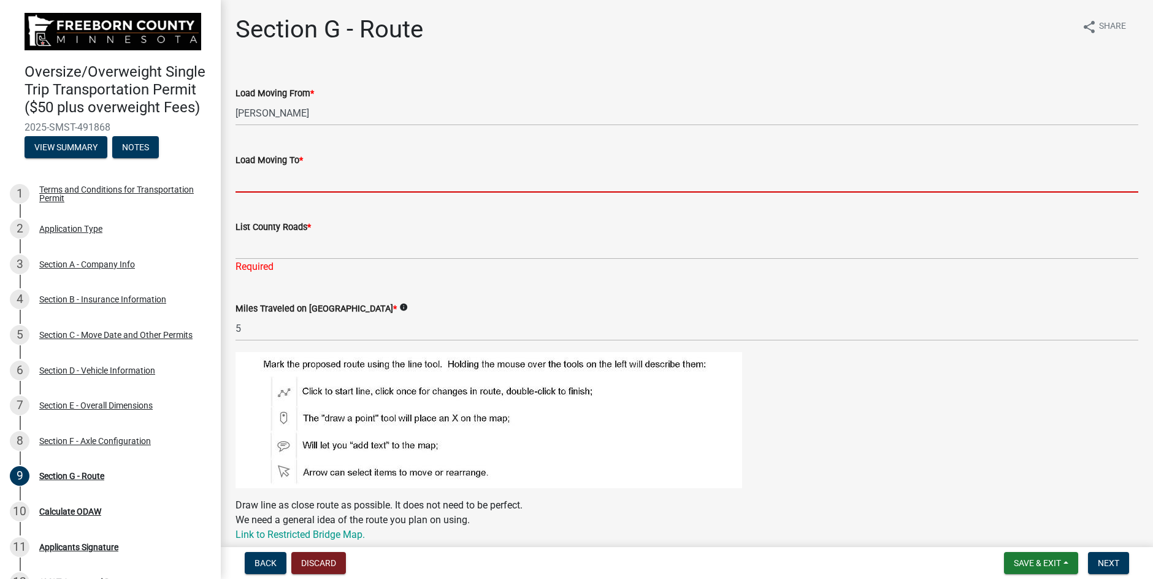
click at [267, 186] on input "Load Moving To *" at bounding box center [687, 179] width 903 height 25
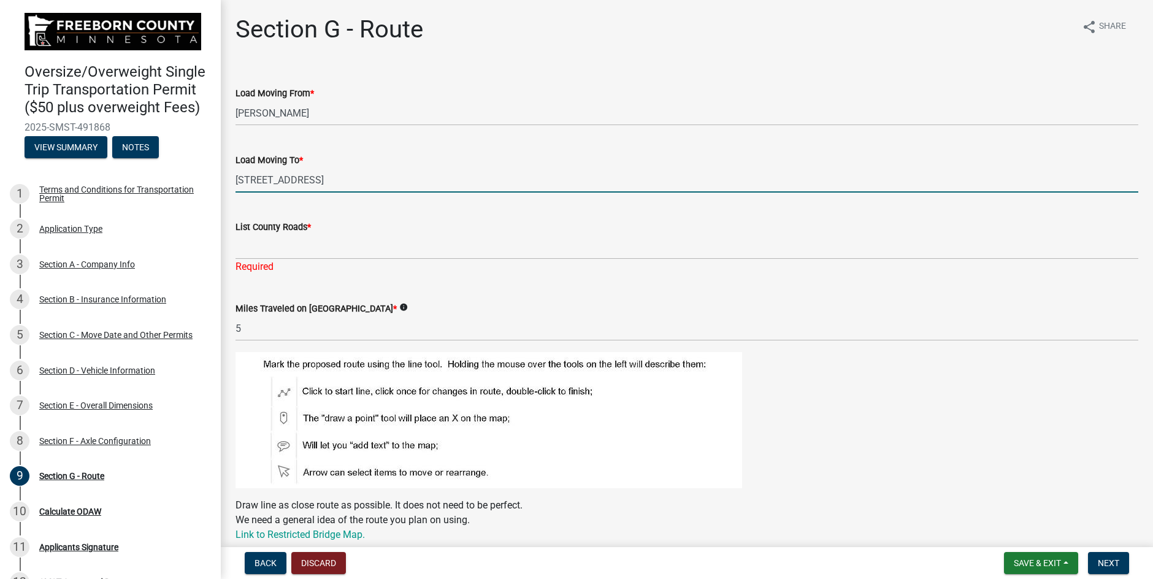
type input "[STREET_ADDRESS]"
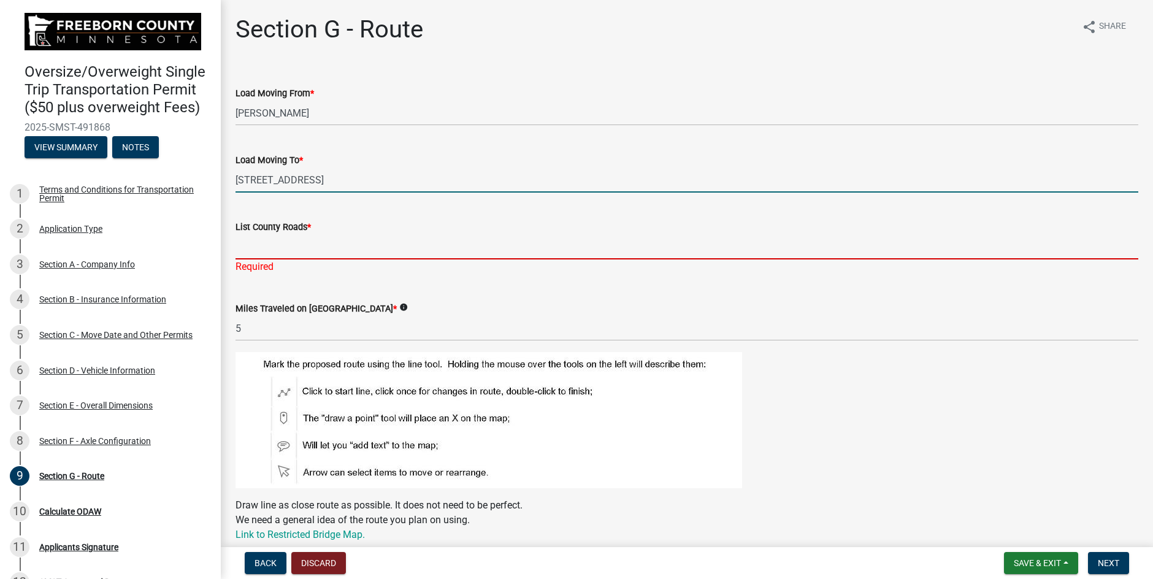
click at [267, 251] on input "List County Roads *" at bounding box center [687, 246] width 903 height 25
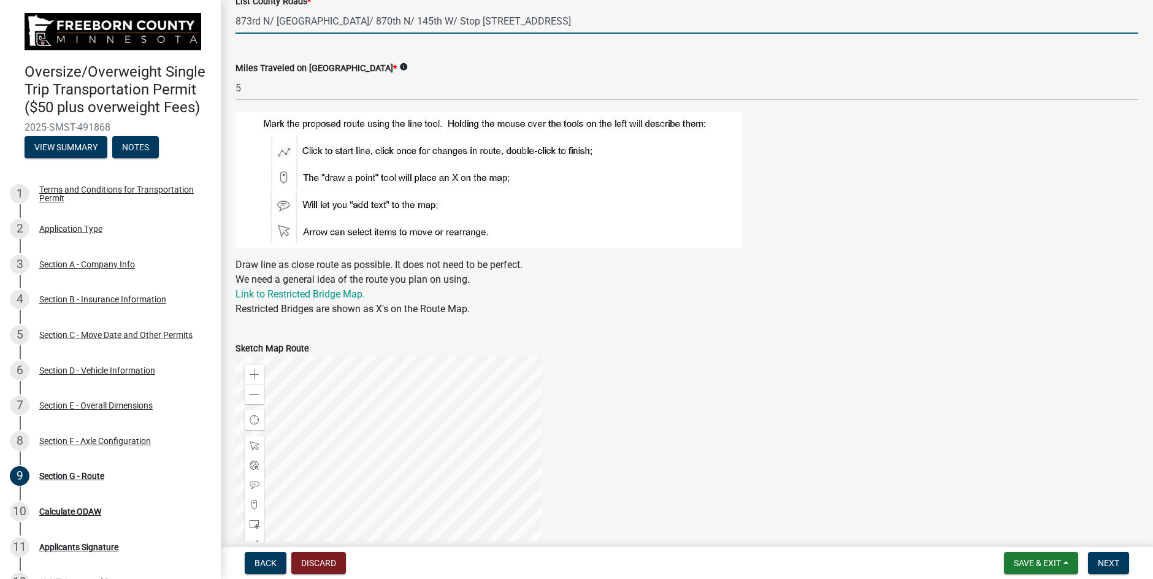
scroll to position [245, 0]
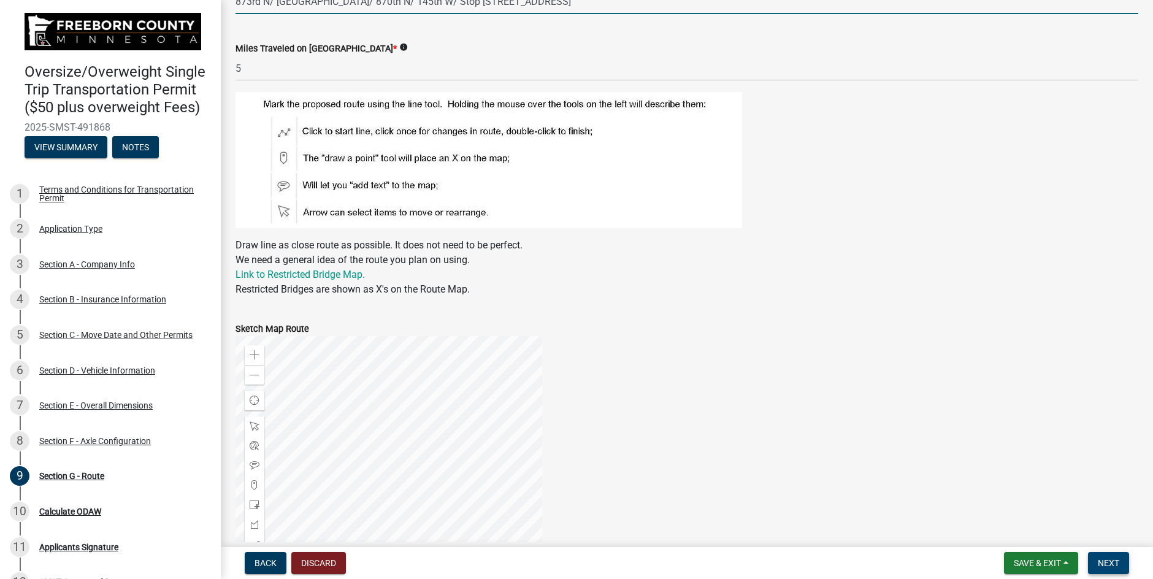
type input "873rd N/ [GEOGRAPHIC_DATA]/ 870th N/ 145th W/ Stop [STREET_ADDRESS]"
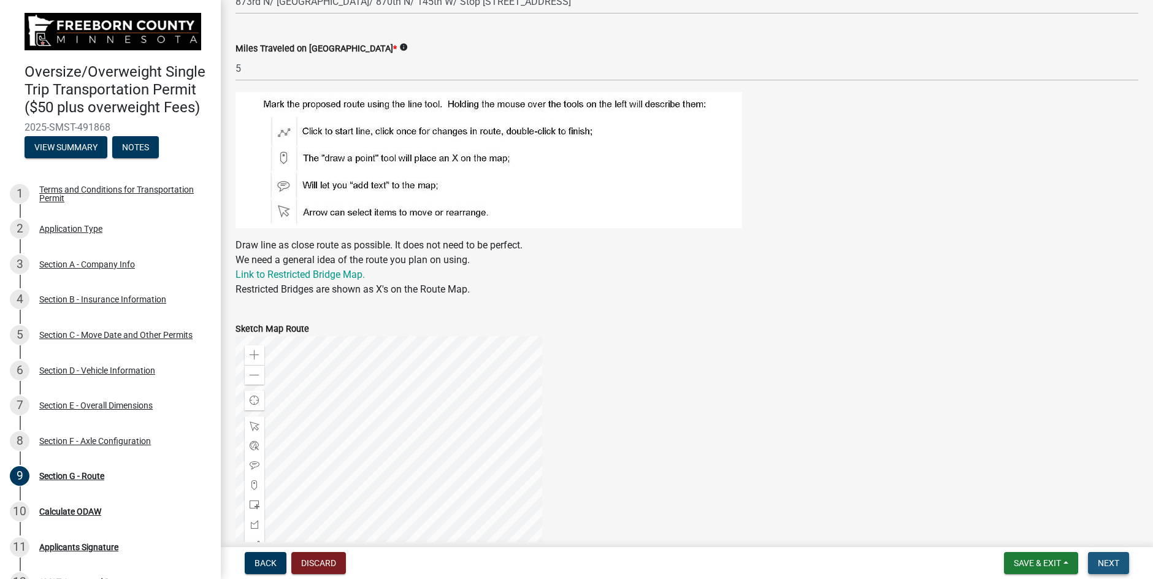
click at [1104, 561] on span "Next" at bounding box center [1108, 563] width 21 height 10
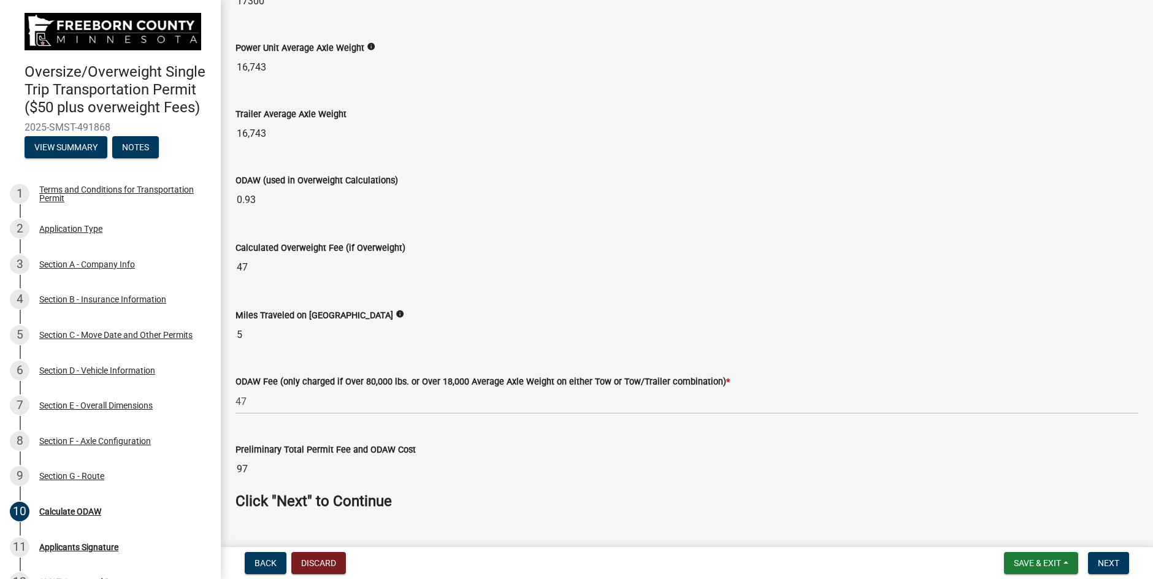
scroll to position [271, 0]
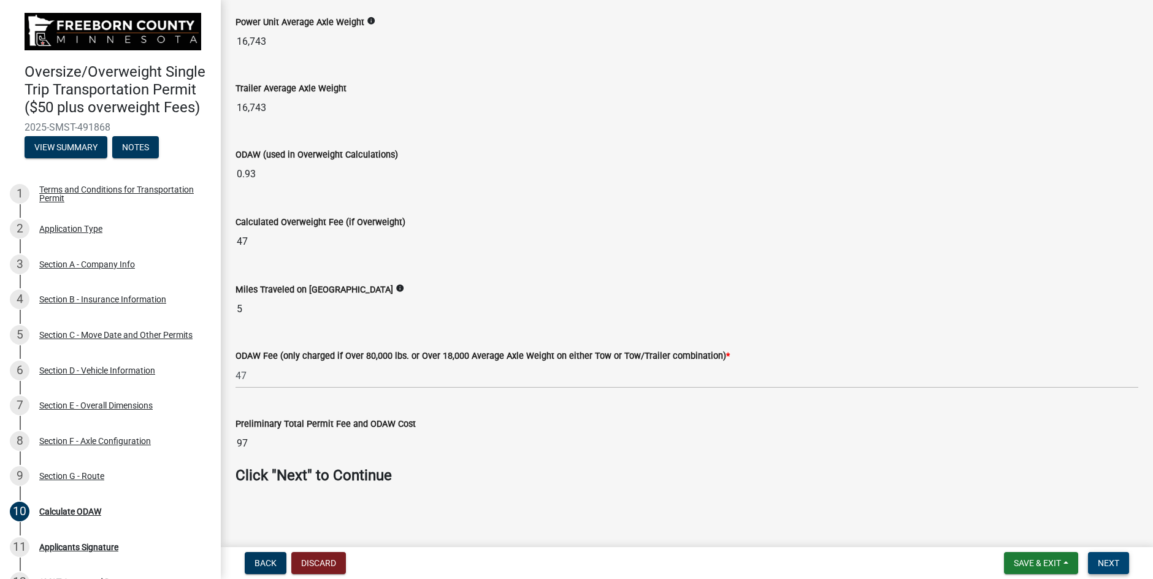
click at [1110, 562] on span "Next" at bounding box center [1108, 563] width 21 height 10
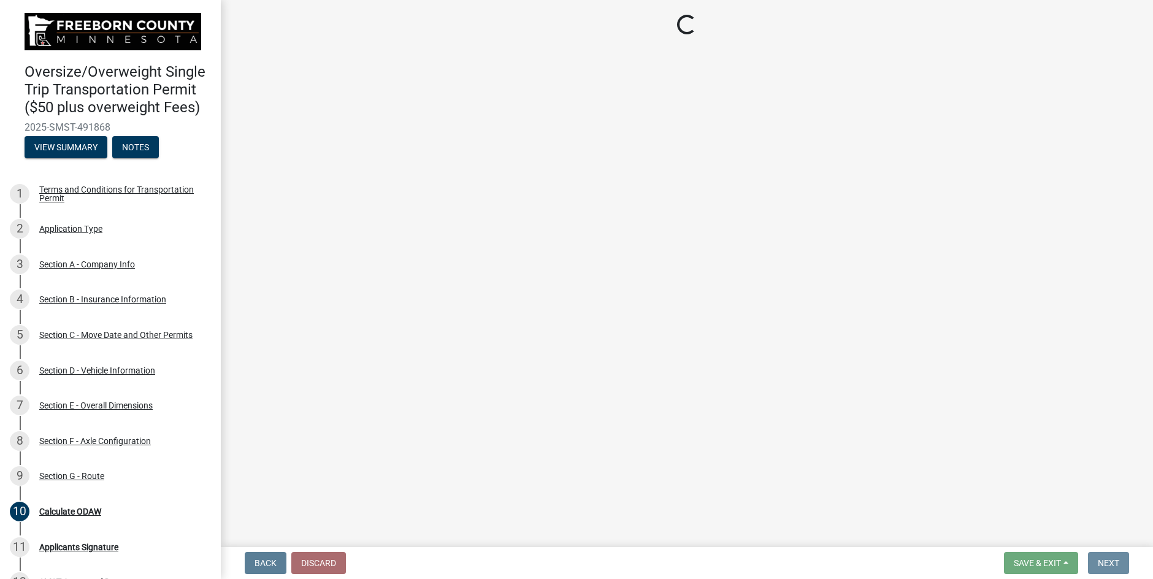
scroll to position [0, 0]
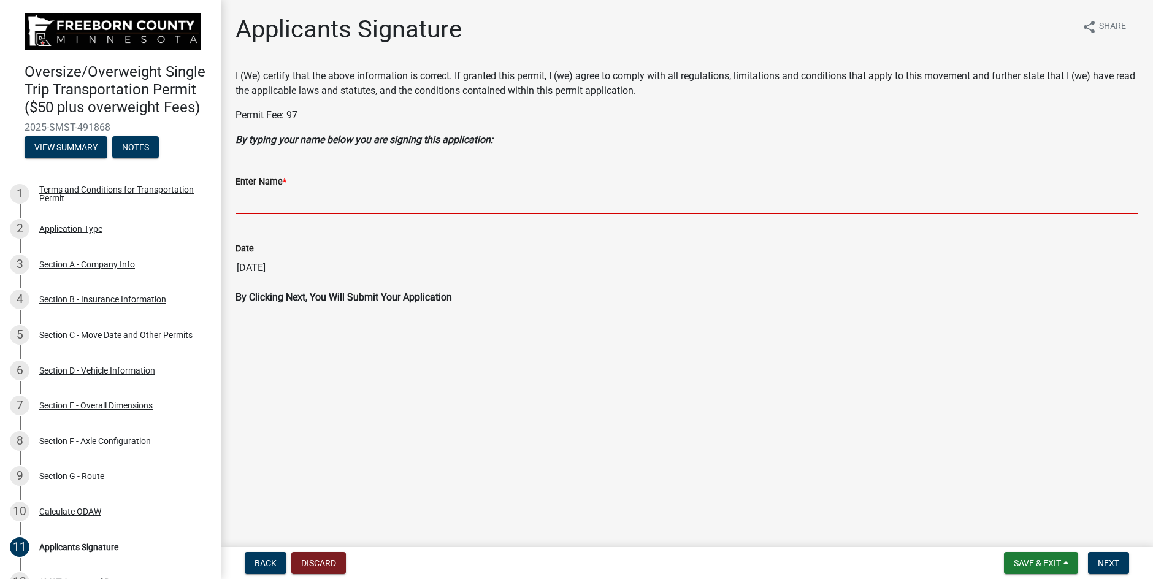
click at [256, 202] on input "Enter Name *" at bounding box center [687, 201] width 903 height 25
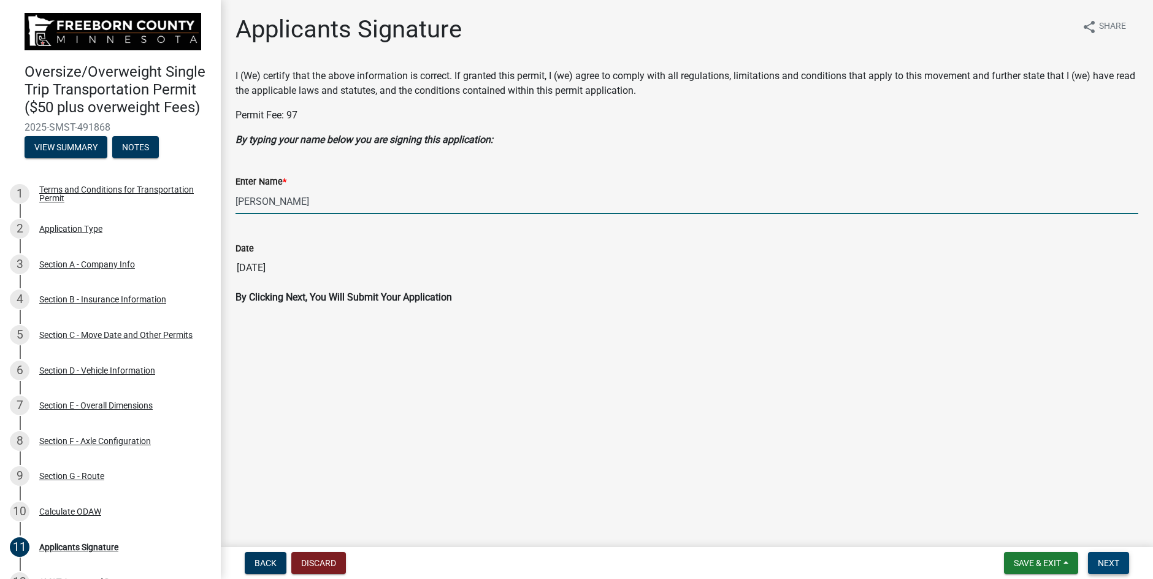
type input "[PERSON_NAME]"
click at [1096, 566] on button "Next" at bounding box center [1108, 563] width 41 height 22
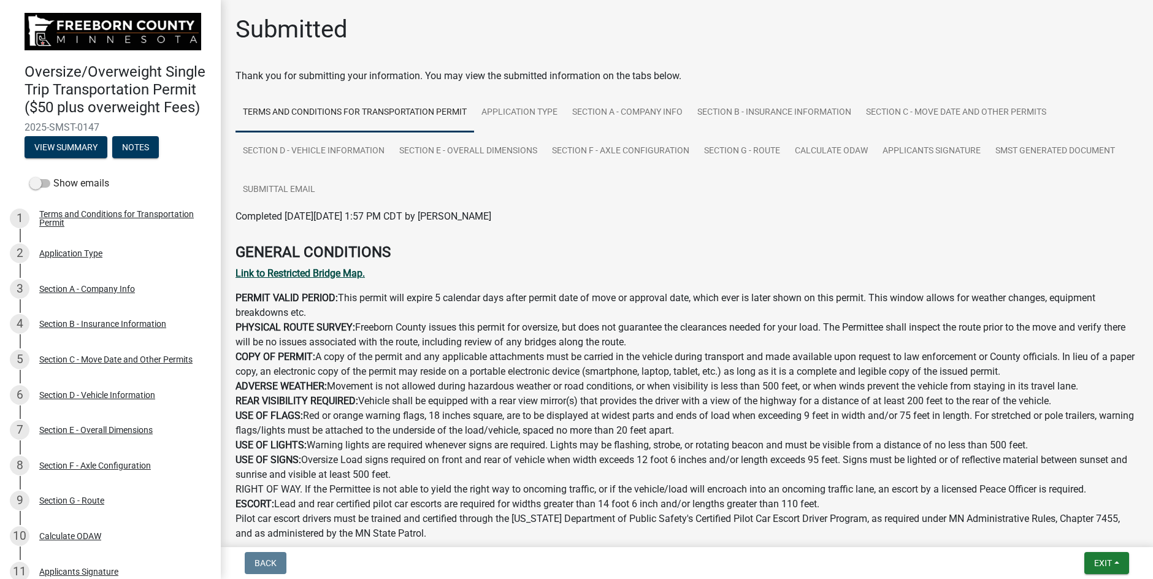
click at [307, 271] on strong "Link to Restricted Bridge Map." at bounding box center [300, 273] width 129 height 12
